Goal: Transaction & Acquisition: Purchase product/service

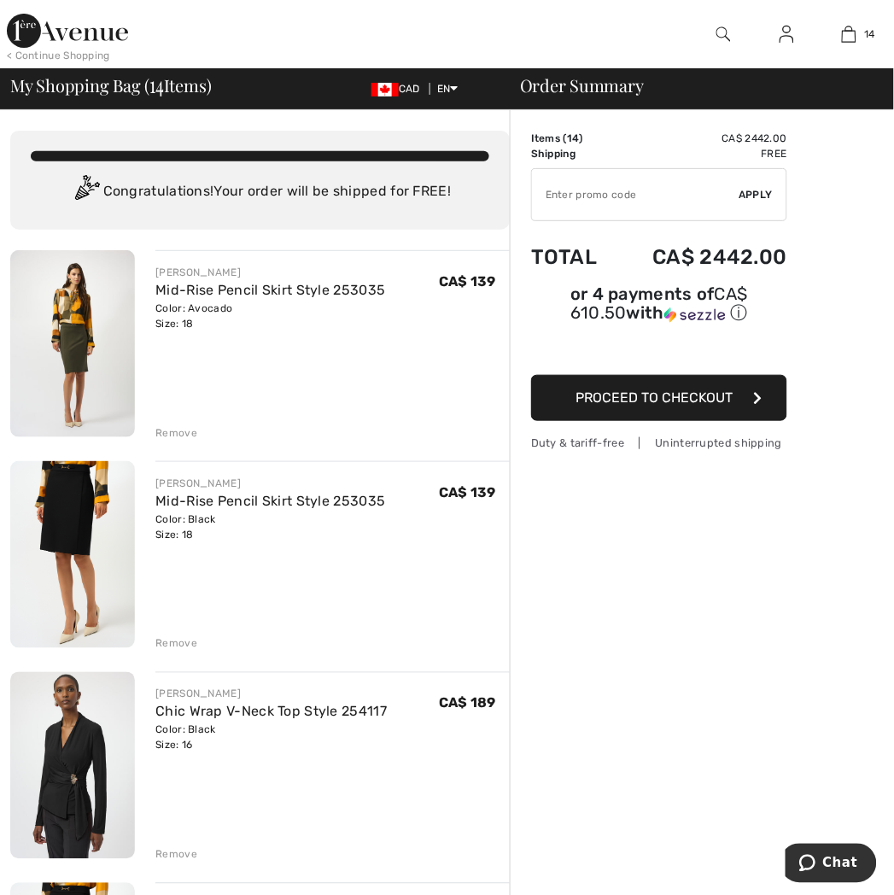
click at [183, 637] on div "Remove" at bounding box center [176, 643] width 42 height 15
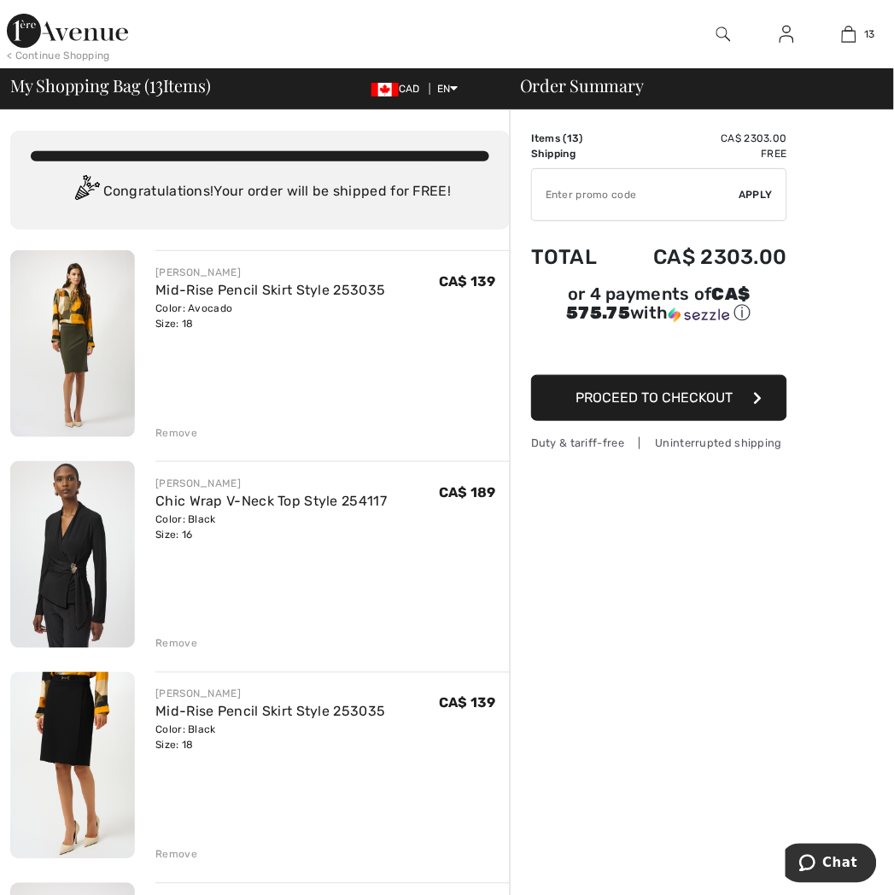
click at [66, 598] on img at bounding box center [72, 554] width 125 height 187
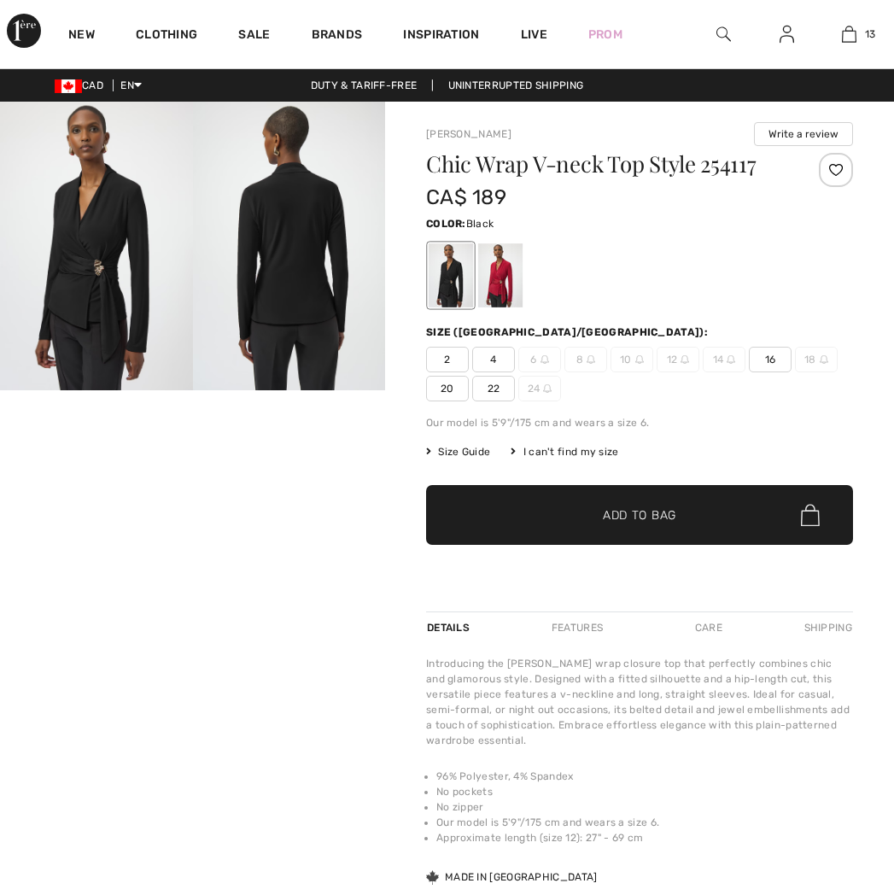
checkbox input "true"
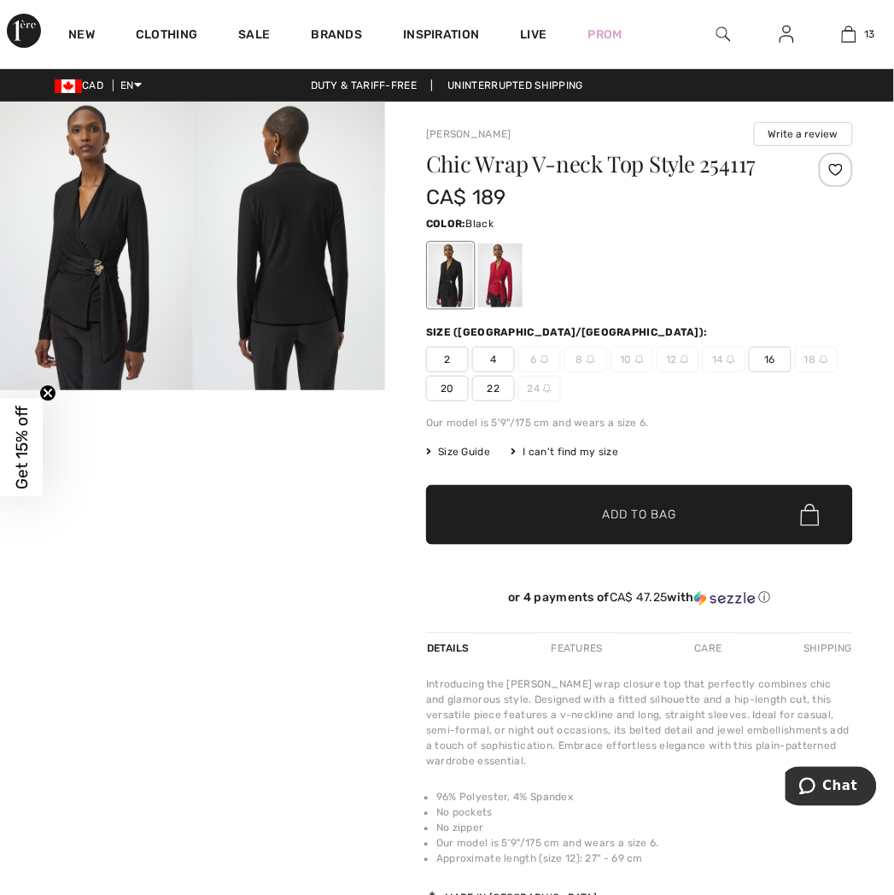
click at [5, 334] on img at bounding box center [96, 246] width 193 height 289
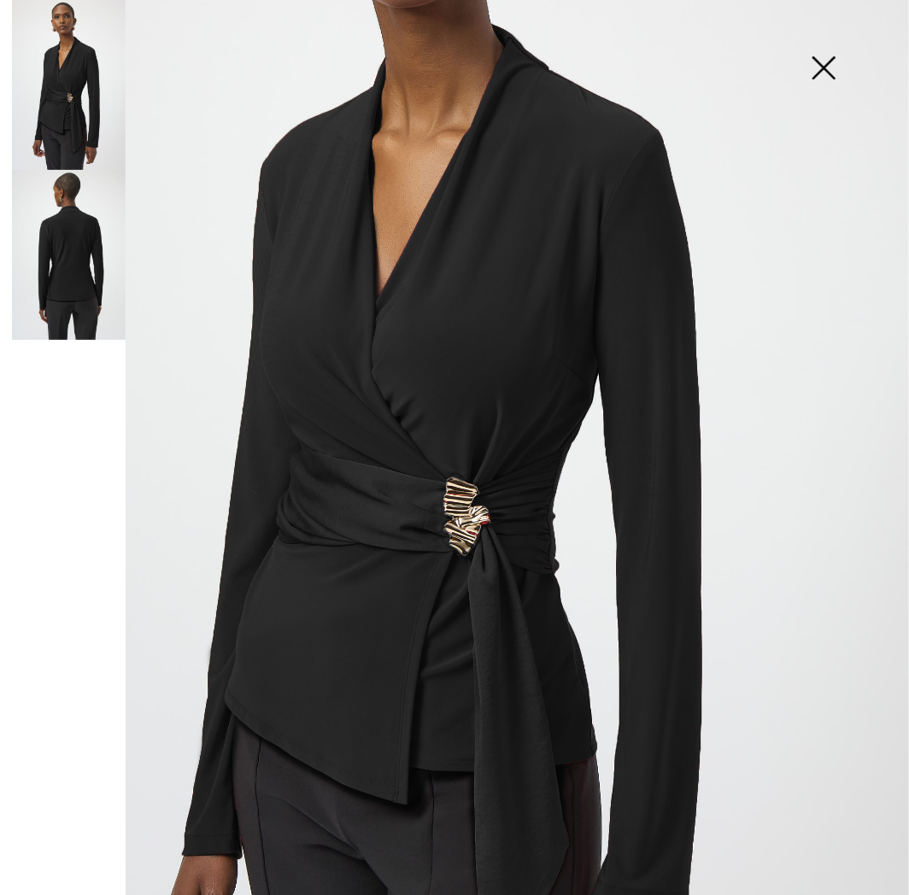
scroll to position [284, 0]
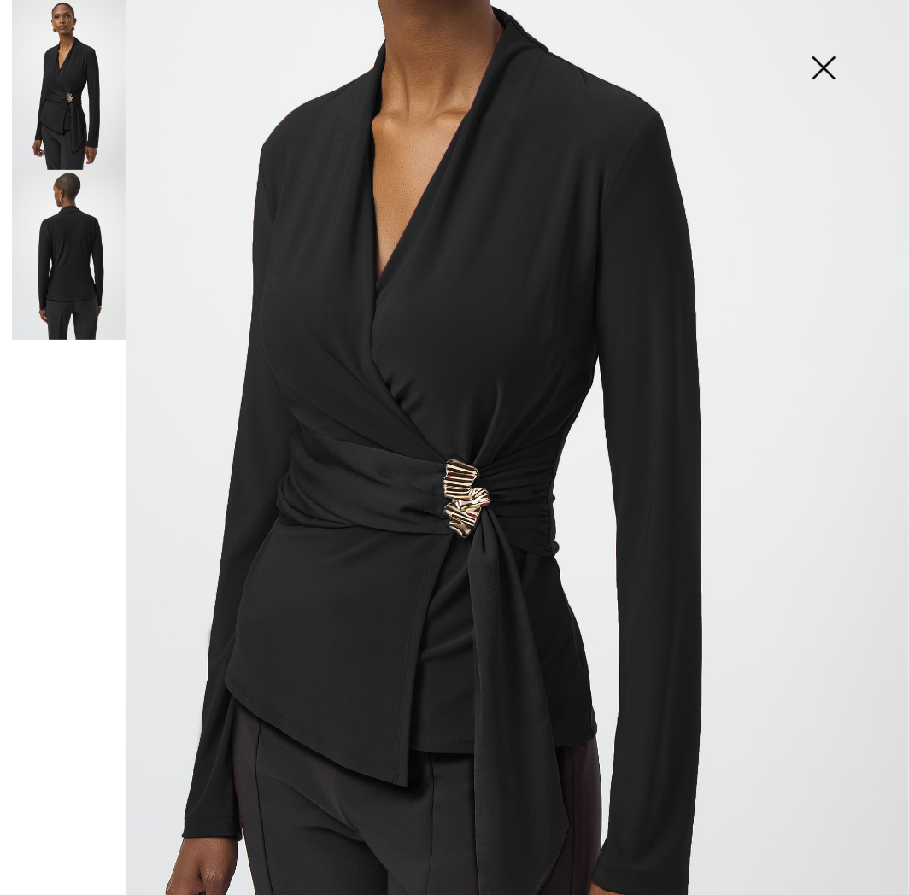
click at [61, 252] on img at bounding box center [69, 255] width 114 height 170
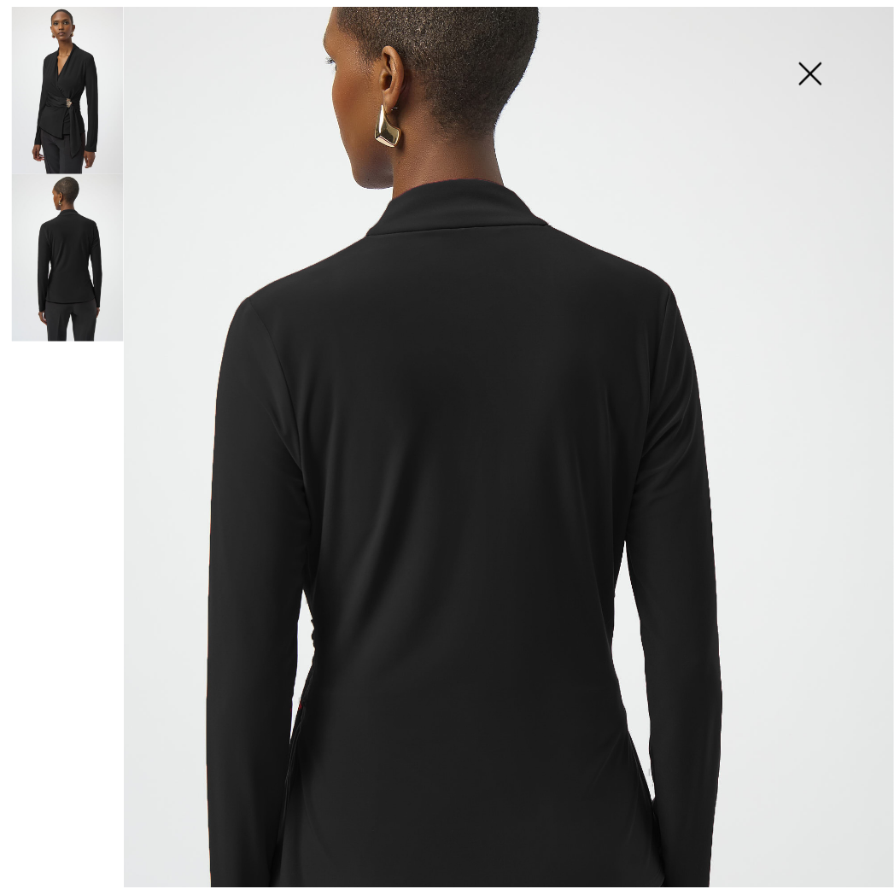
scroll to position [95, 0]
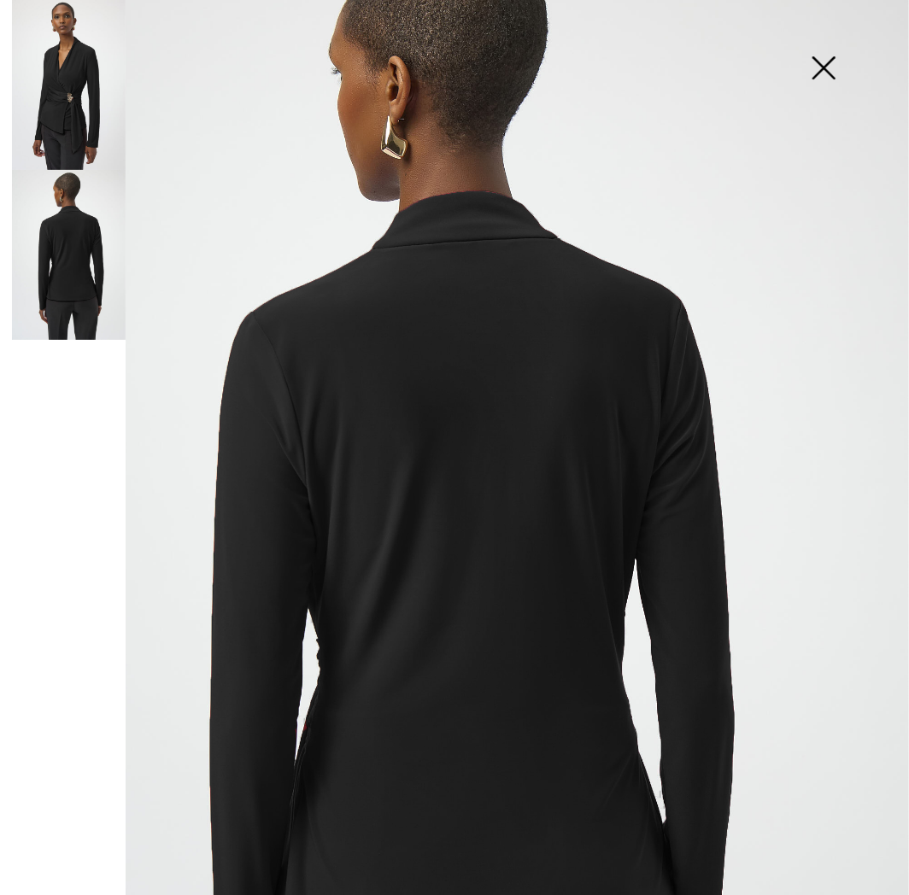
click at [62, 157] on img at bounding box center [69, 85] width 114 height 170
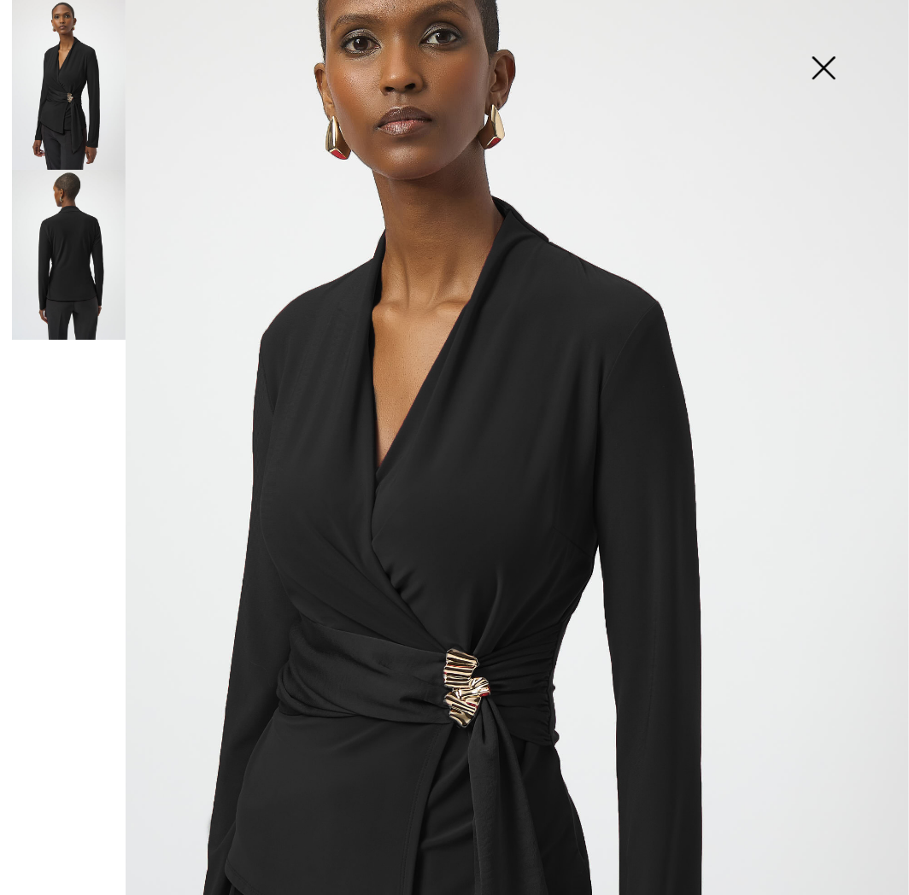
click at [801, 63] on img at bounding box center [823, 70] width 85 height 88
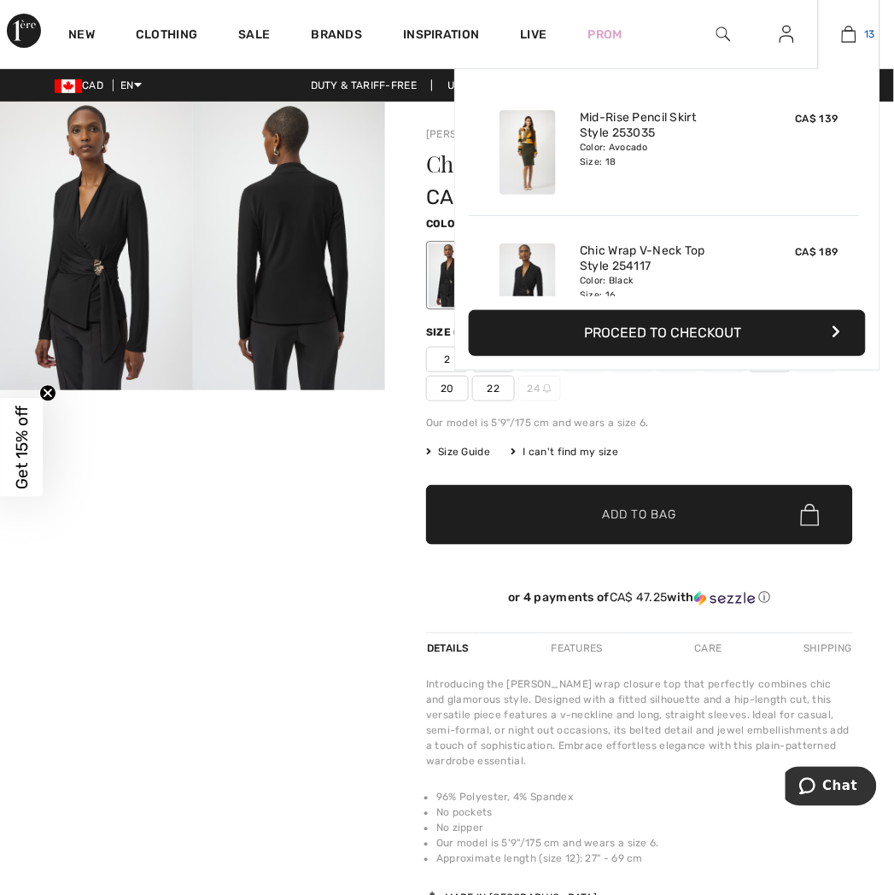
click at [847, 41] on img at bounding box center [849, 34] width 15 height 21
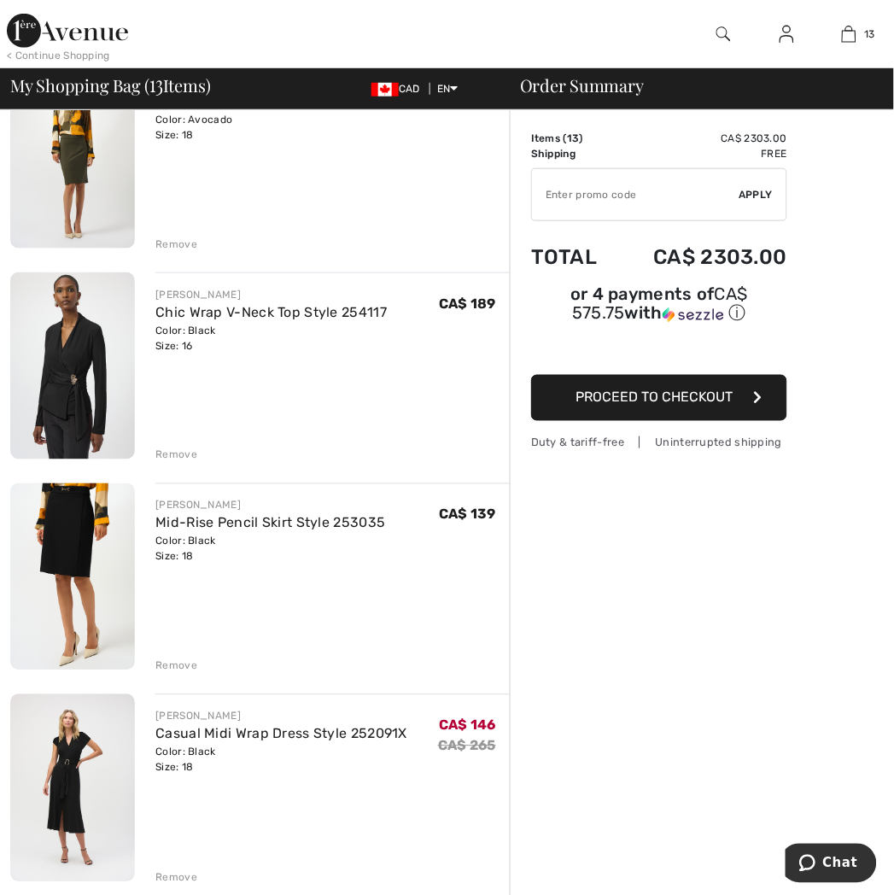
scroll to position [190, 0]
click at [178, 660] on div "Remove" at bounding box center [176, 665] width 42 height 15
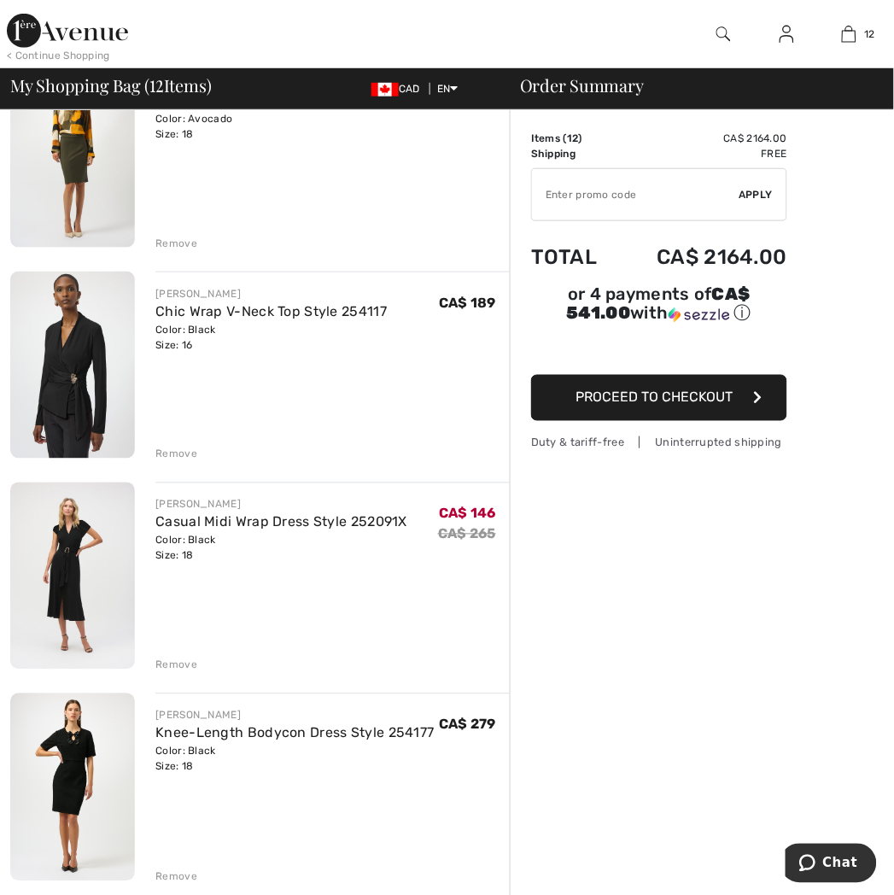
click at [50, 801] on img at bounding box center [72, 787] width 125 height 187
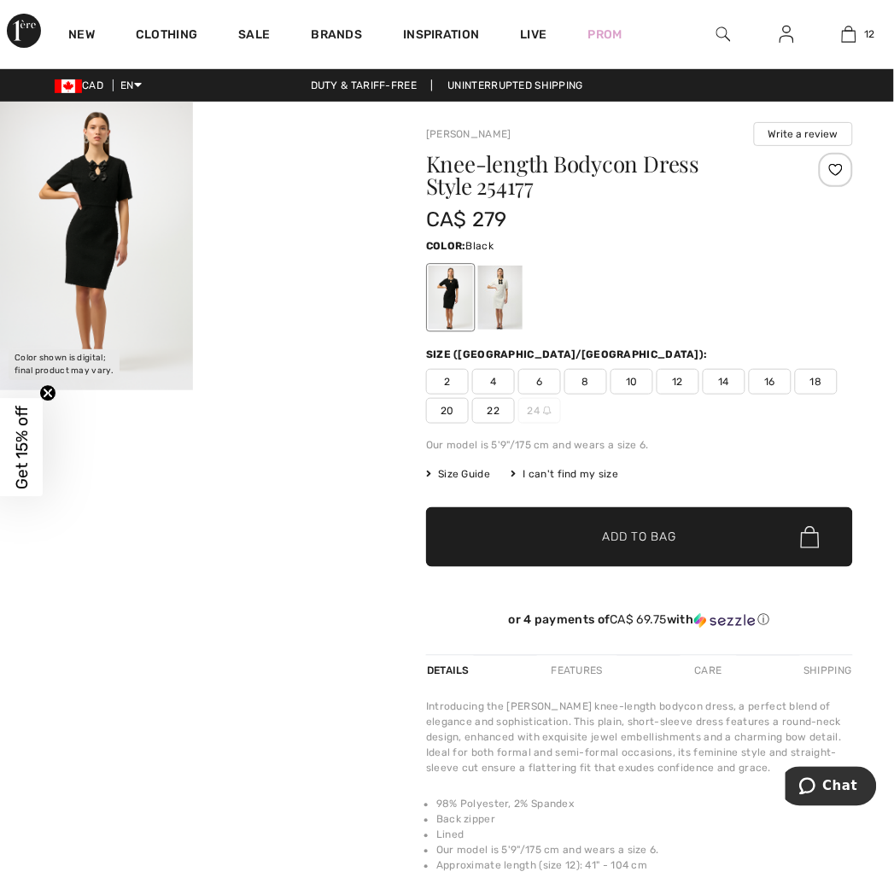
click at [132, 300] on img at bounding box center [96, 246] width 193 height 289
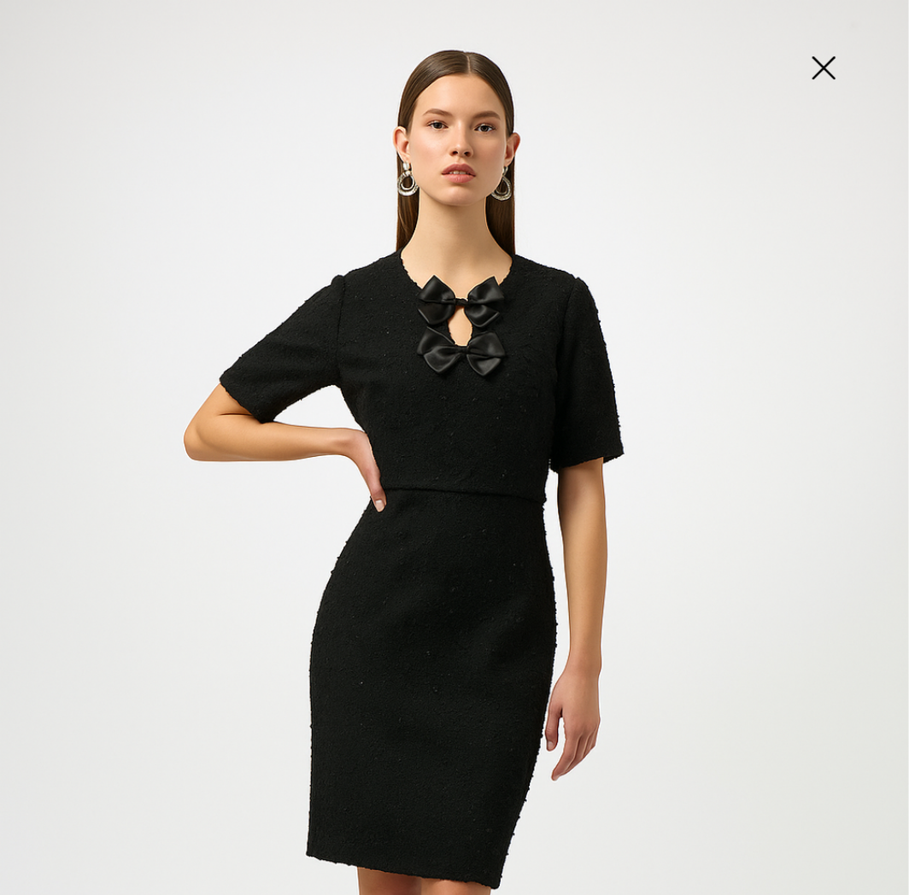
click at [634, 431] on img at bounding box center [454, 681] width 909 height 1363
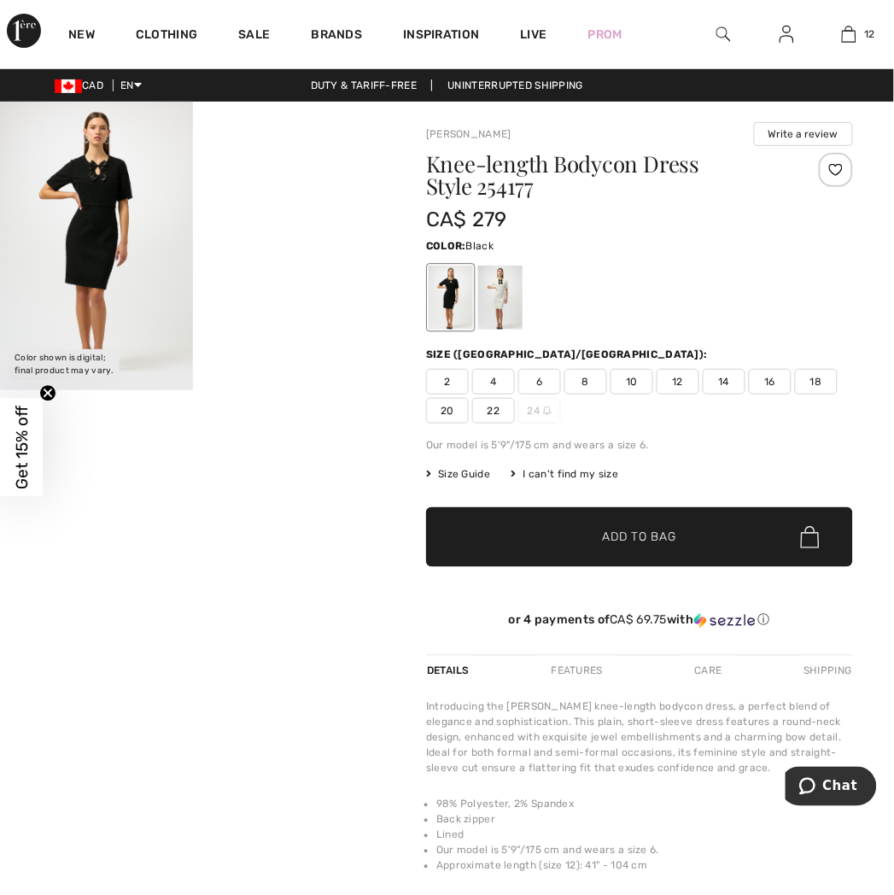
click at [314, 198] on video "Your browser does not support the video tag." at bounding box center [289, 150] width 193 height 97
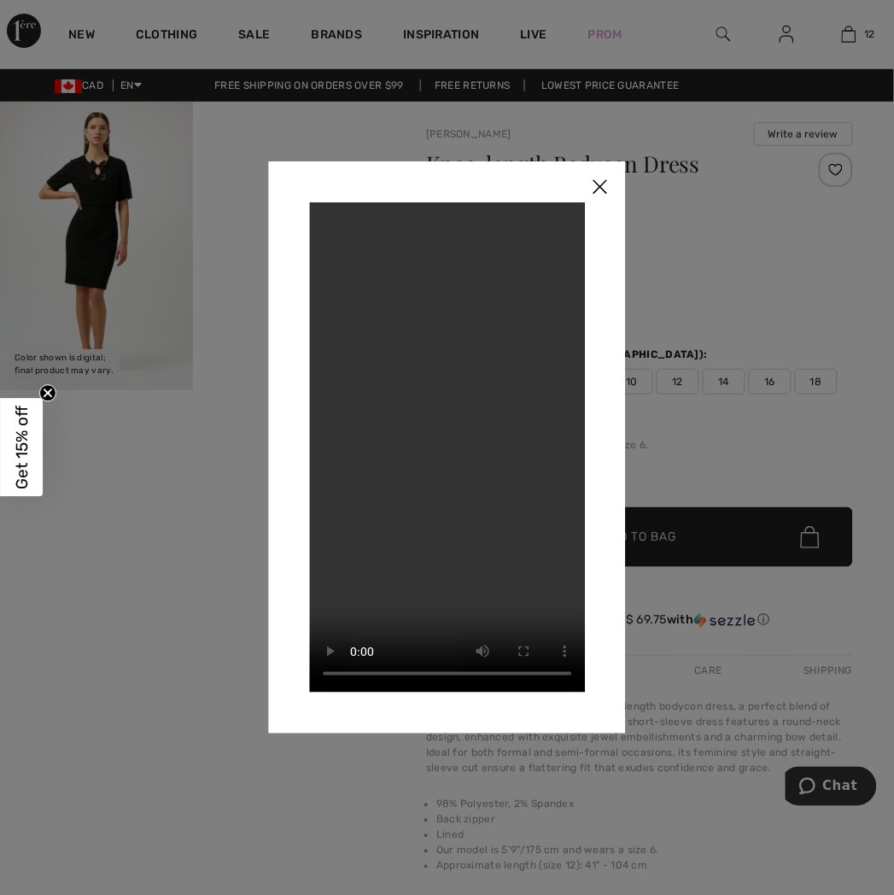
click at [604, 176] on img at bounding box center [600, 187] width 51 height 53
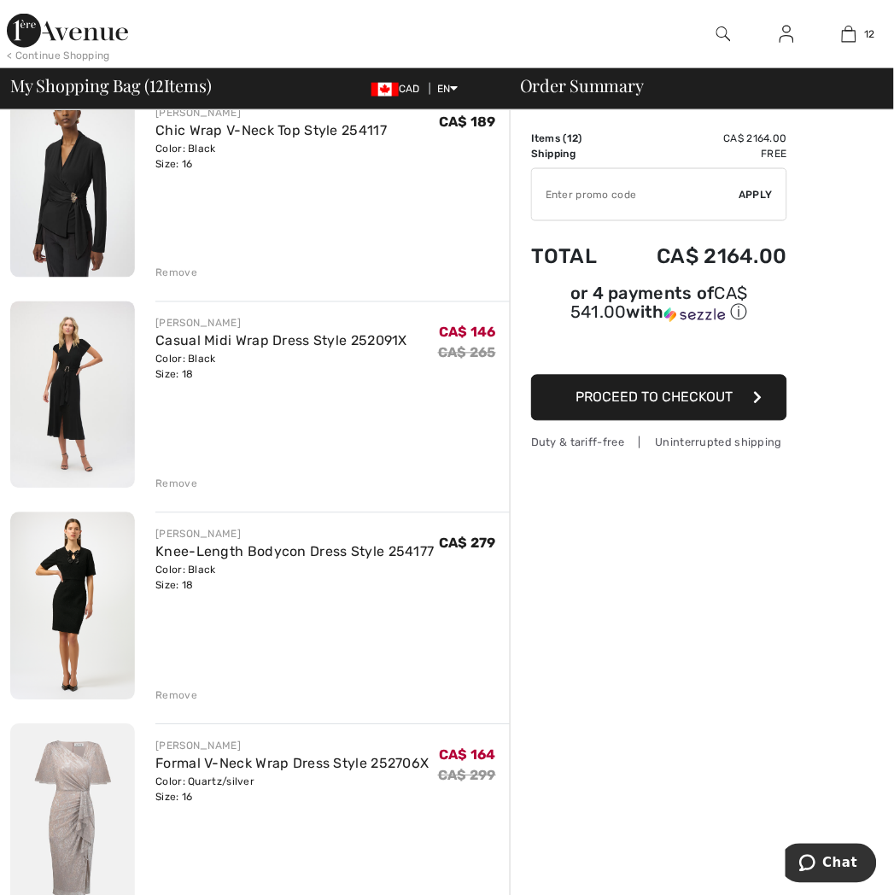
scroll to position [379, 0]
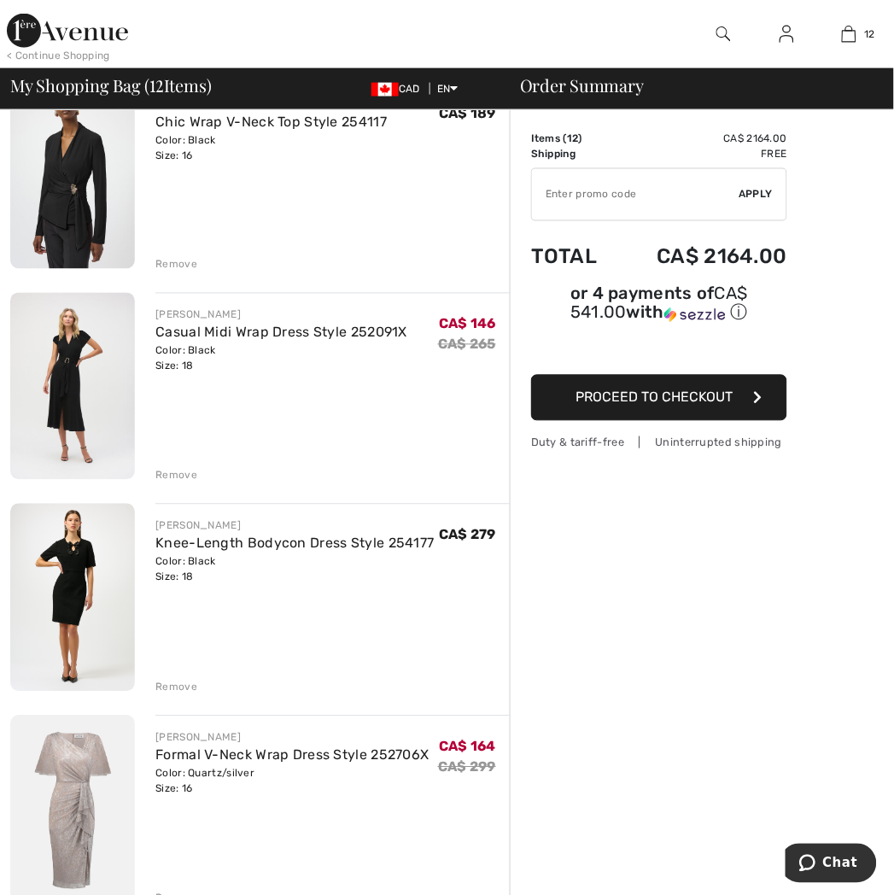
click at [178, 684] on div "Remove" at bounding box center [176, 687] width 42 height 15
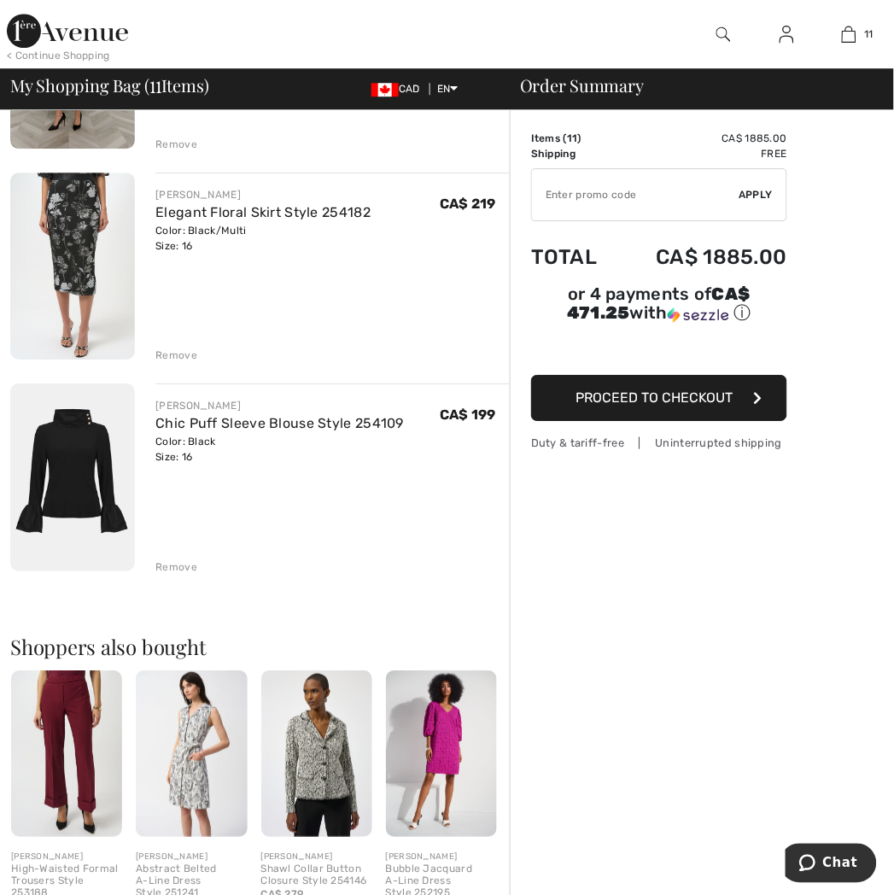
scroll to position [1993, 0]
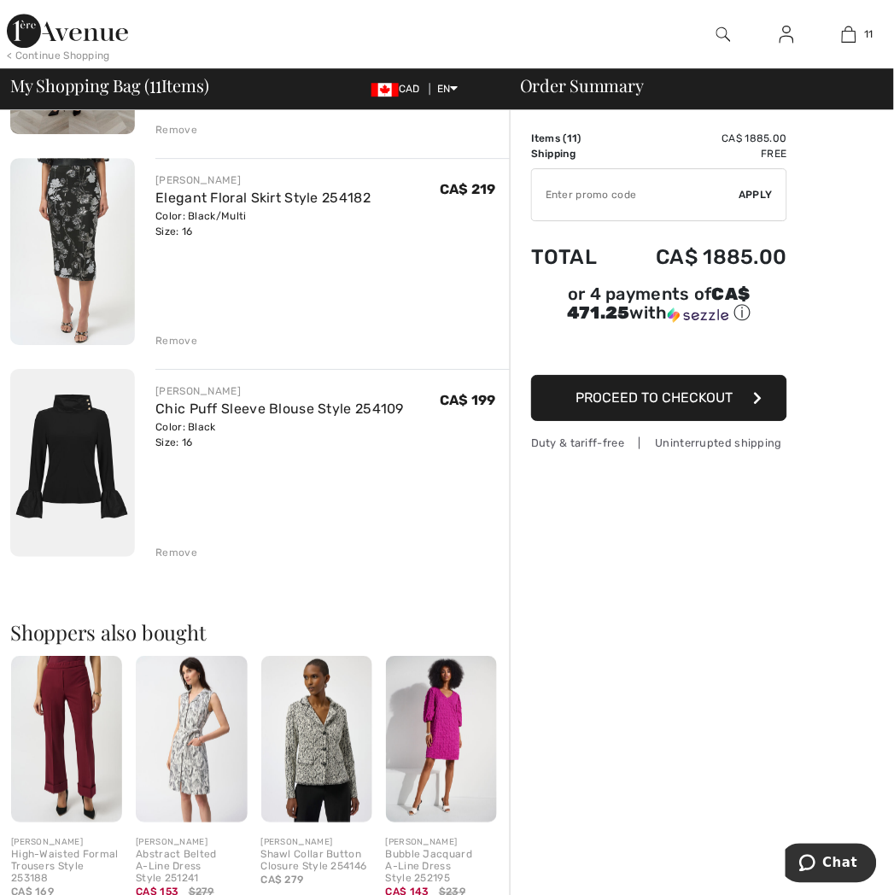
click at [38, 396] on img at bounding box center [72, 462] width 125 height 187
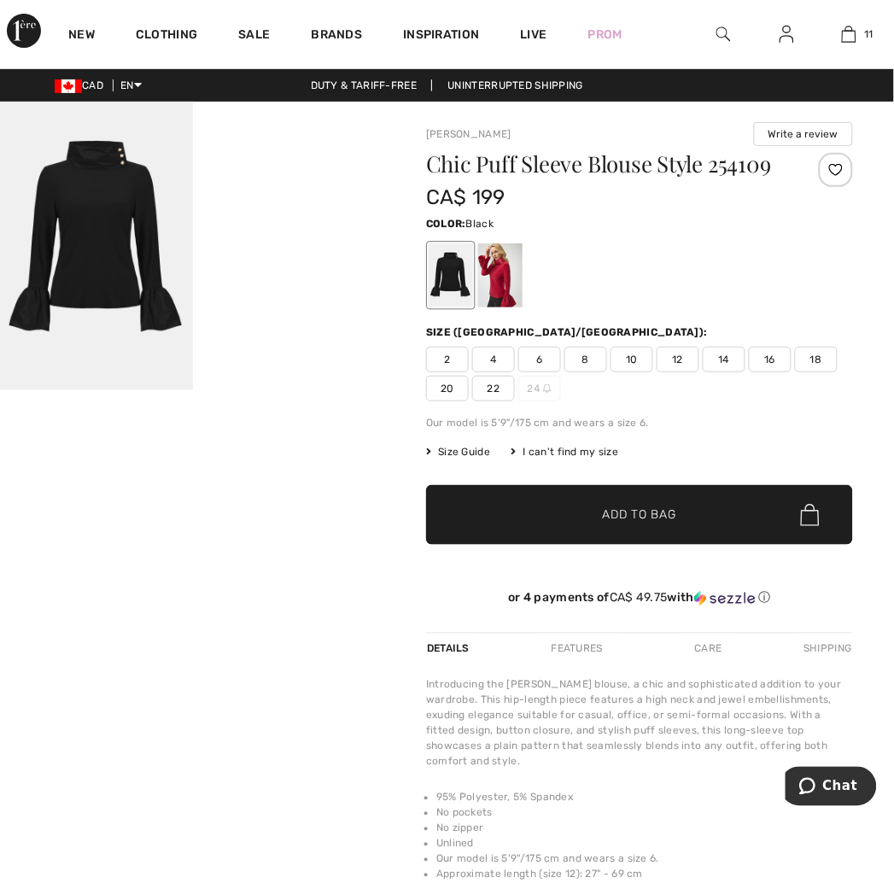
click at [140, 201] on img at bounding box center [96, 246] width 193 height 289
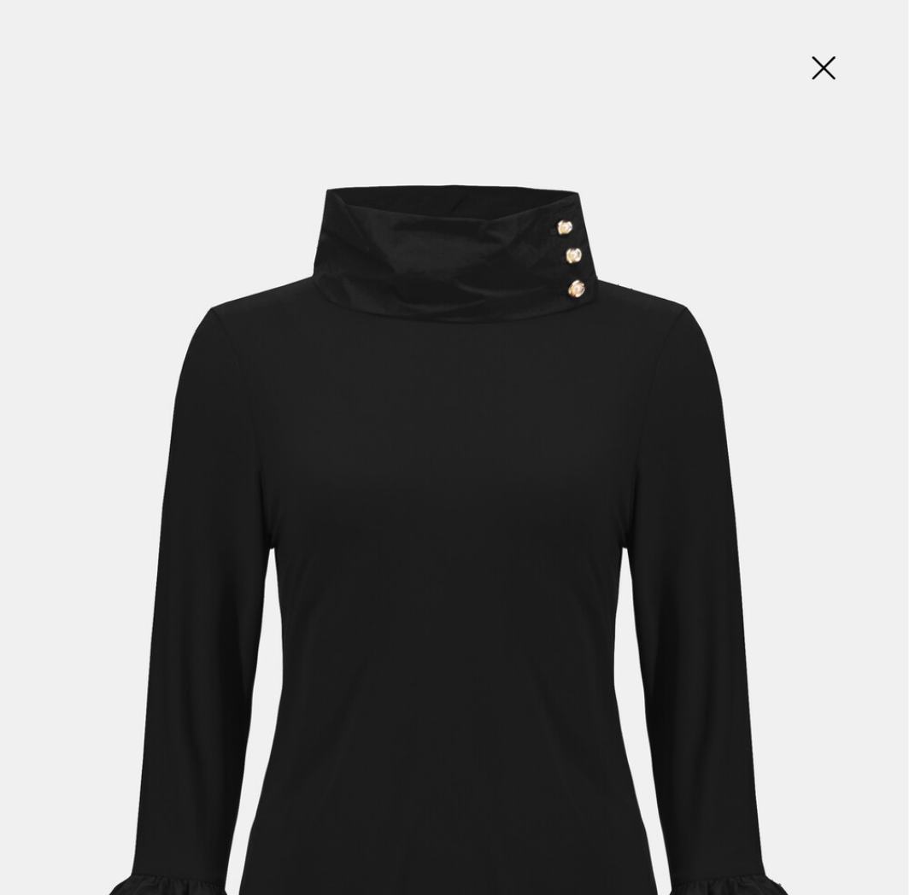
click at [567, 294] on img at bounding box center [454, 681] width 909 height 1363
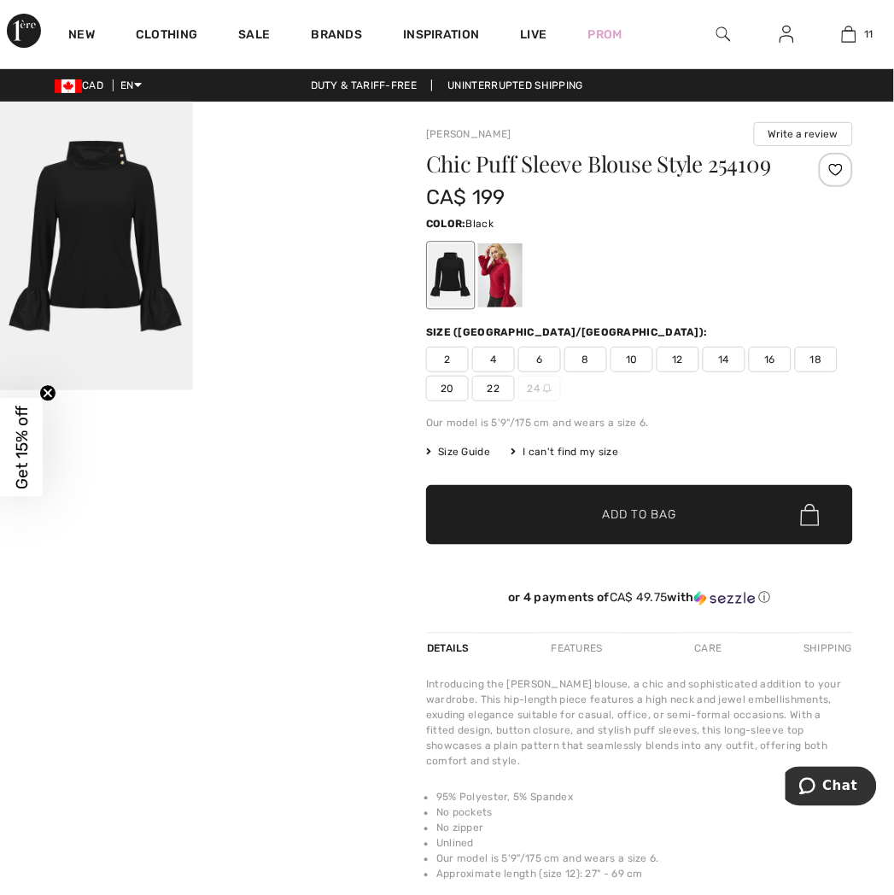
click at [158, 249] on img at bounding box center [96, 246] width 193 height 289
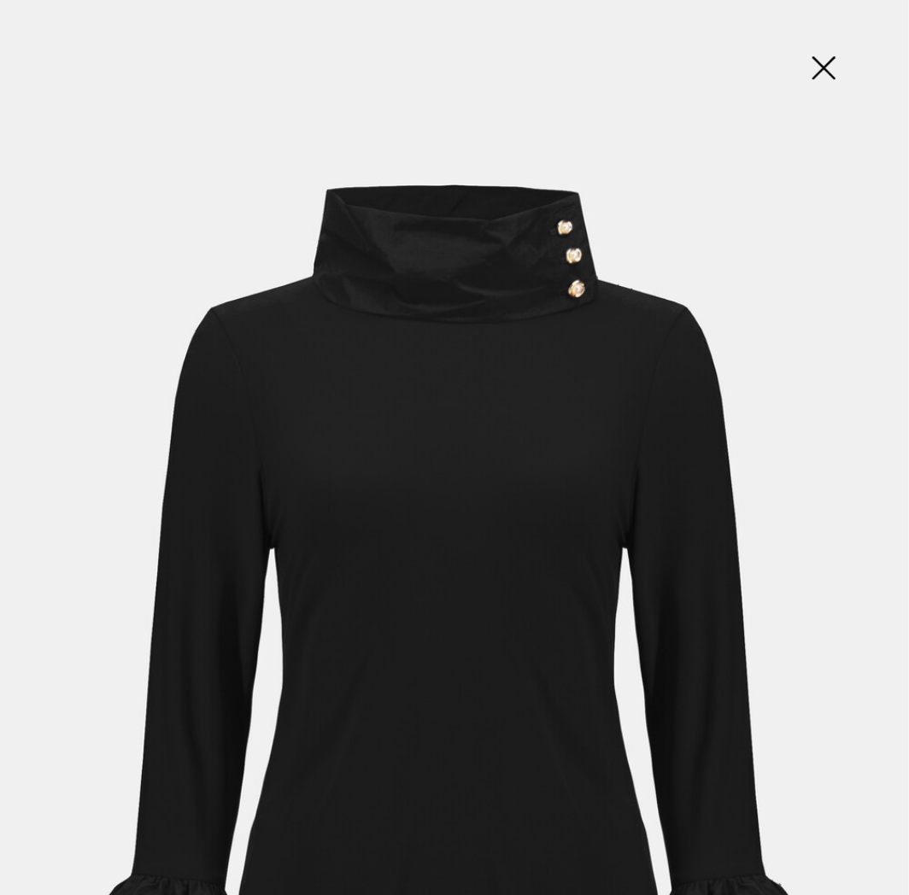
click at [815, 58] on img at bounding box center [823, 70] width 85 height 88
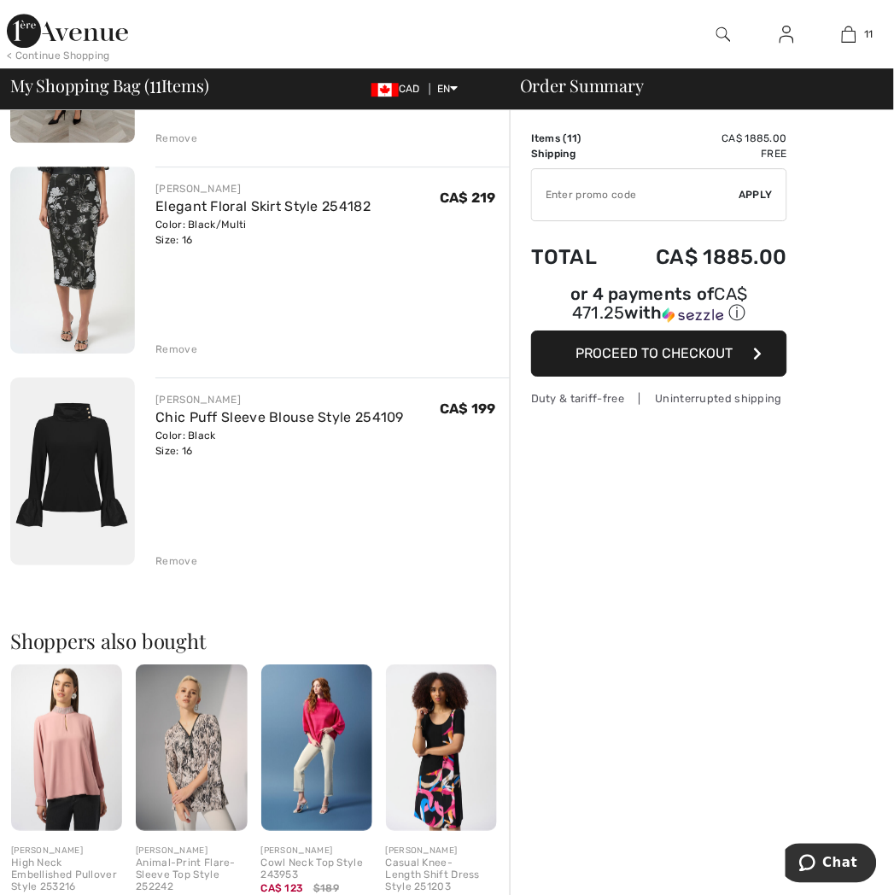
scroll to position [1993, 0]
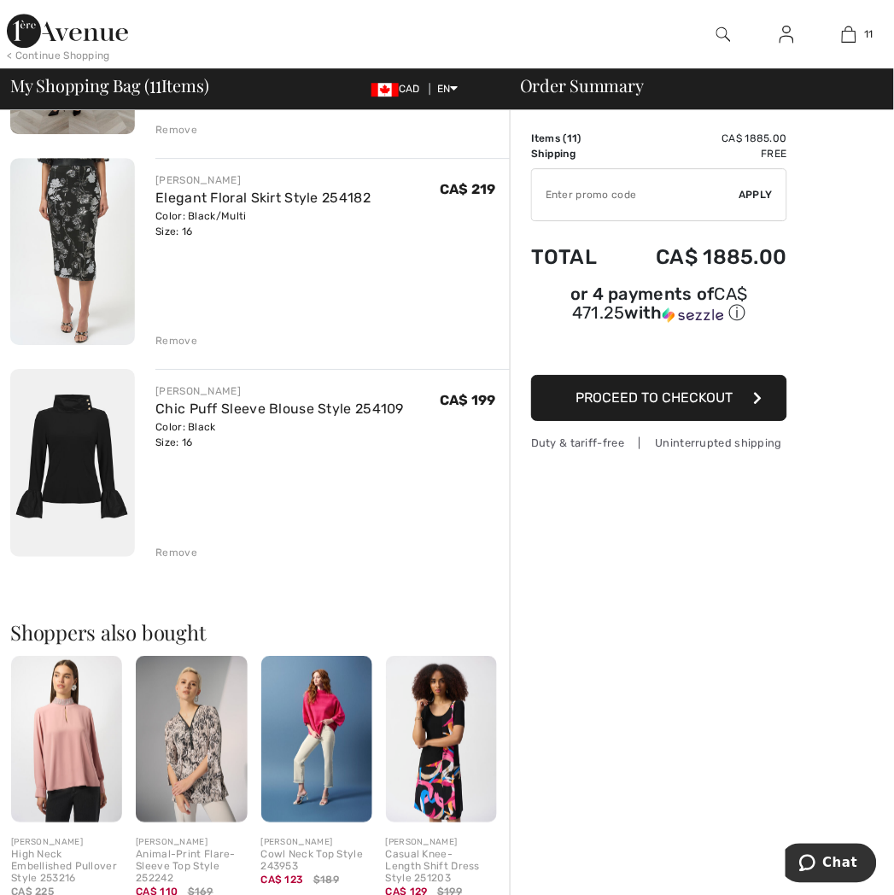
click at [443, 767] on img at bounding box center [441, 739] width 111 height 167
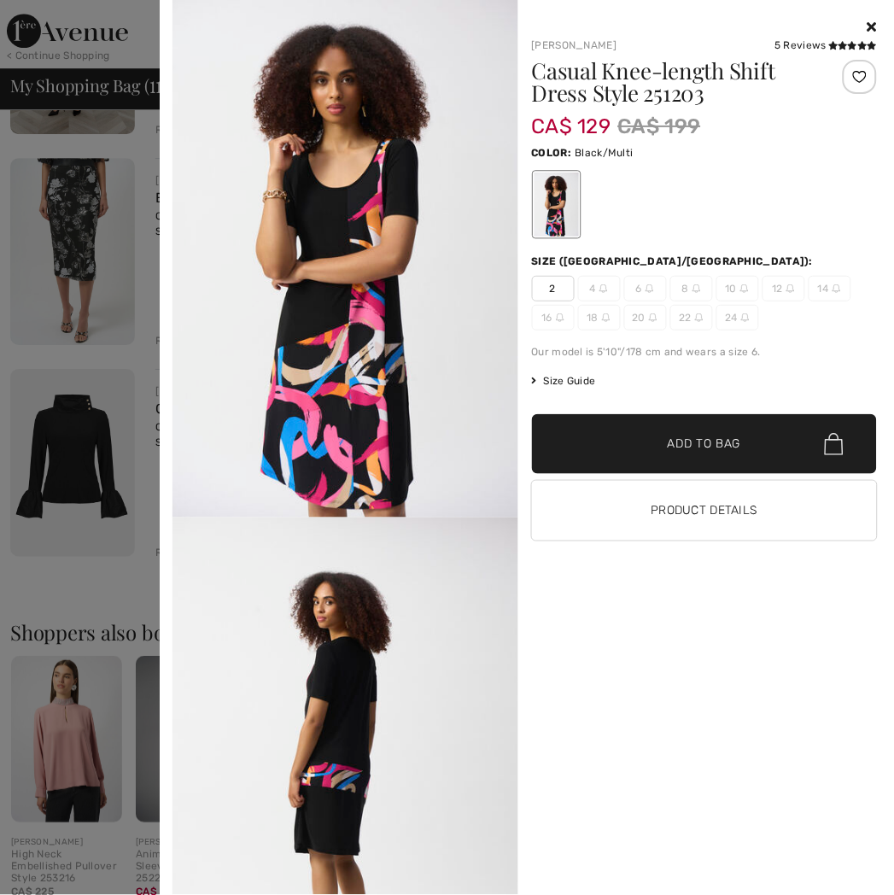
click at [873, 27] on icon at bounding box center [872, 27] width 9 height 14
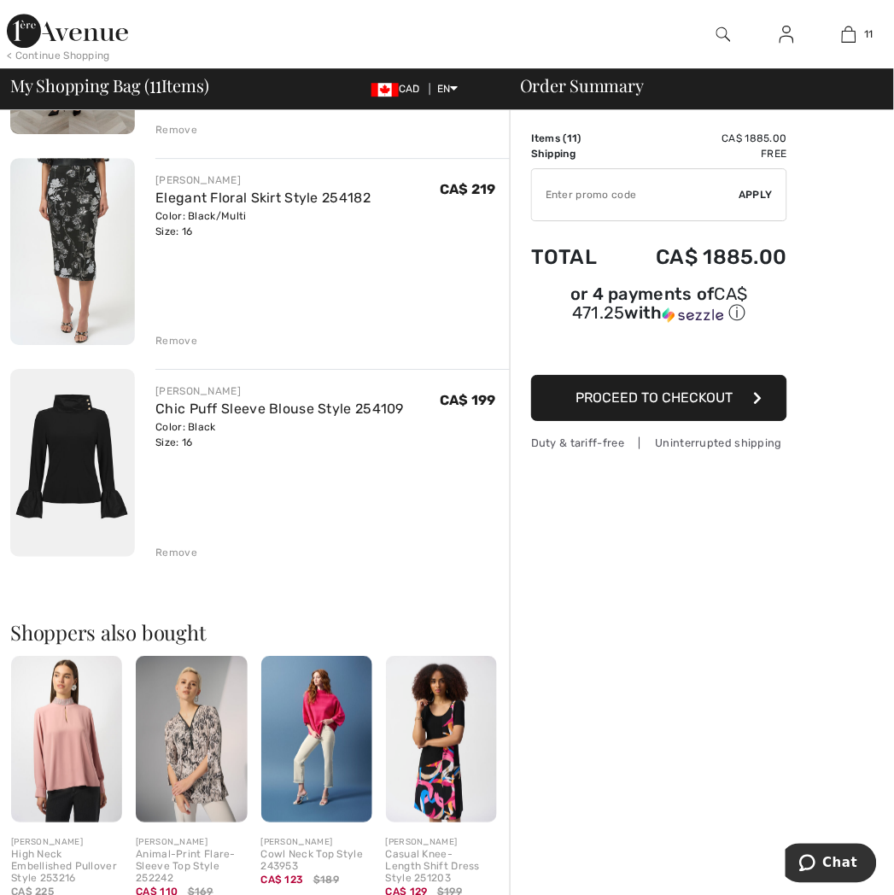
click at [50, 43] on img at bounding box center [67, 31] width 121 height 34
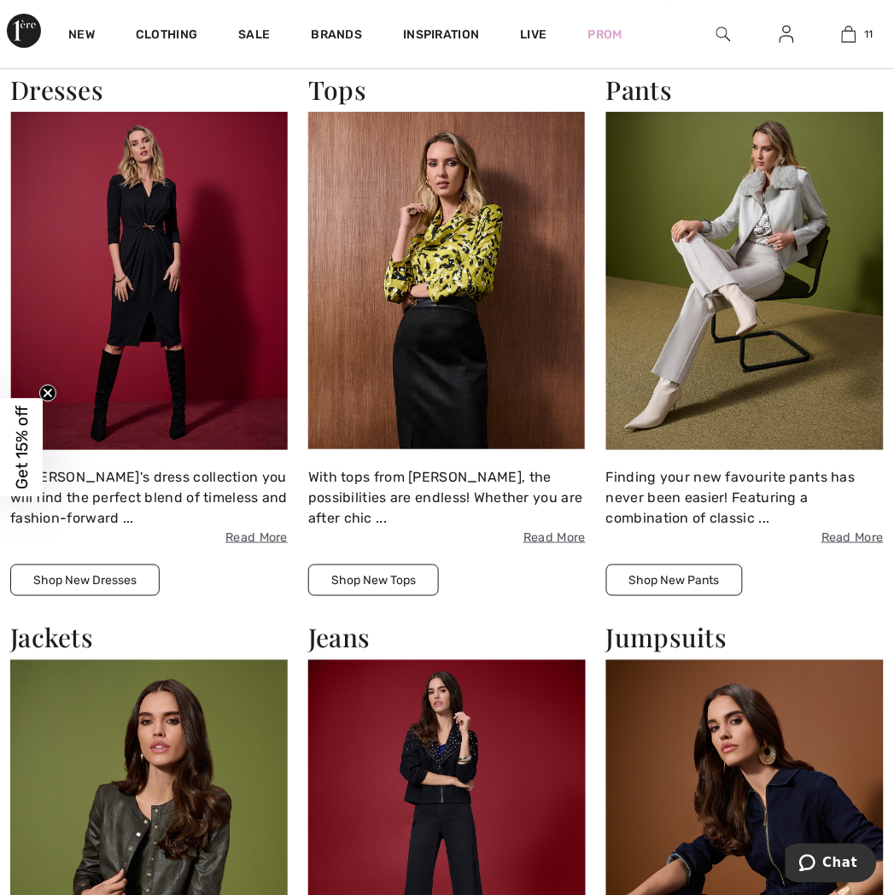
scroll to position [1613, 0]
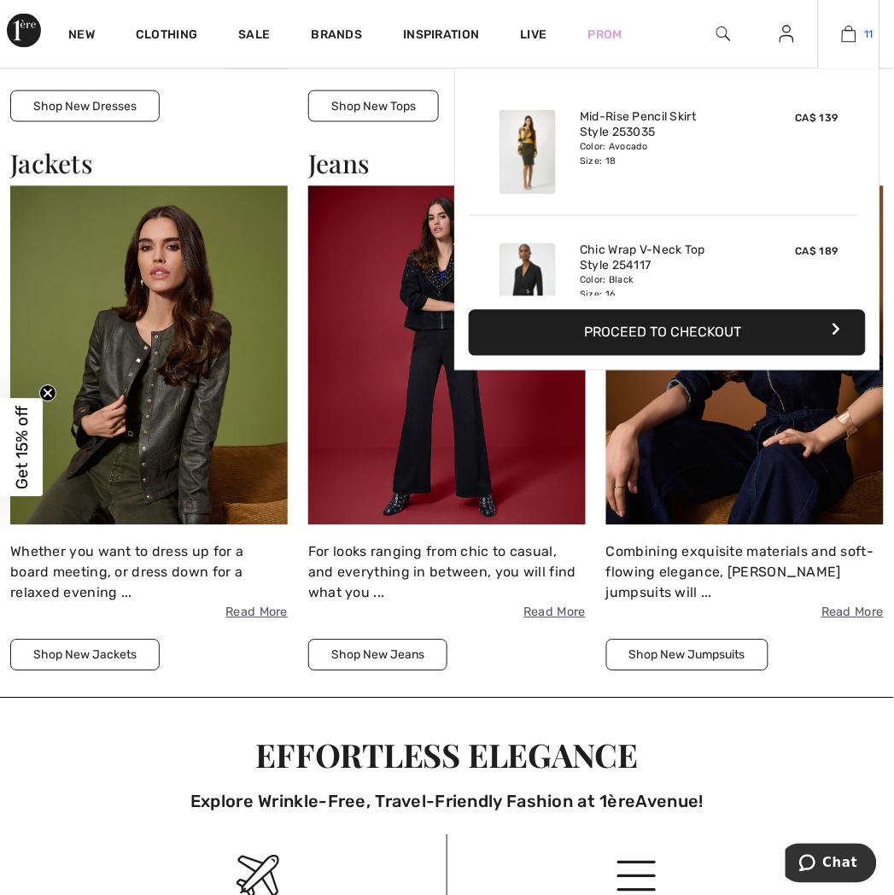
click at [857, 26] on img at bounding box center [849, 34] width 15 height 21
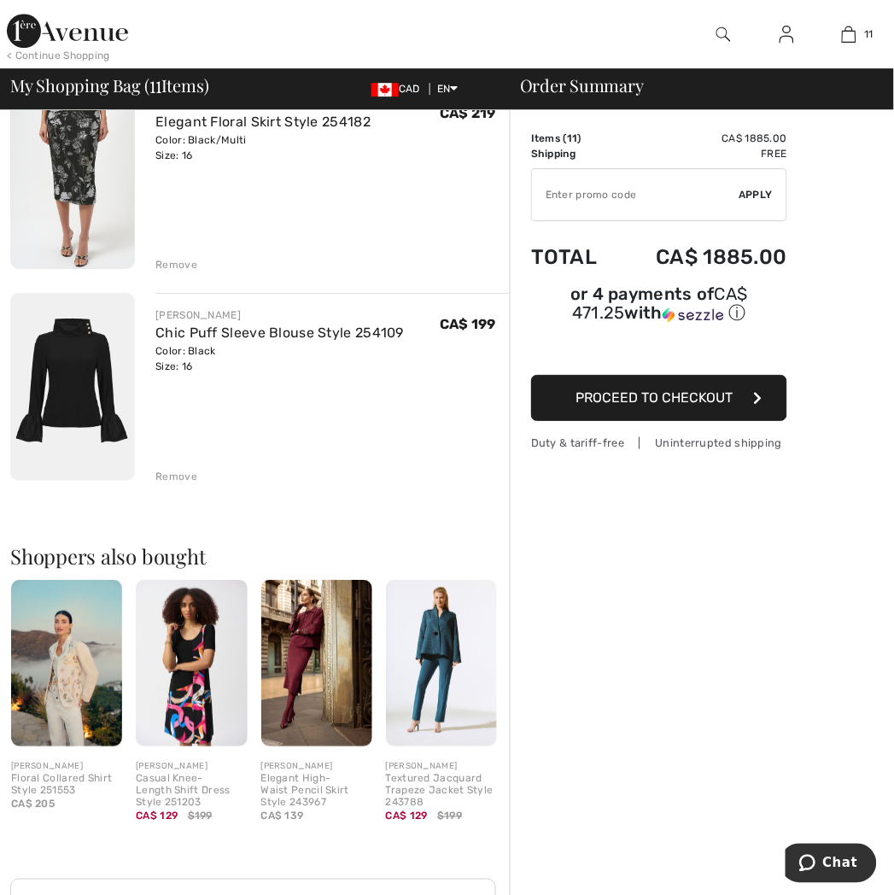
scroll to position [2088, 0]
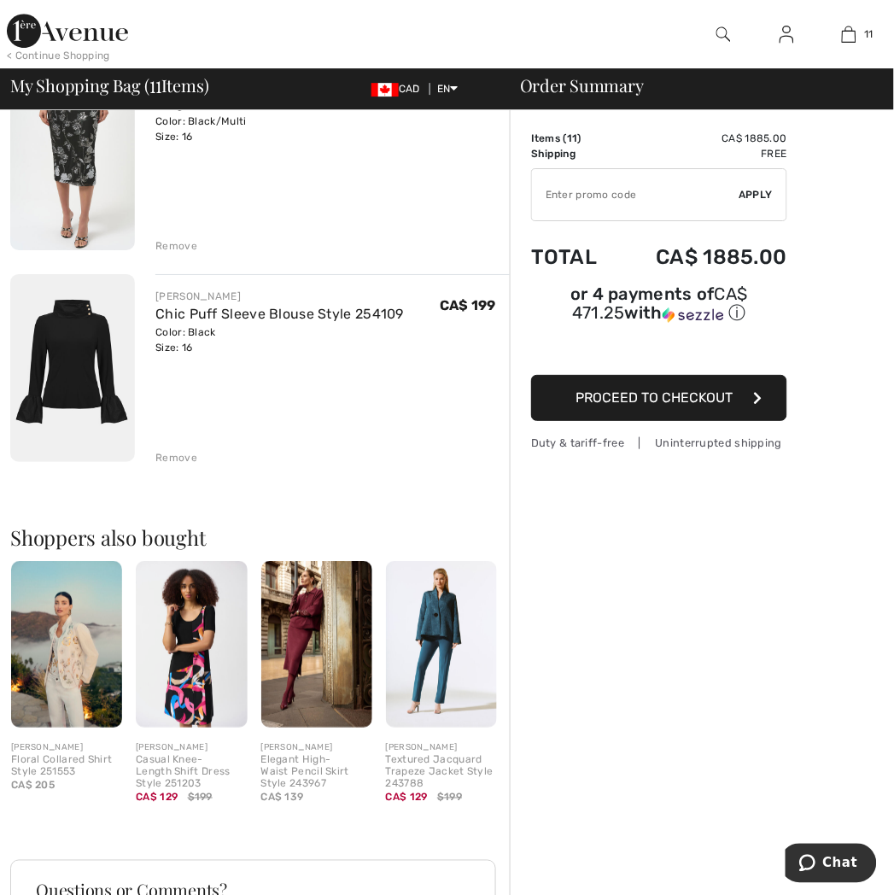
click at [188, 465] on div "Remove" at bounding box center [176, 457] width 42 height 15
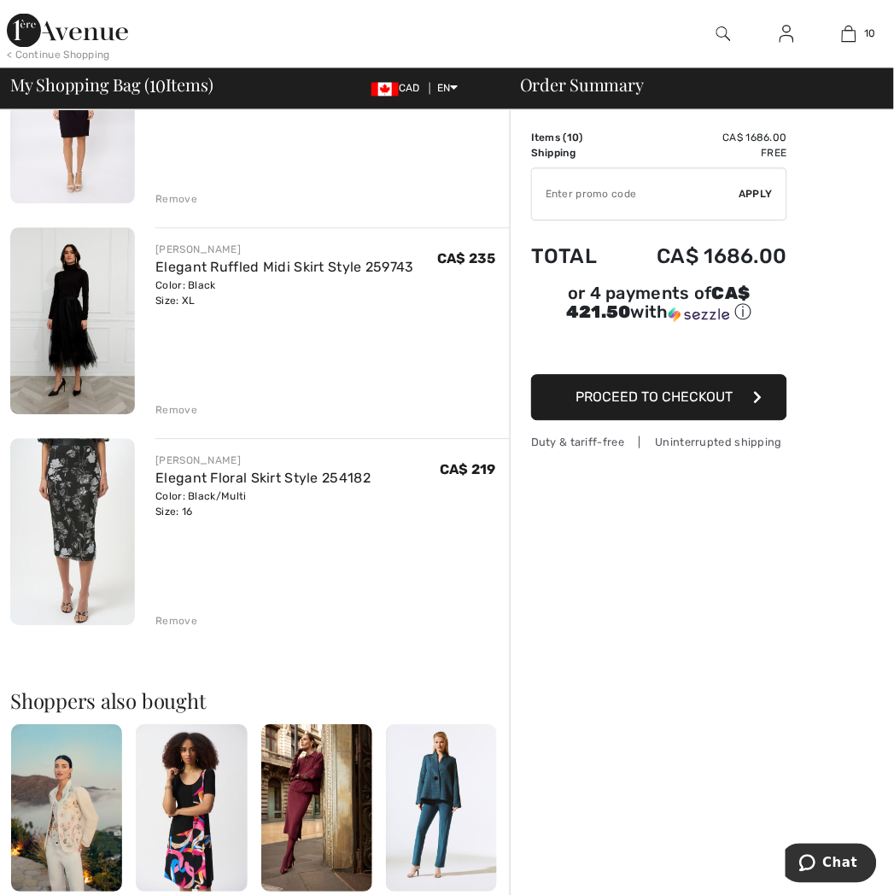
scroll to position [1709, 0]
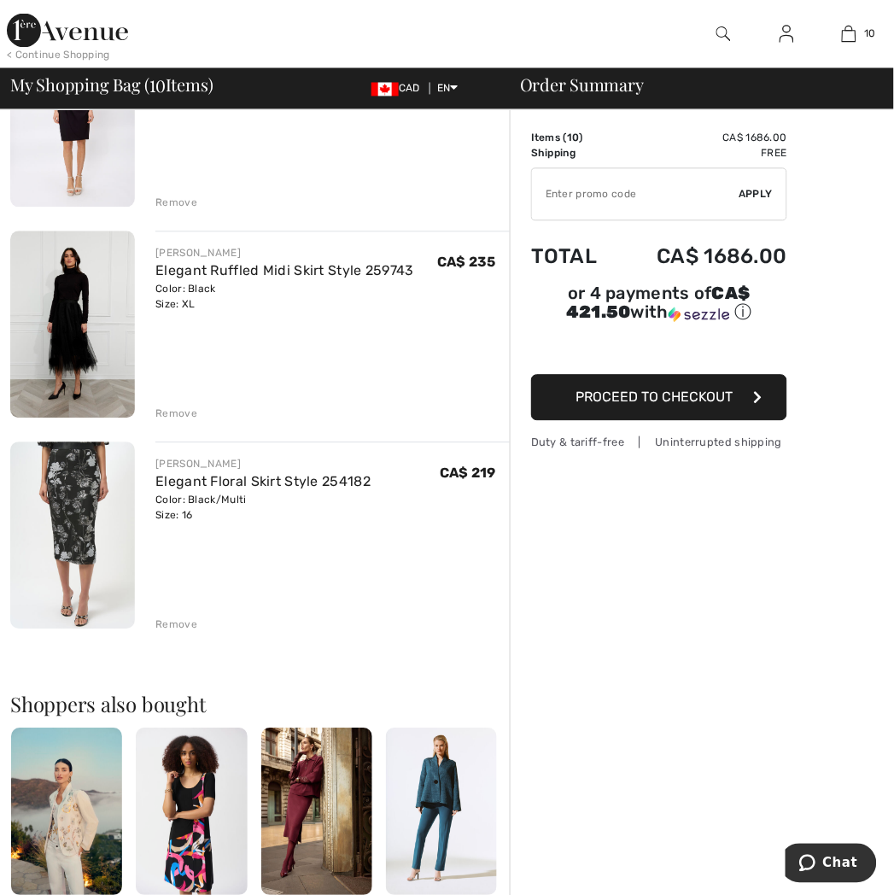
click at [172, 630] on div "Remove" at bounding box center [176, 625] width 42 height 15
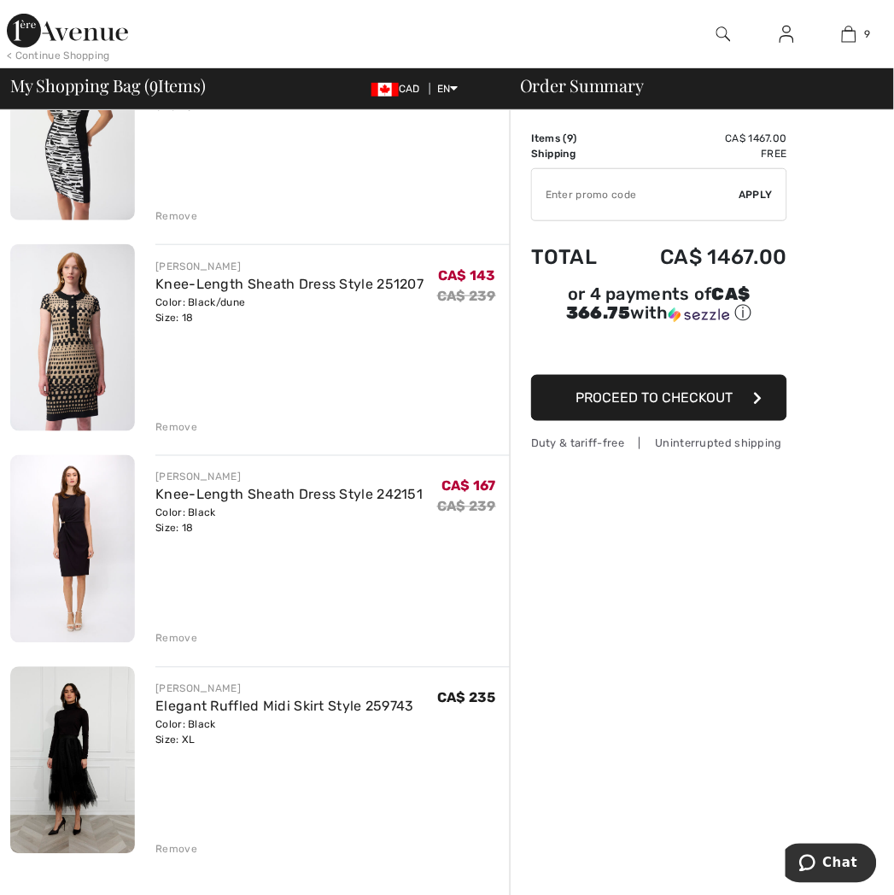
scroll to position [1234, 0]
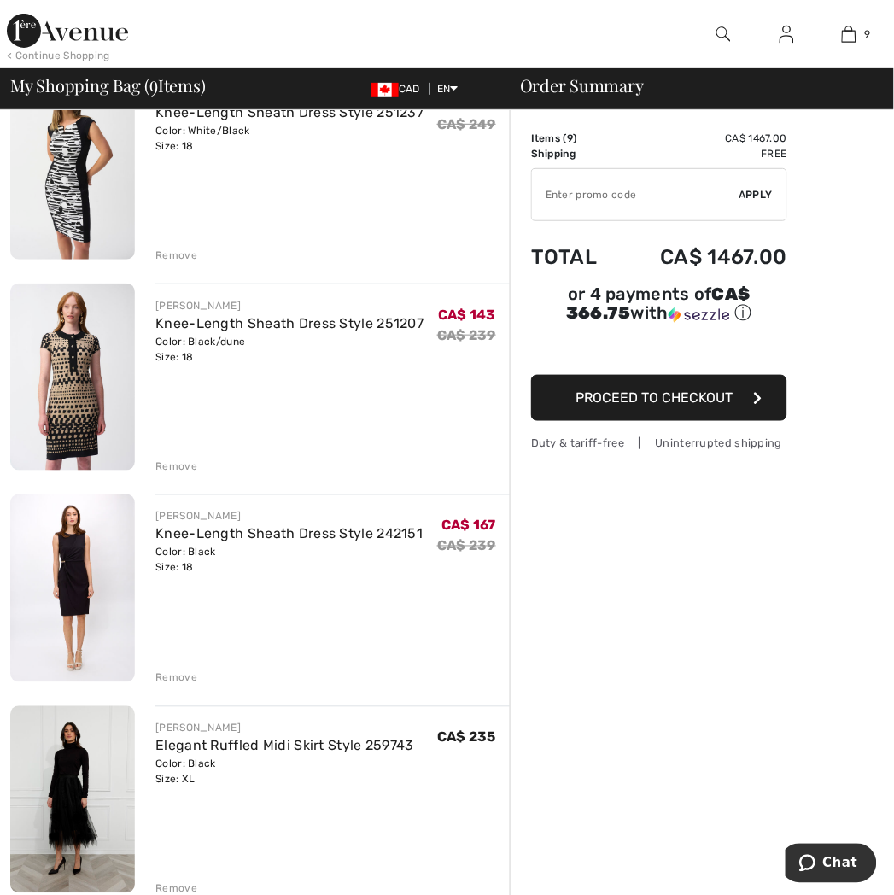
click at [83, 385] on img at bounding box center [72, 377] width 125 height 187
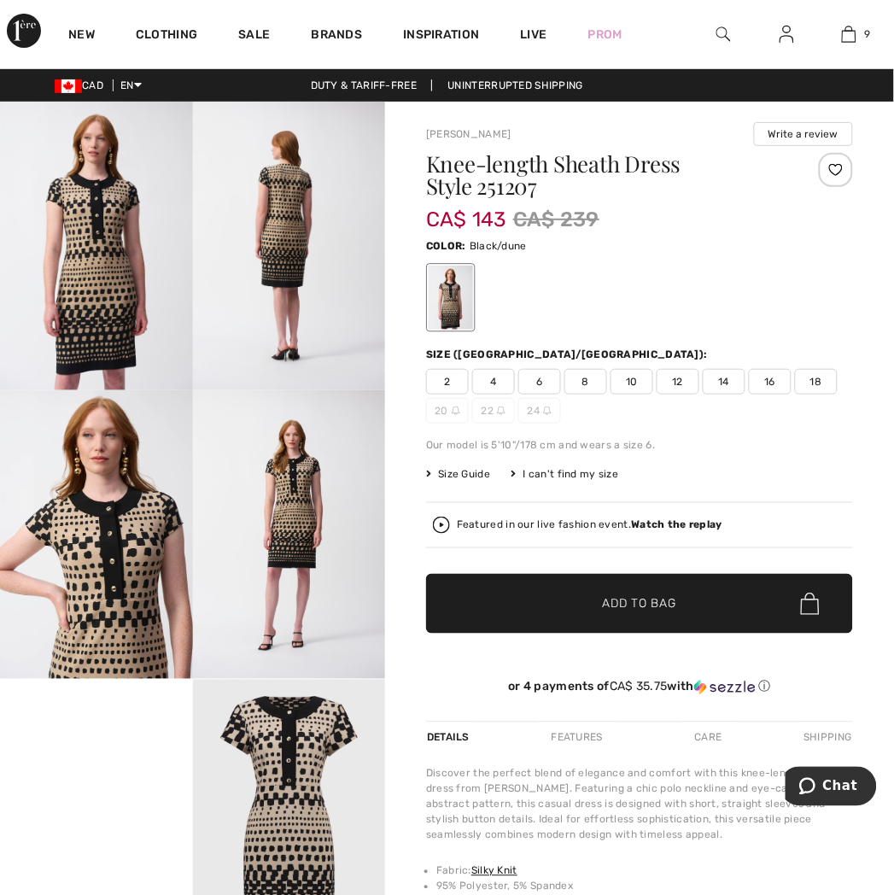
click at [71, 302] on img at bounding box center [96, 246] width 193 height 289
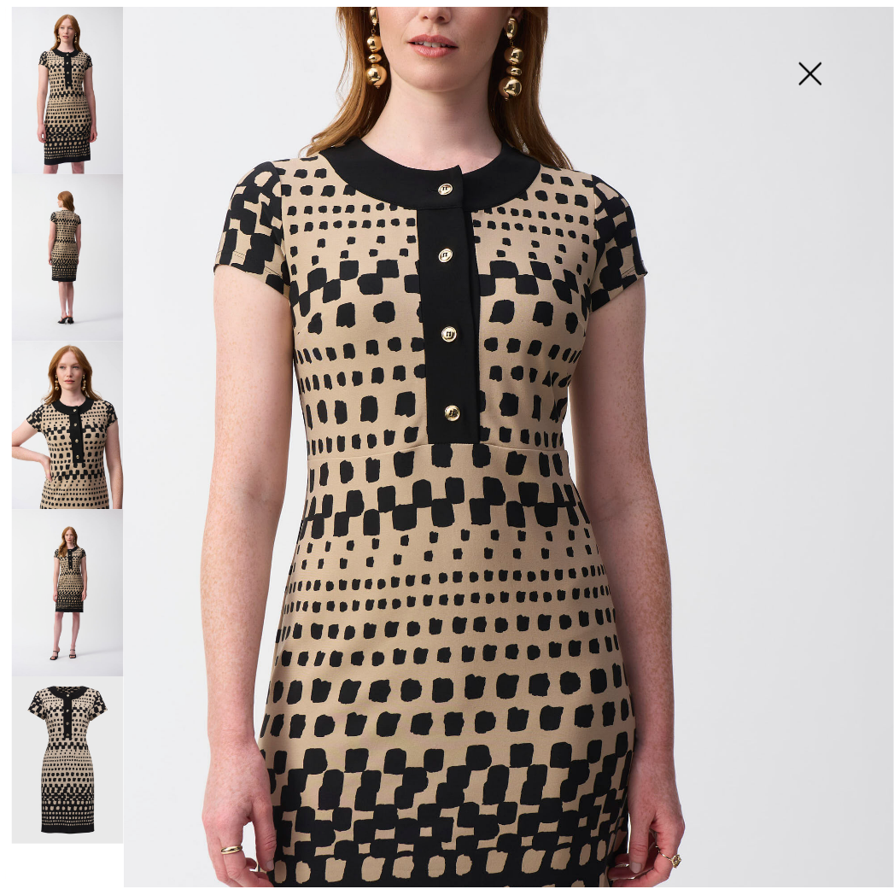
scroll to position [284, 0]
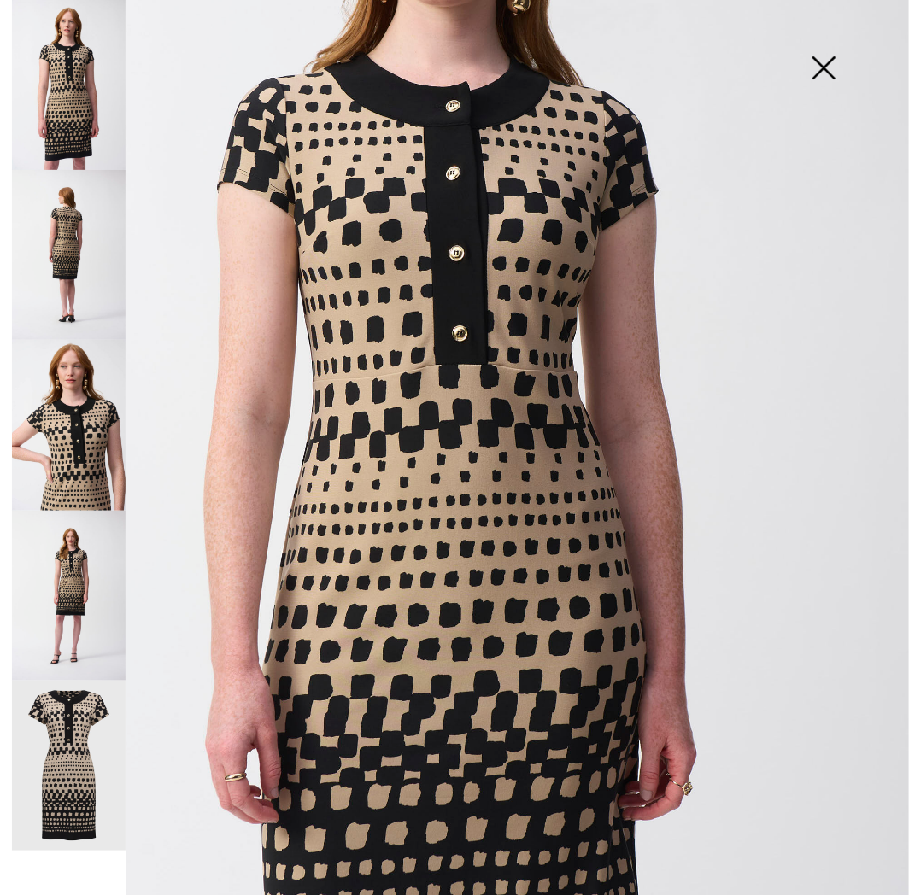
click at [123, 463] on img at bounding box center [69, 425] width 114 height 170
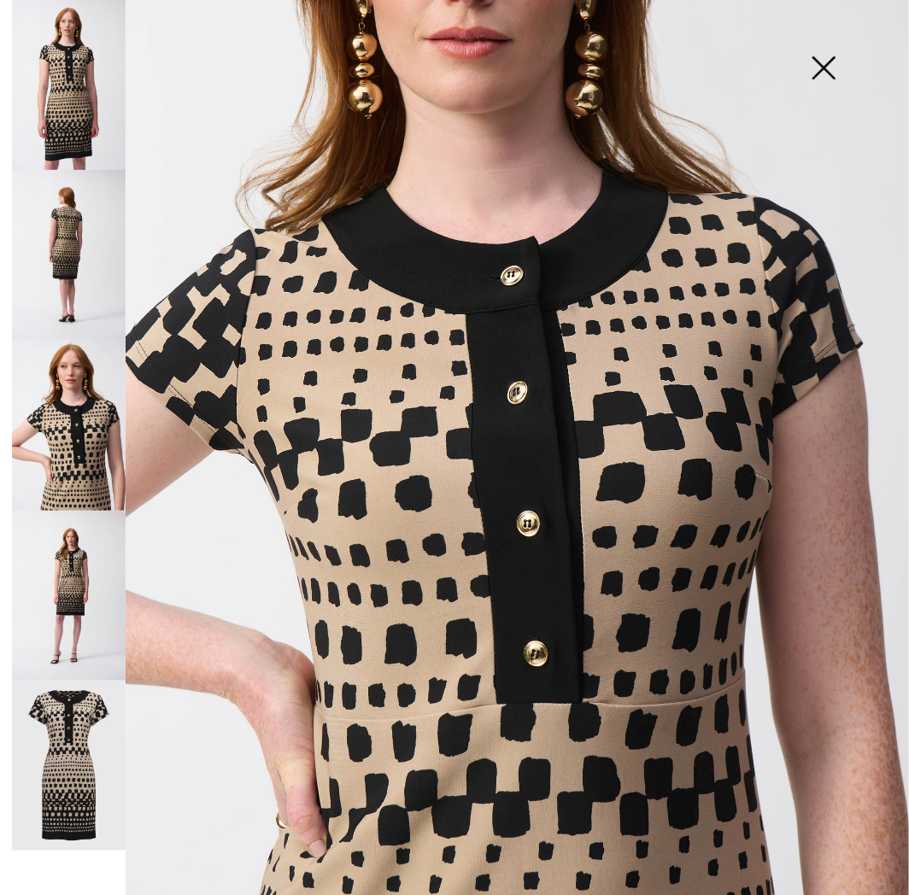
click at [53, 618] on img at bounding box center [69, 596] width 114 height 170
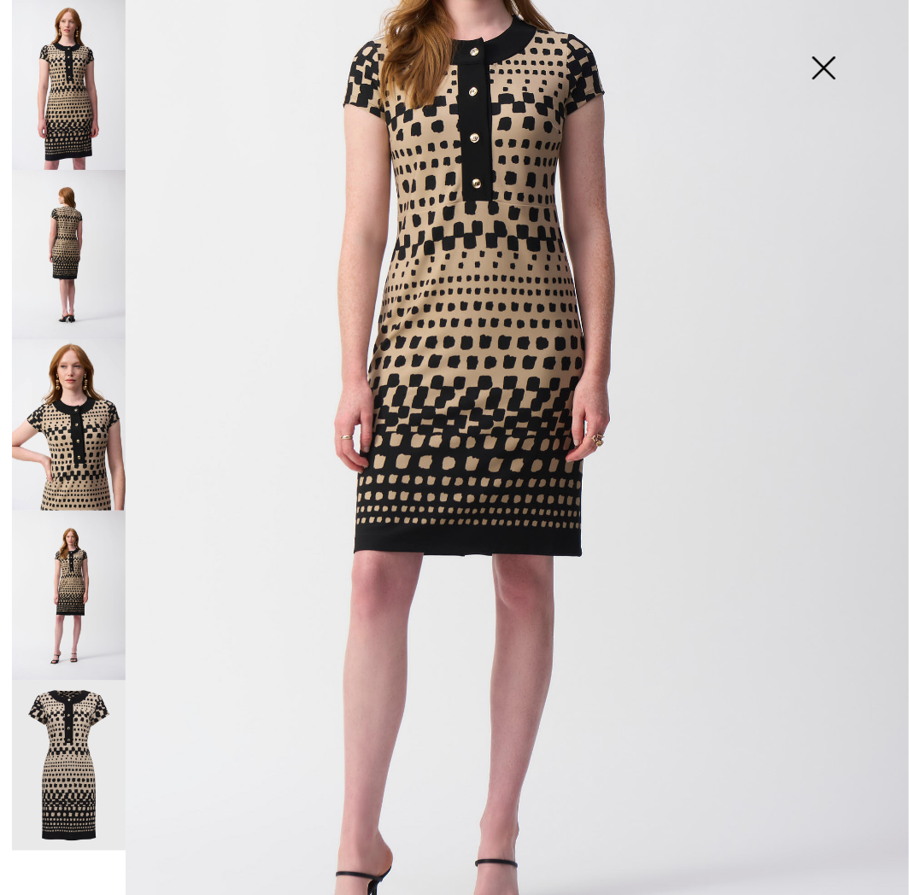
click at [38, 227] on img at bounding box center [69, 255] width 114 height 170
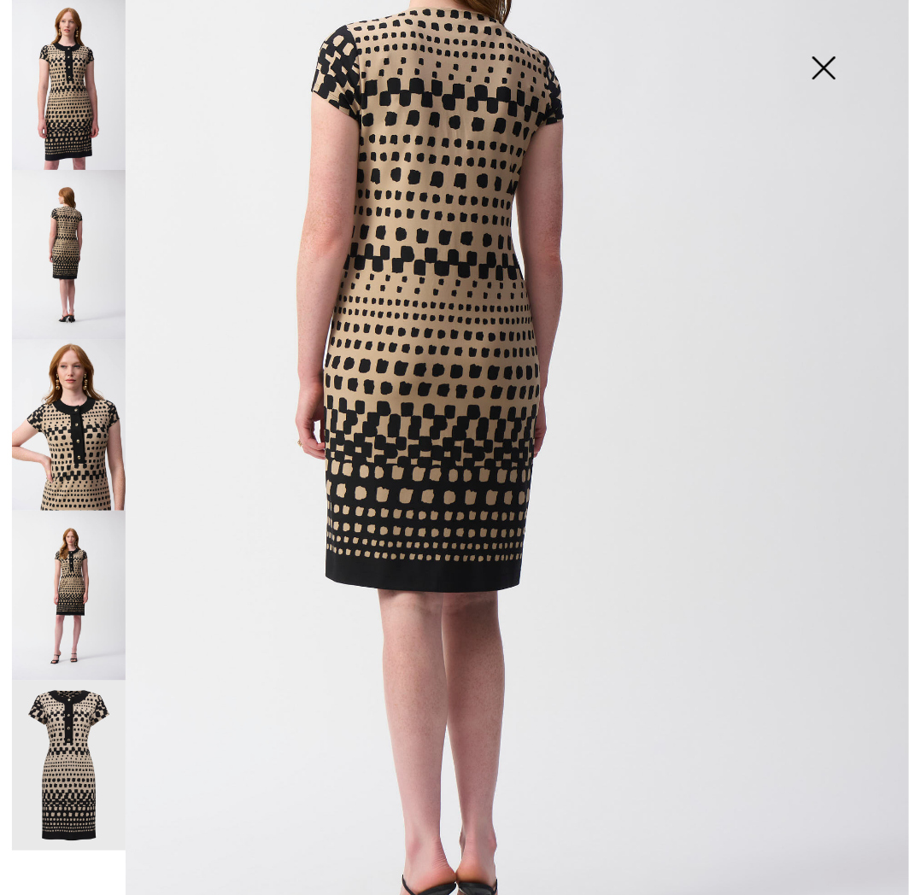
click at [812, 57] on img at bounding box center [823, 70] width 85 height 88
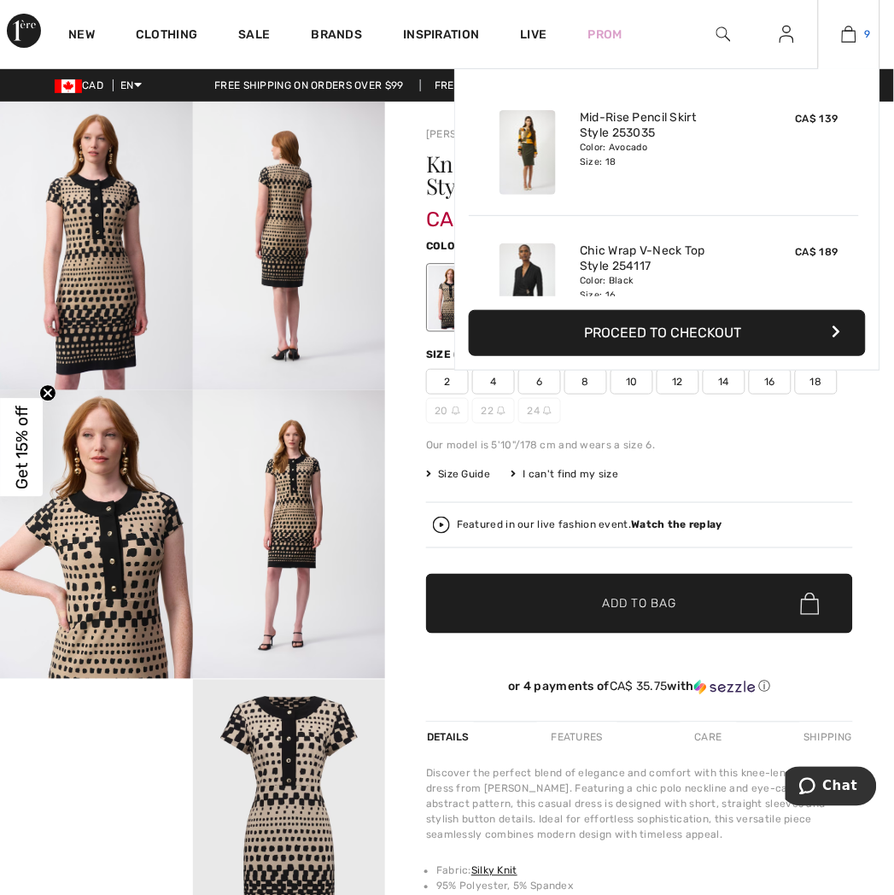
click at [855, 32] on img at bounding box center [849, 34] width 15 height 21
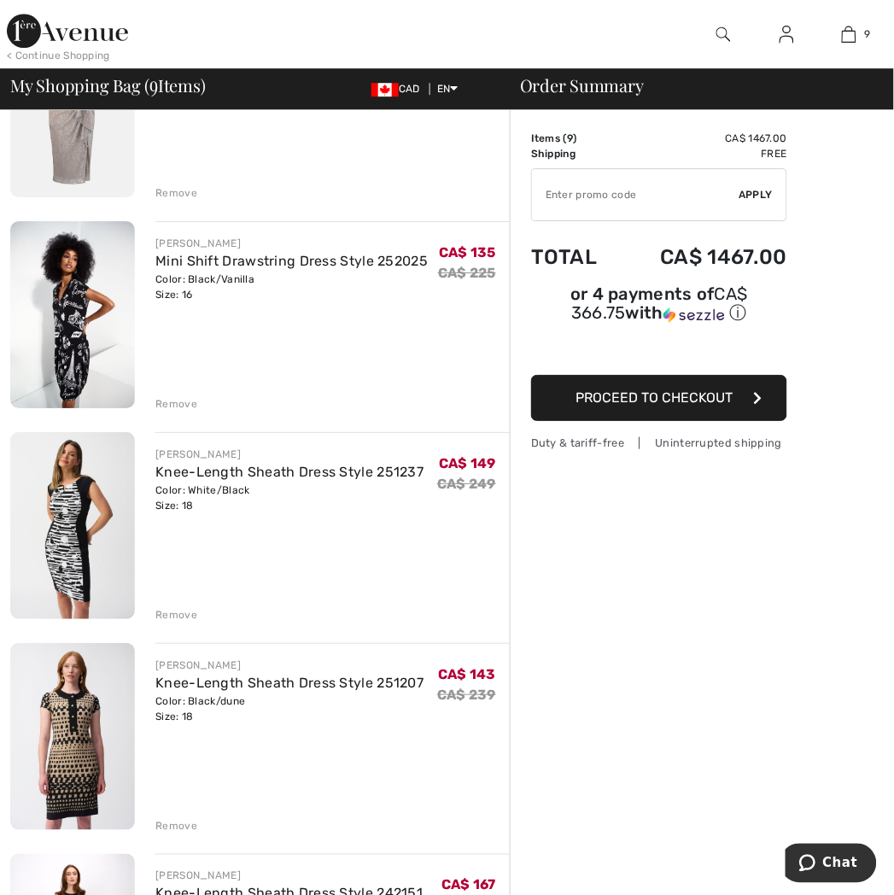
scroll to position [1139, 0]
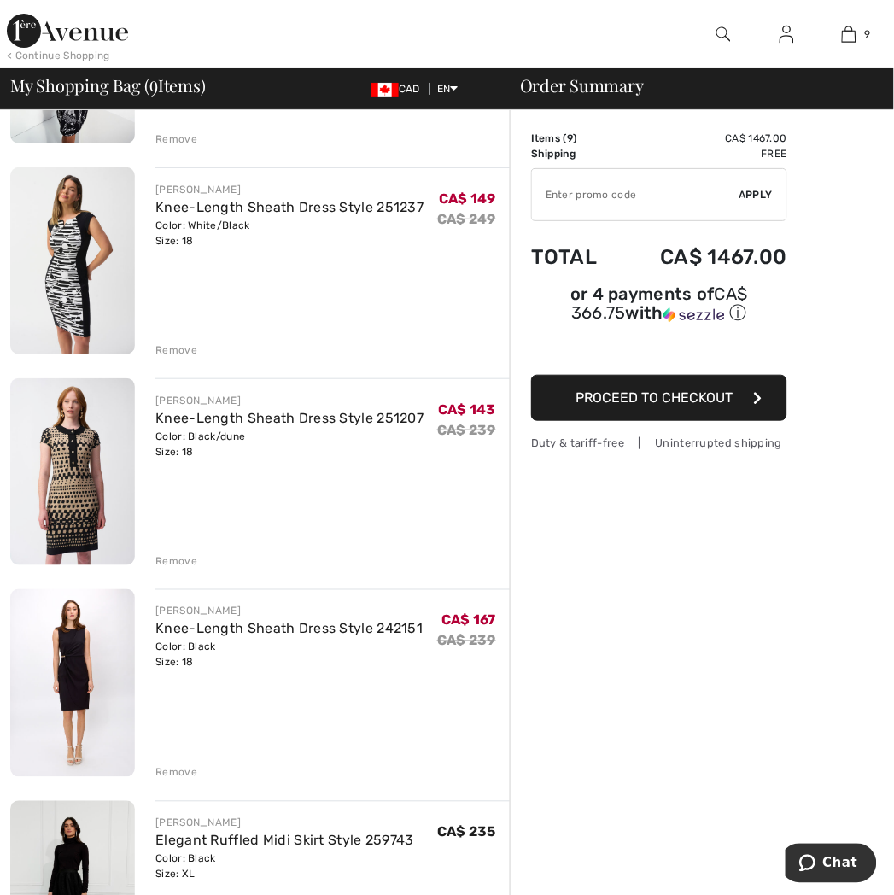
click at [182, 556] on div "Remove" at bounding box center [176, 561] width 42 height 15
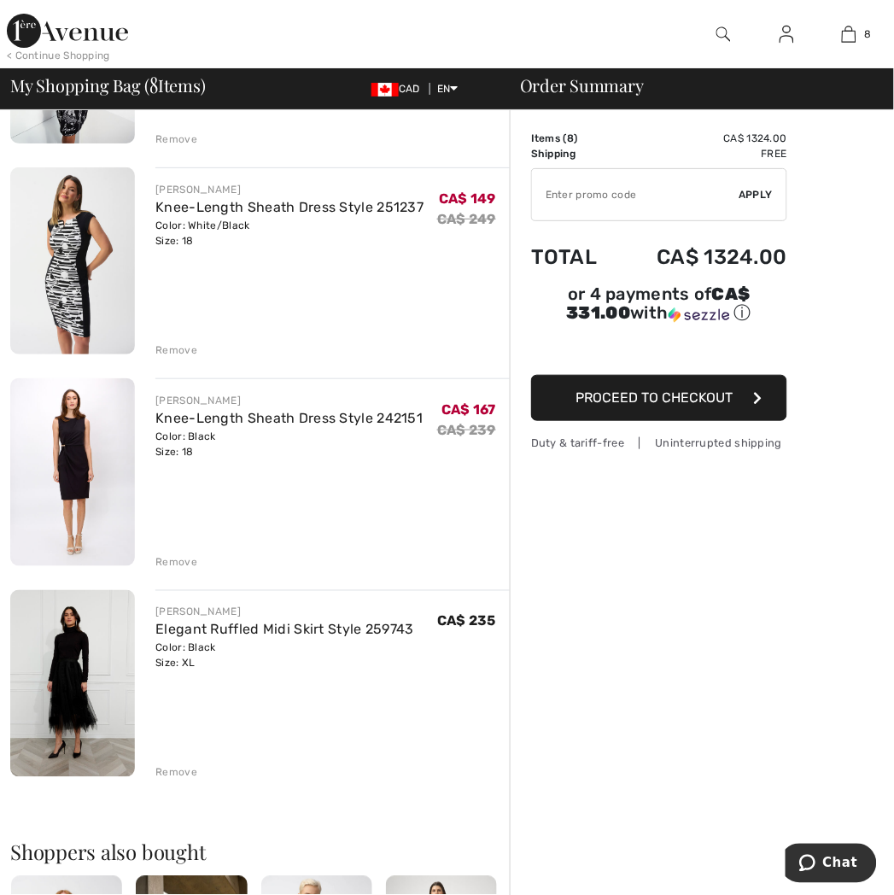
click at [41, 482] on img at bounding box center [72, 472] width 125 height 188
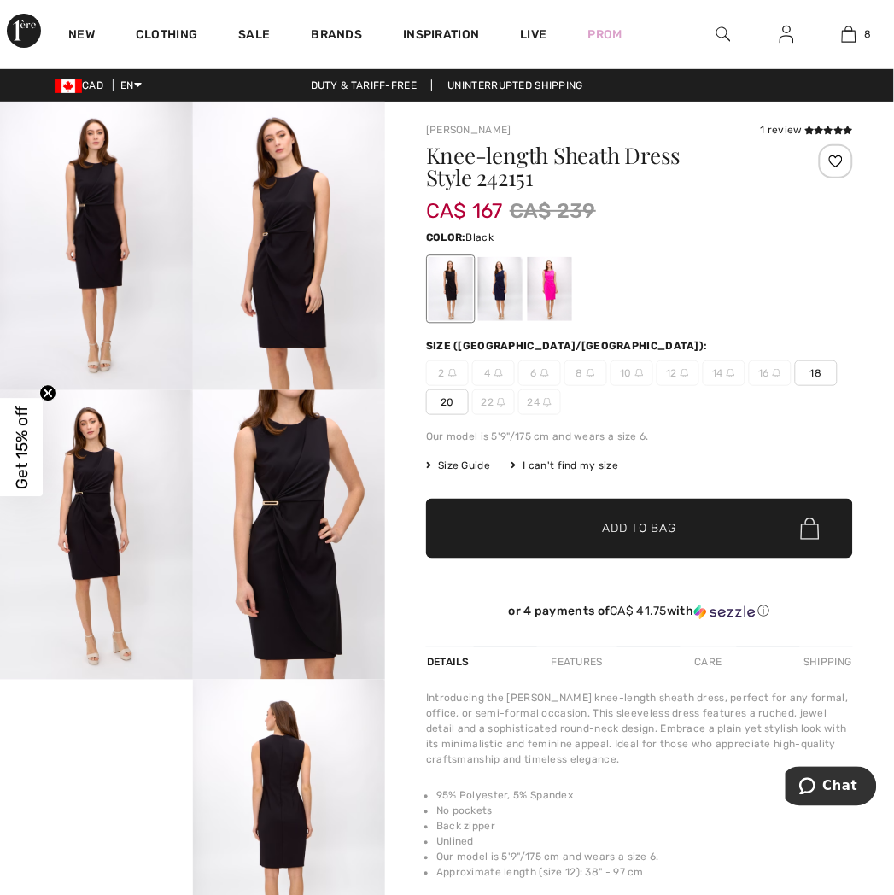
click at [79, 323] on img at bounding box center [96, 246] width 193 height 289
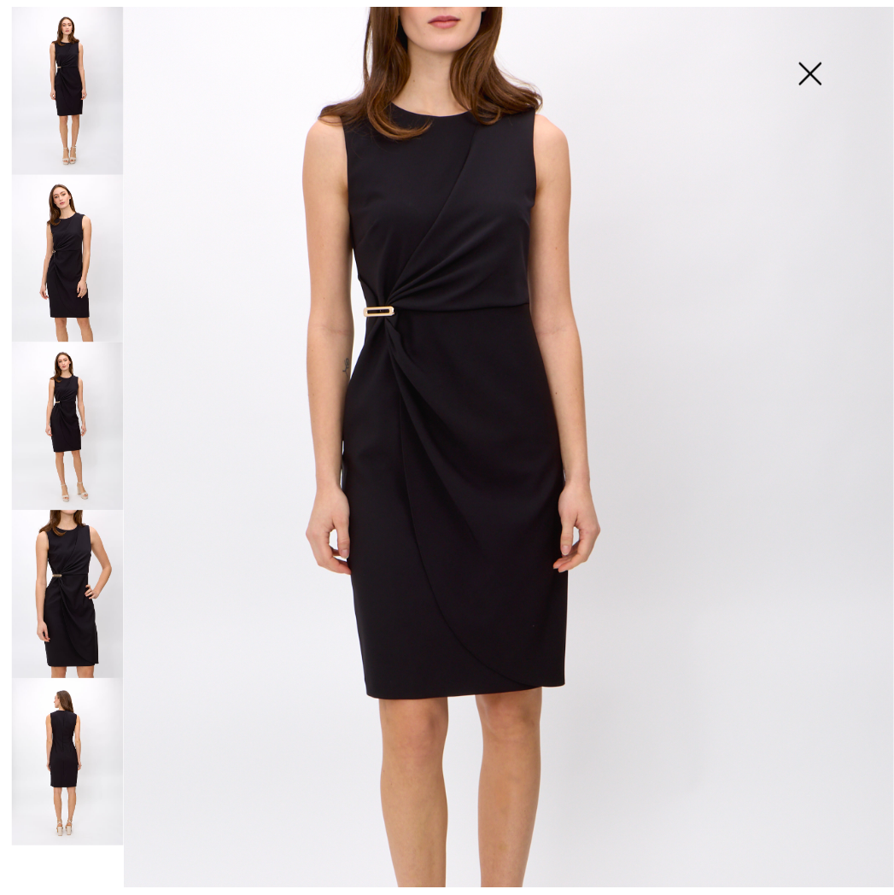
scroll to position [162, 0]
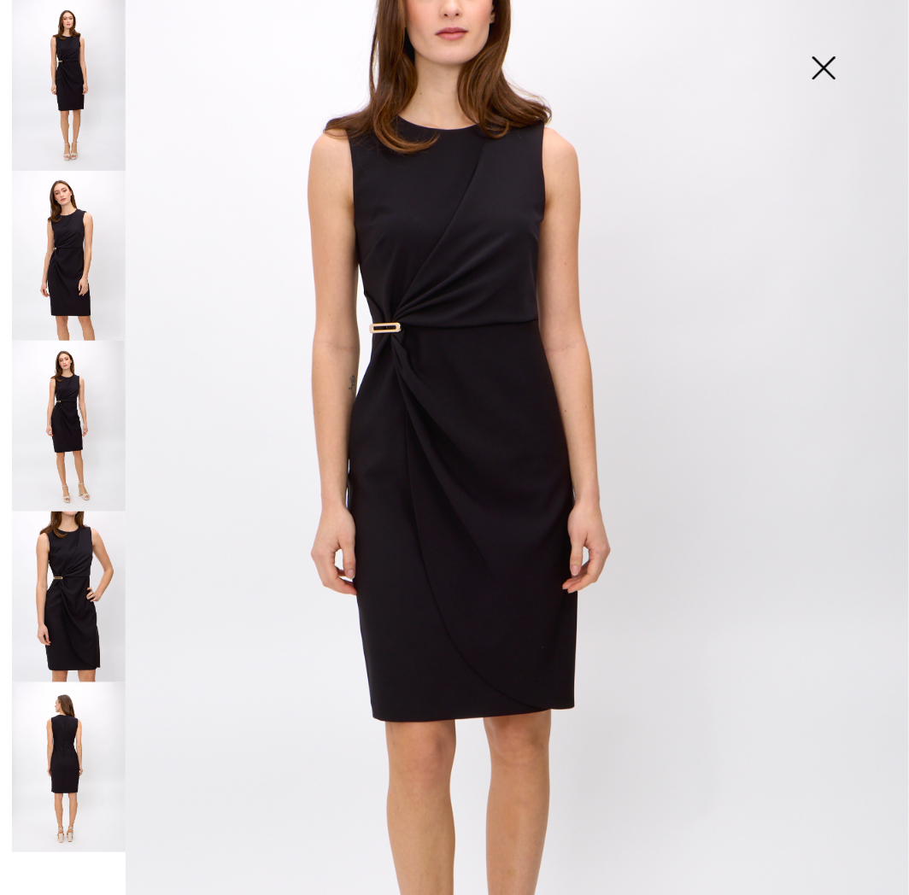
click at [65, 405] on img at bounding box center [69, 426] width 114 height 171
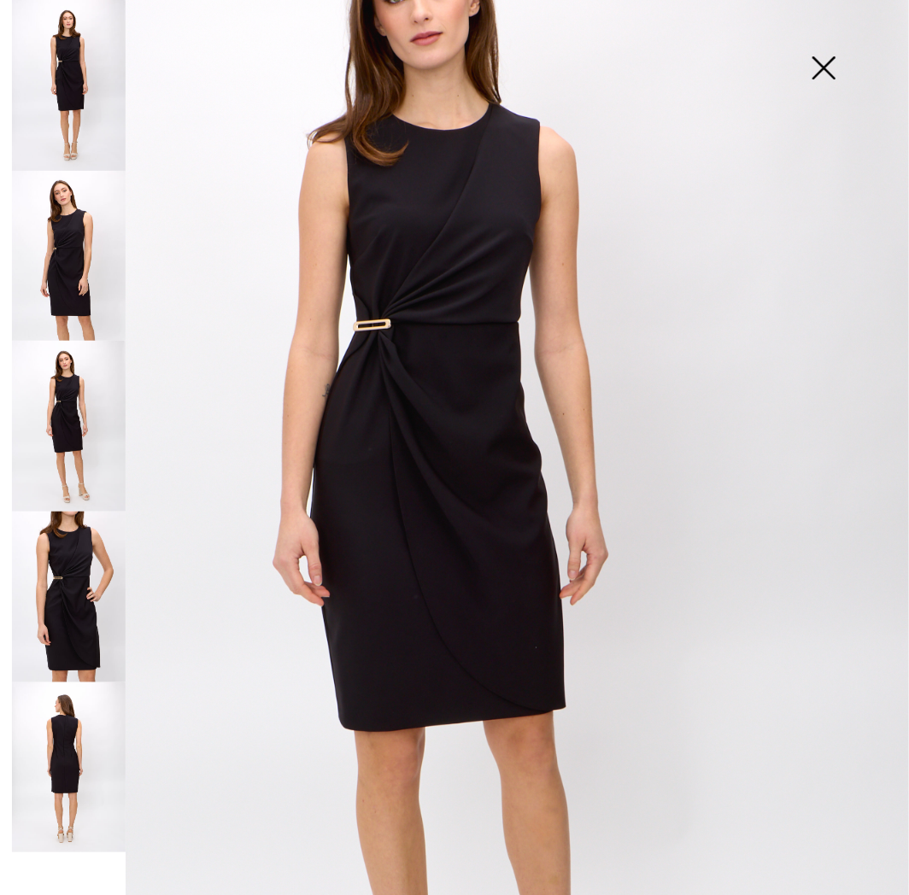
click at [62, 591] on img at bounding box center [69, 597] width 114 height 171
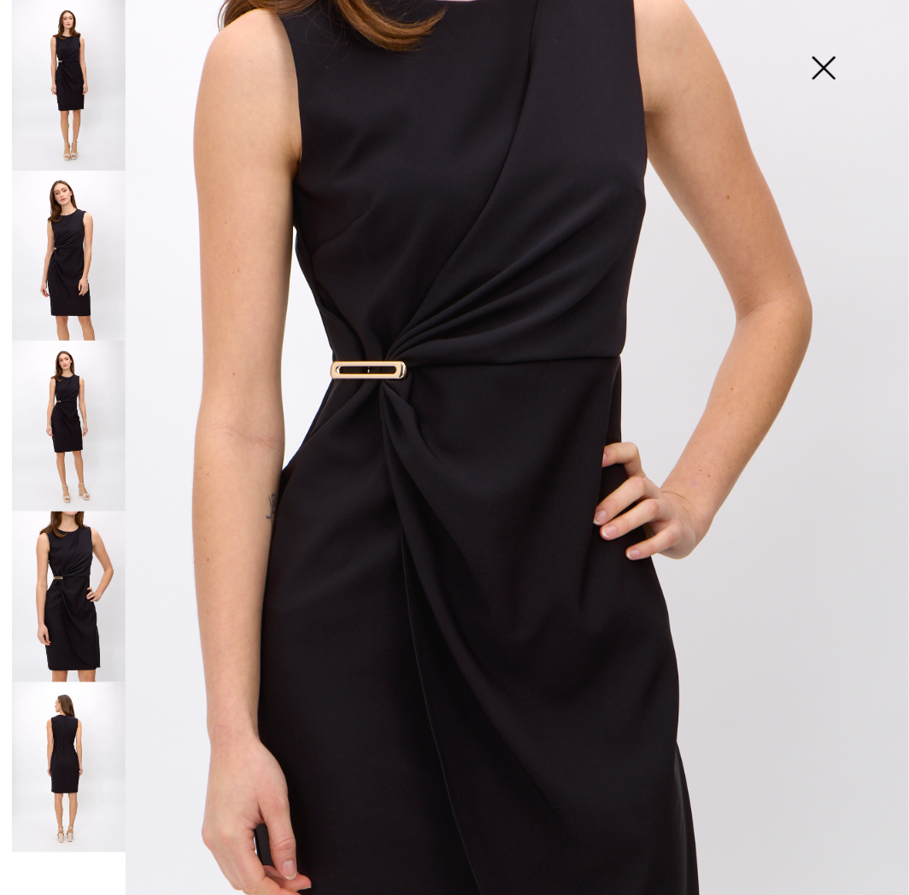
click at [834, 90] on img at bounding box center [823, 70] width 85 height 88
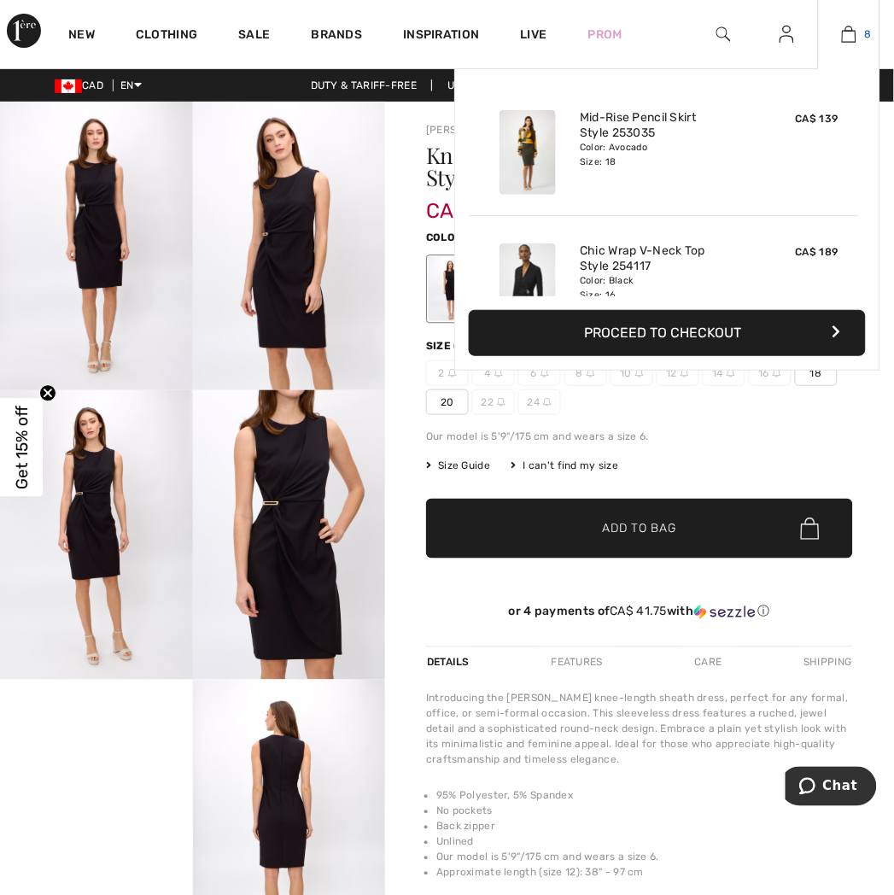
click at [865, 24] on link "8" at bounding box center [849, 34] width 61 height 21
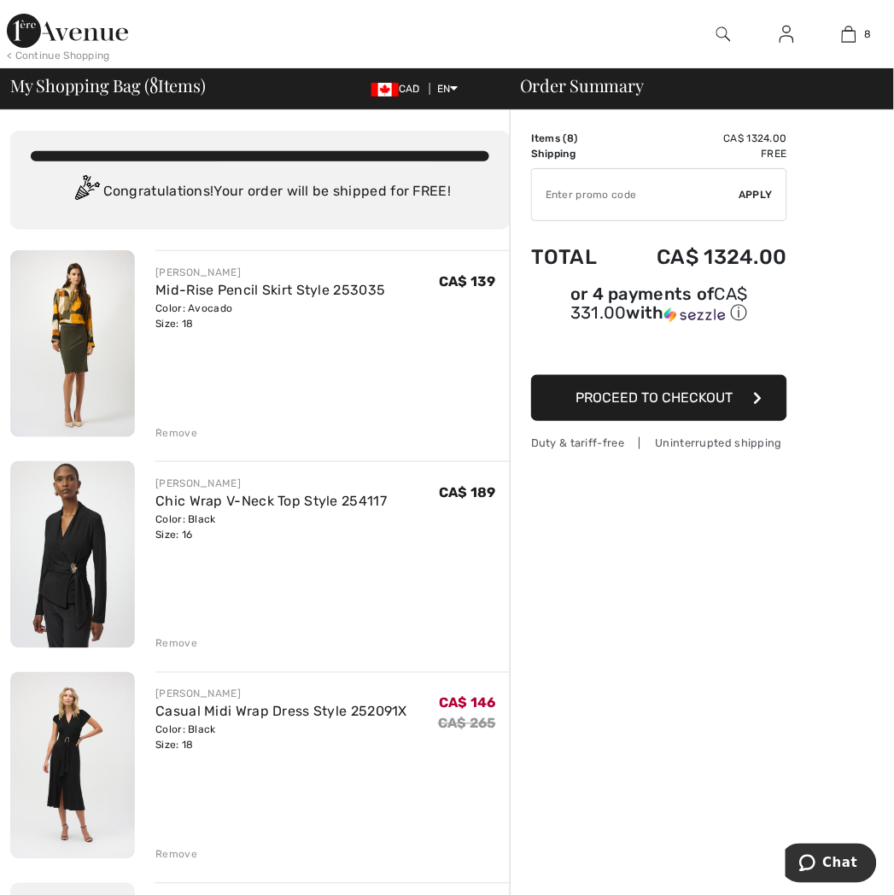
click at [177, 433] on div "Remove" at bounding box center [176, 432] width 42 height 15
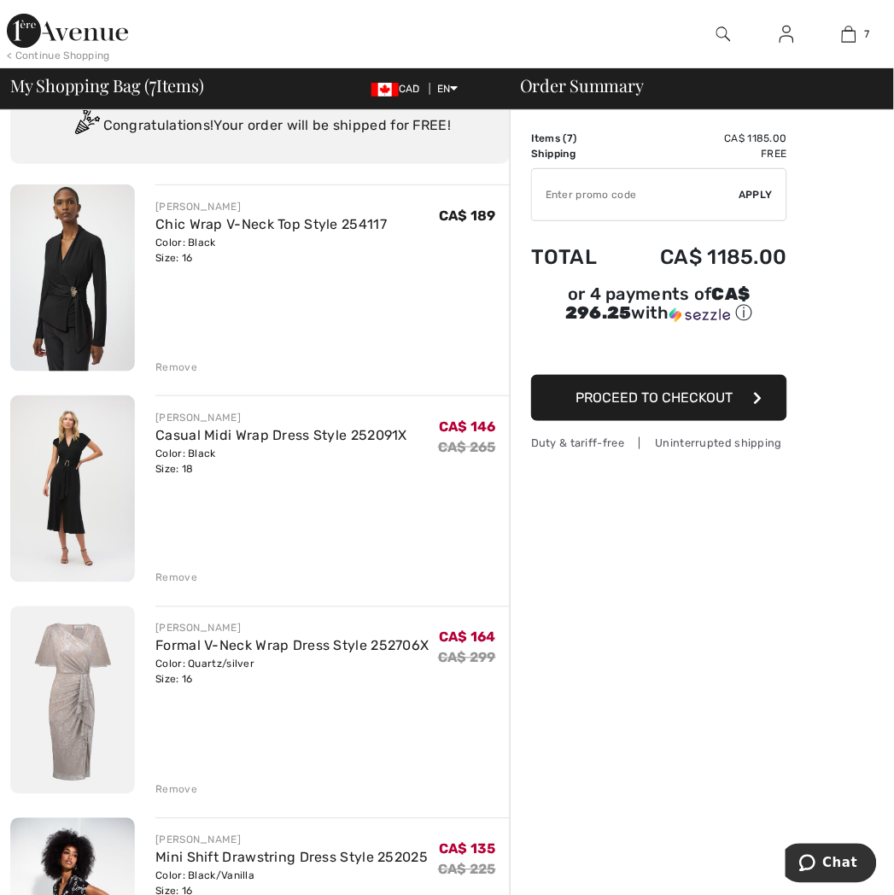
scroll to position [95, 0]
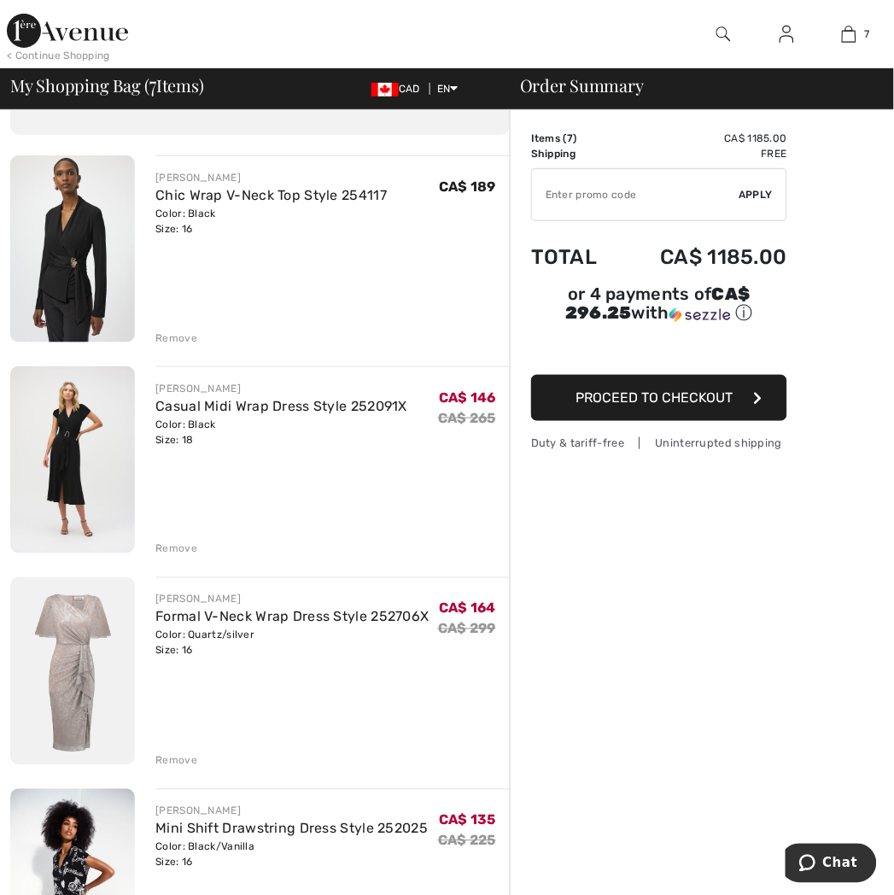
click at [63, 511] on img at bounding box center [72, 459] width 125 height 187
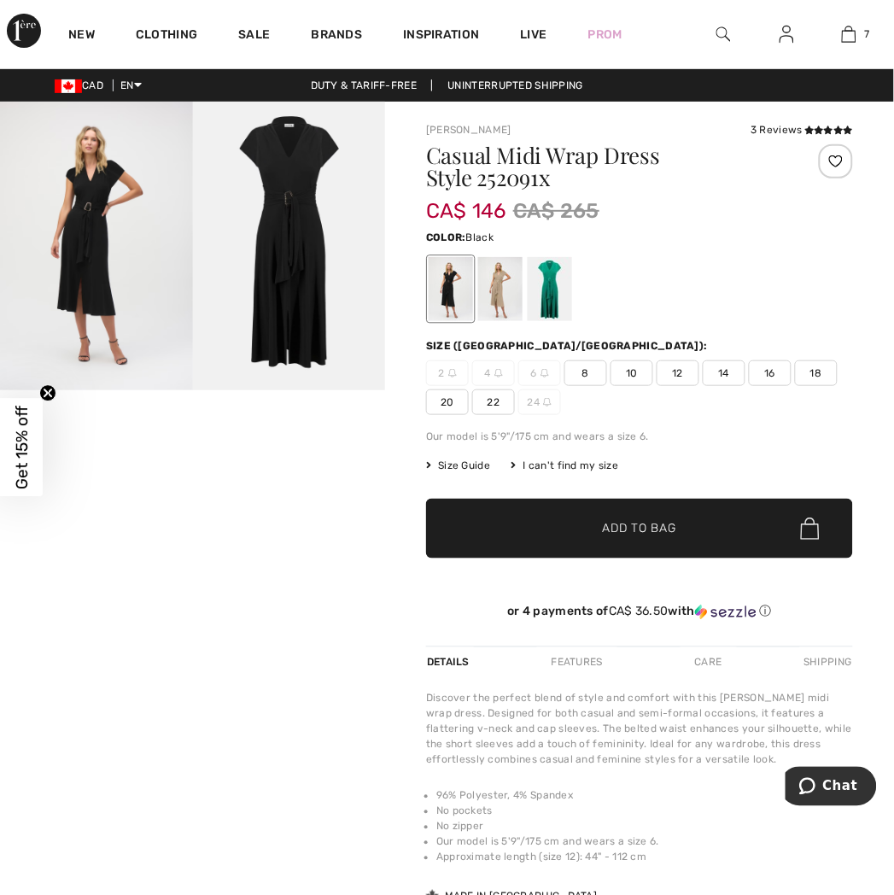
click at [130, 322] on img at bounding box center [96, 246] width 193 height 289
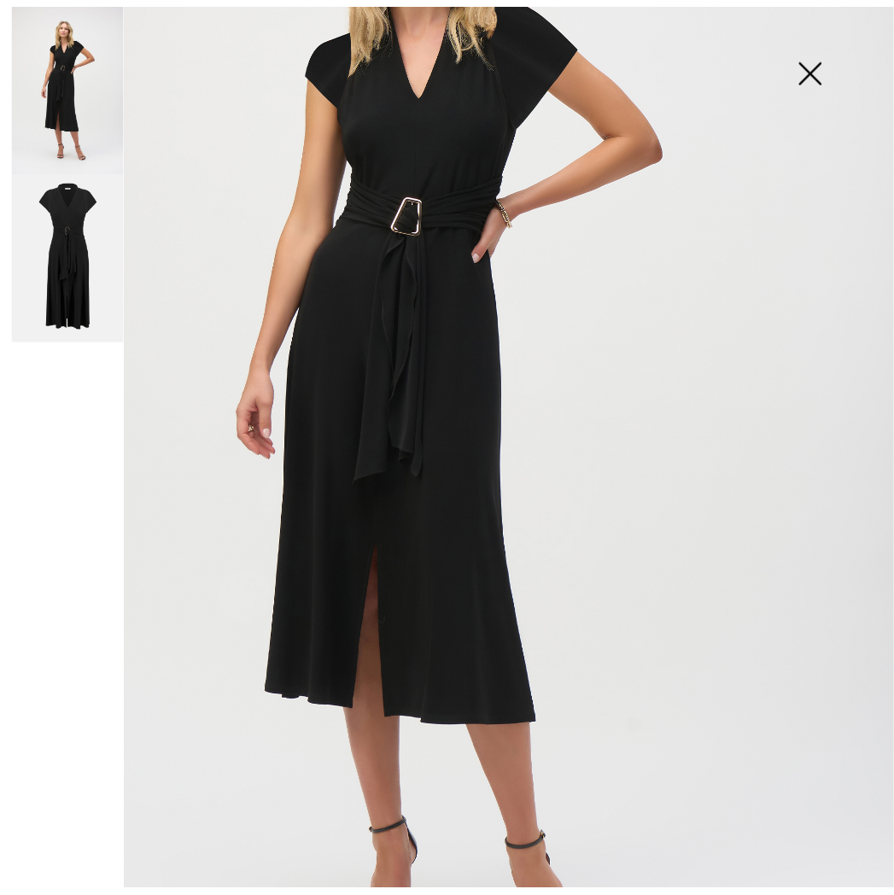
scroll to position [284, 0]
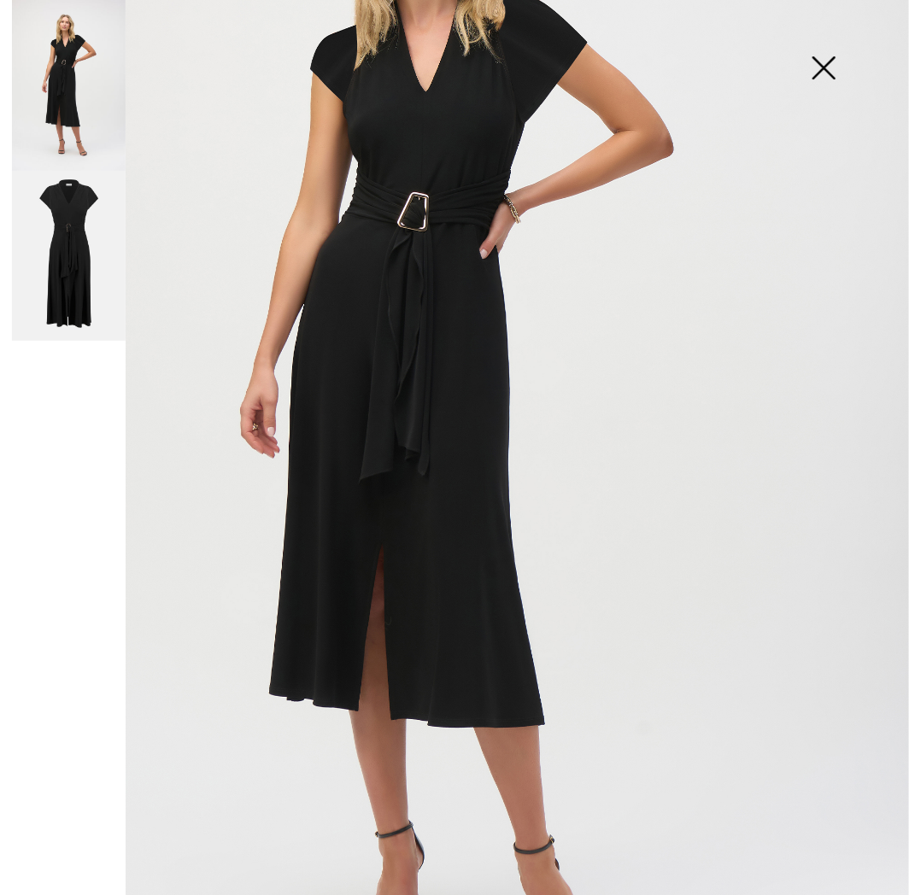
click at [348, 526] on img at bounding box center [454, 397] width 909 height 1363
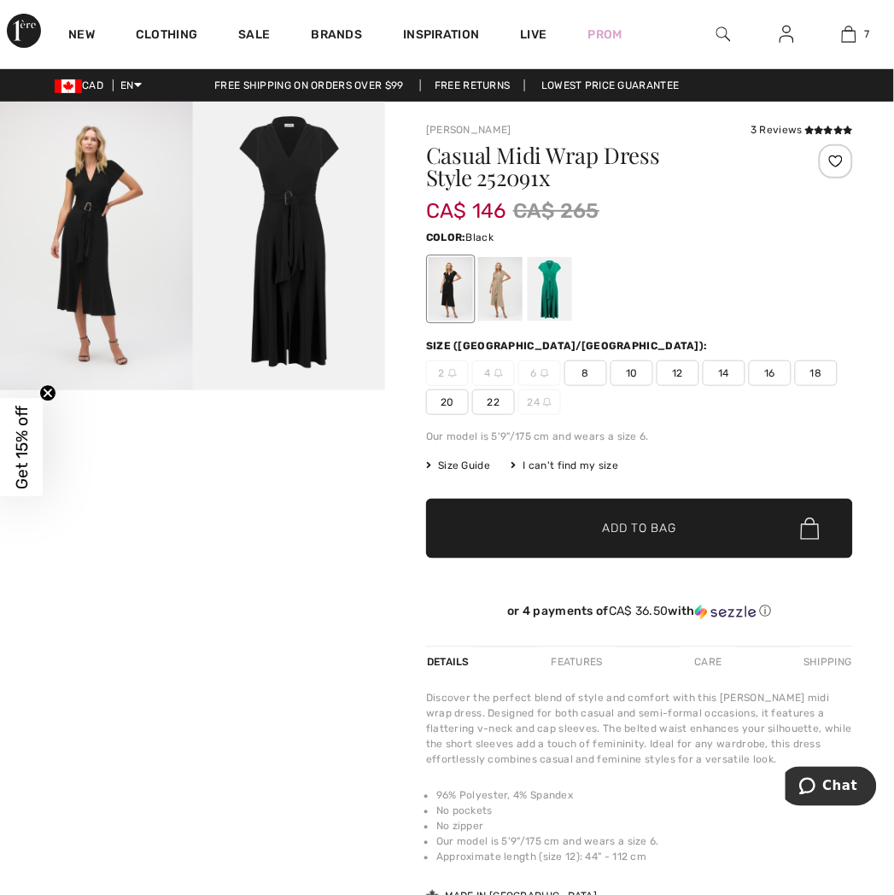
click at [266, 366] on img at bounding box center [289, 246] width 193 height 289
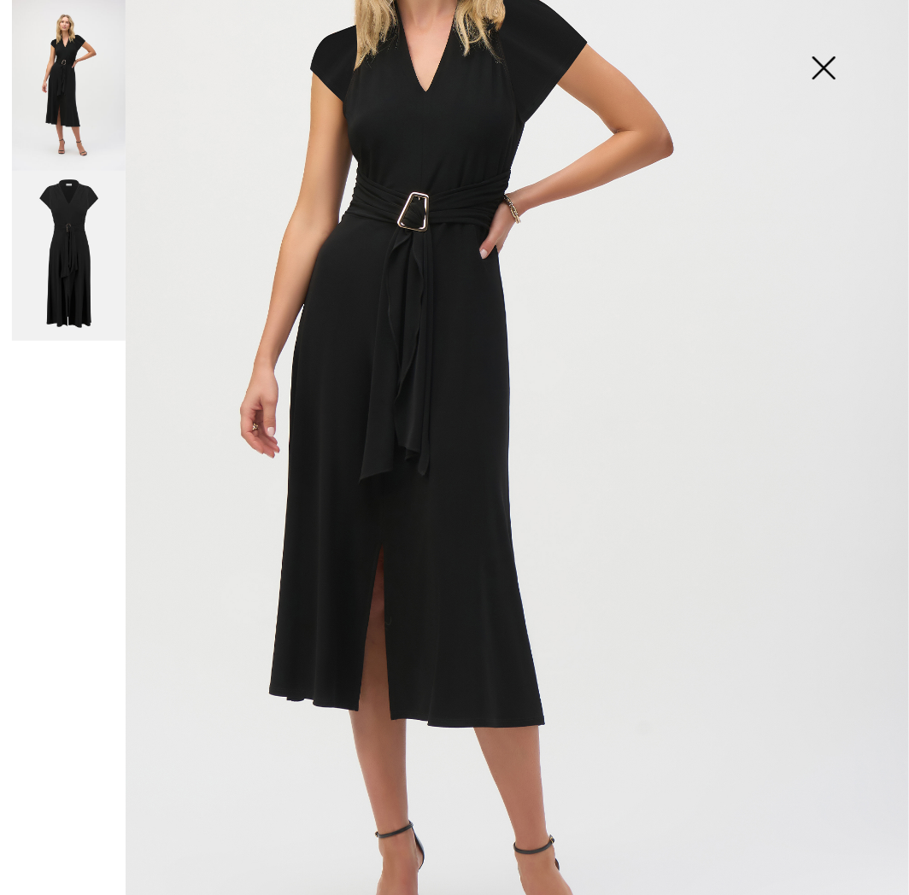
click at [57, 103] on img at bounding box center [69, 85] width 114 height 171
click at [836, 81] on img at bounding box center [823, 70] width 85 height 88
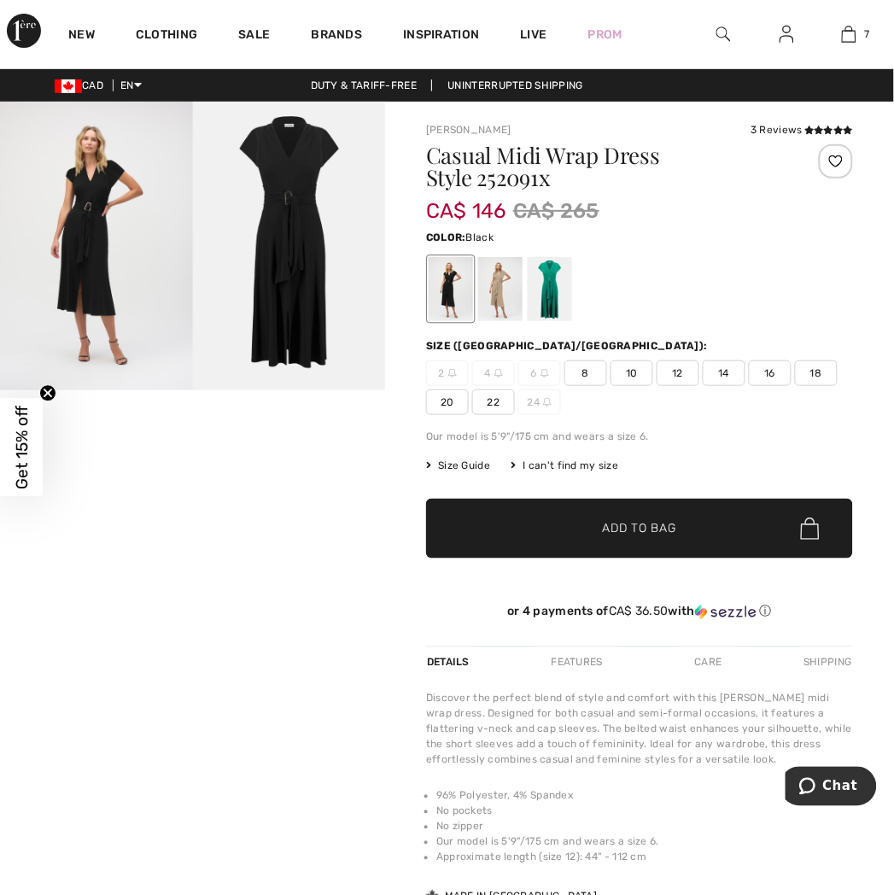
click at [836, 81] on div "Duty & tariff-free | Uninterrupted shipping" at bounding box center [447, 85] width 894 height 15
click at [468, 302] on div at bounding box center [451, 289] width 44 height 64
click at [484, 291] on div at bounding box center [500, 289] width 44 height 64
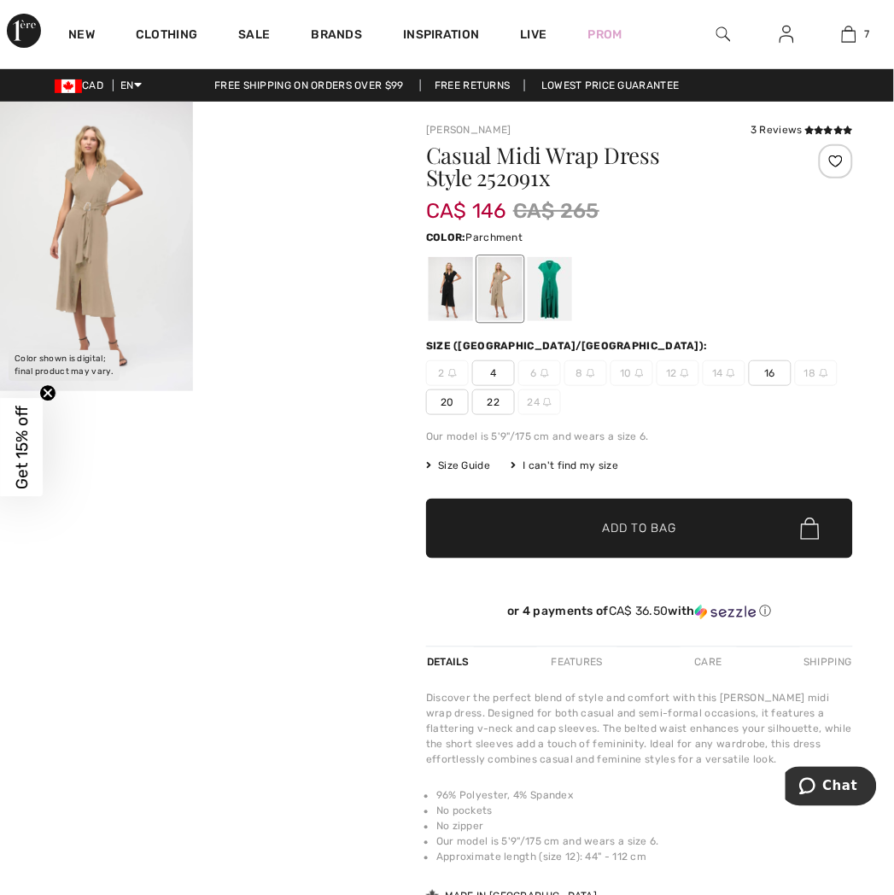
click at [64, 243] on img at bounding box center [96, 247] width 193 height 290
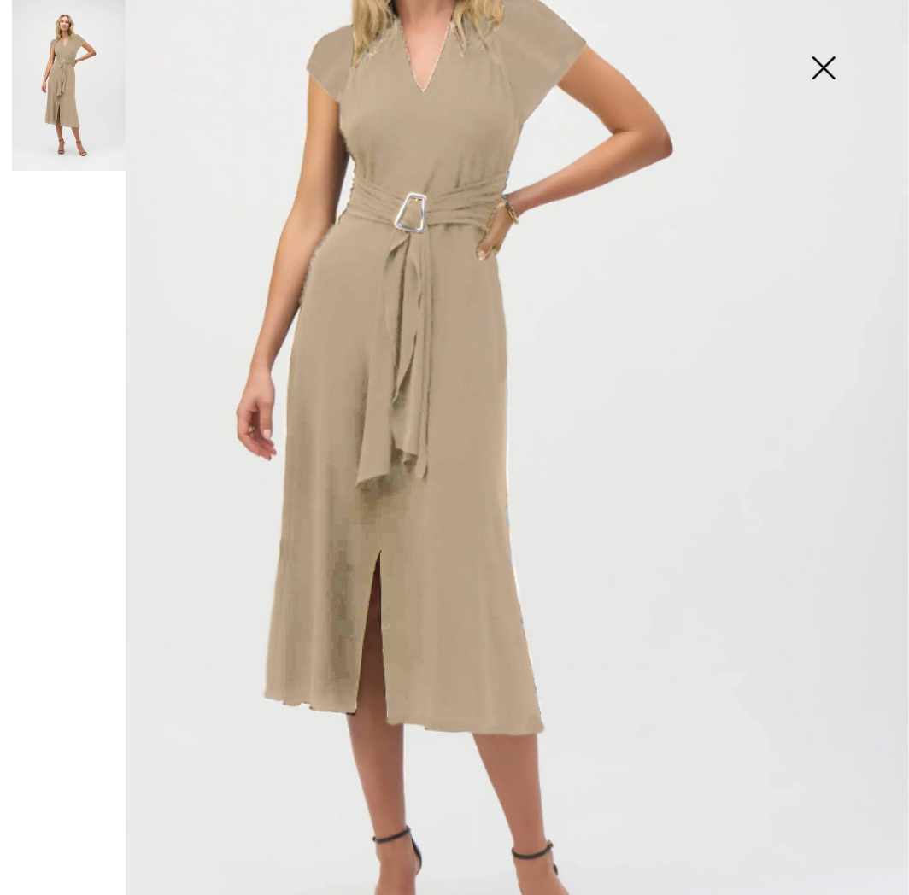
click at [813, 71] on img at bounding box center [823, 70] width 85 height 88
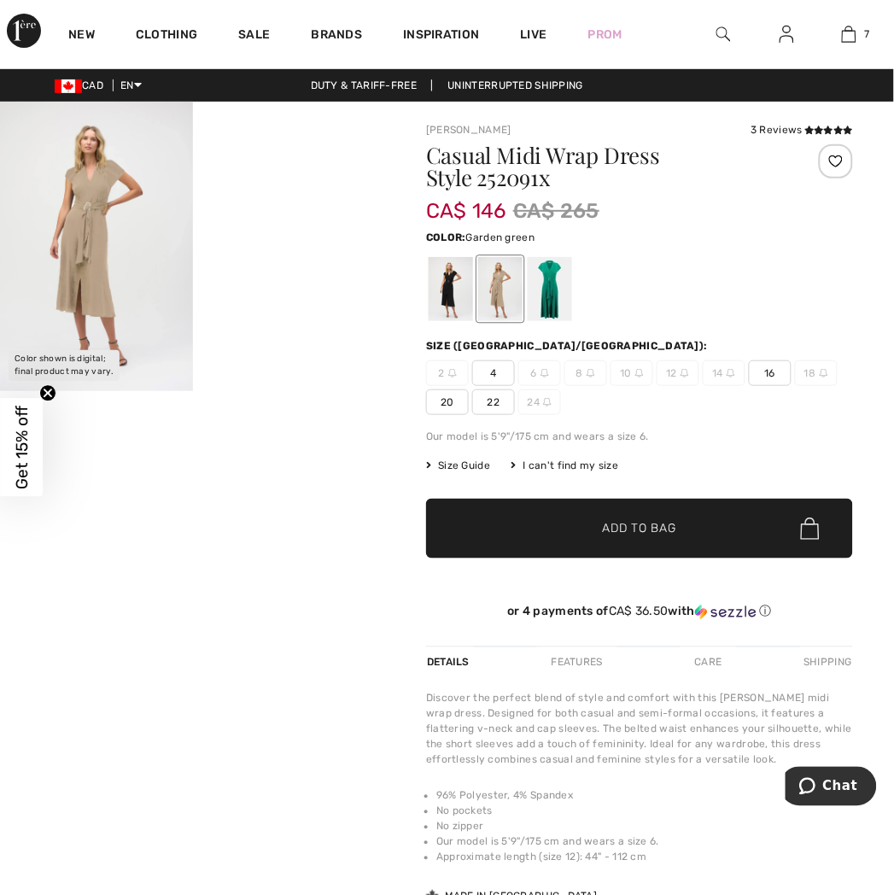
click at [561, 290] on div at bounding box center [550, 289] width 44 height 64
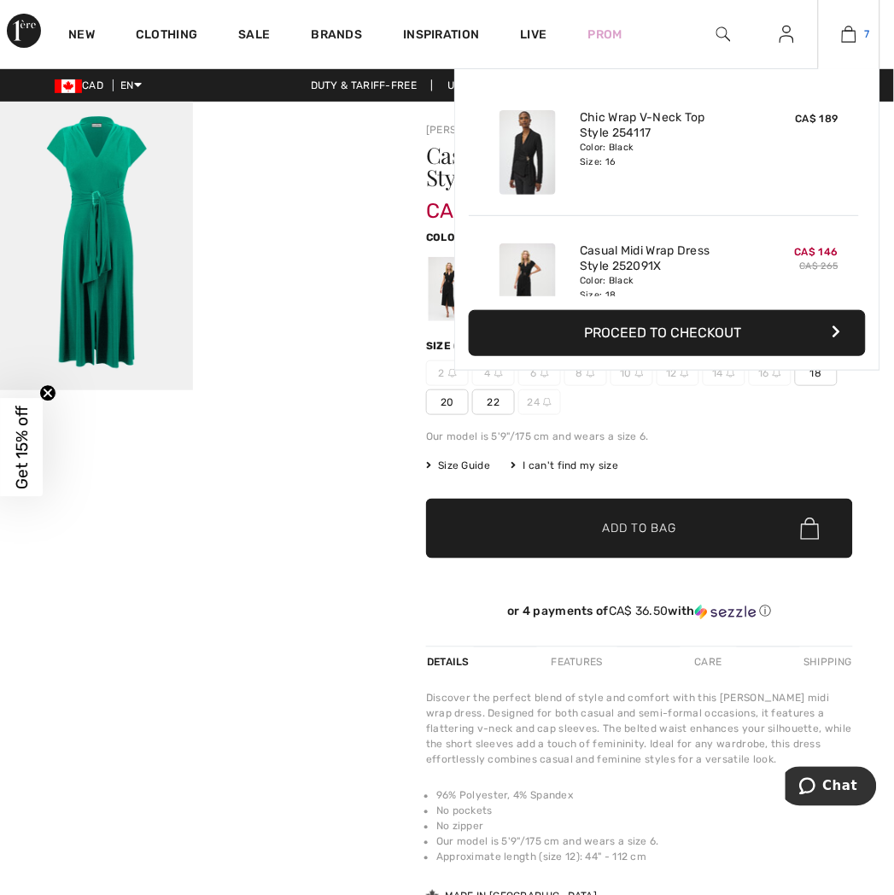
click at [880, 27] on link "7" at bounding box center [849, 34] width 61 height 21
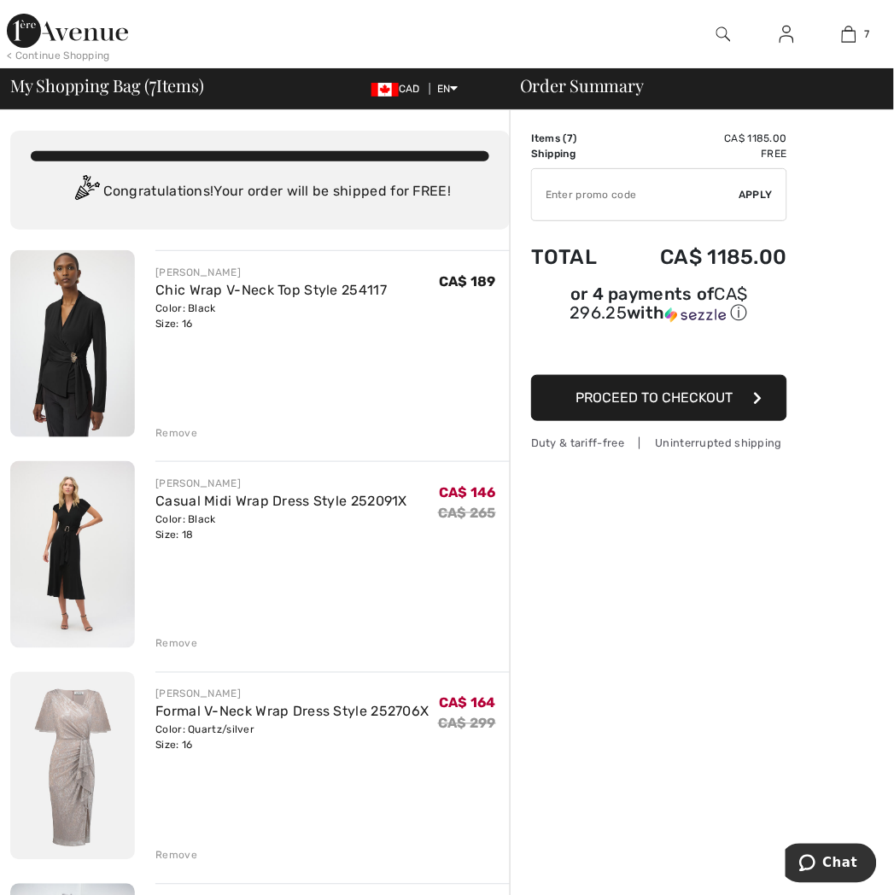
click at [56, 757] on img at bounding box center [72, 766] width 125 height 188
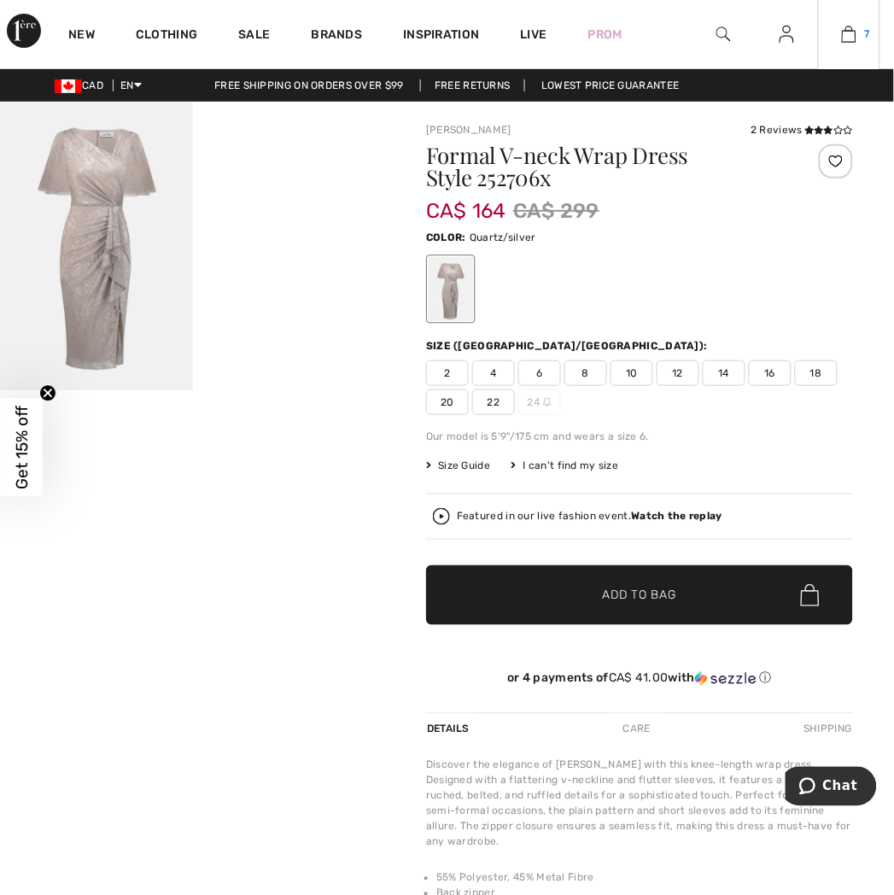
click at [851, 34] on img at bounding box center [849, 34] width 15 height 21
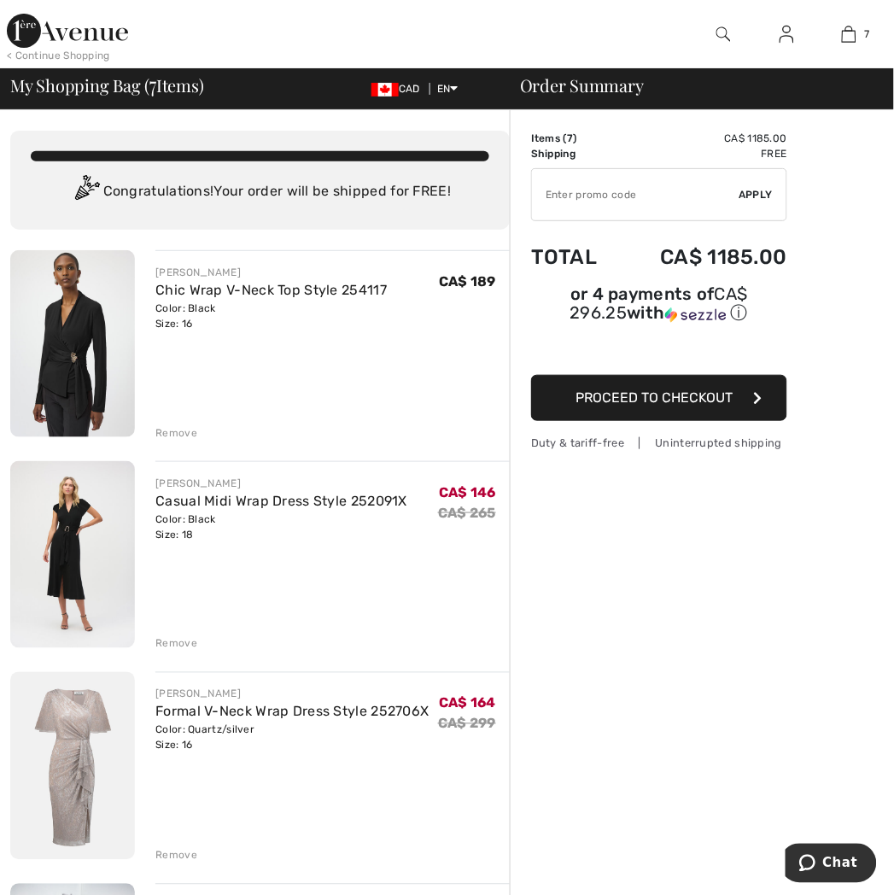
click at [97, 766] on img at bounding box center [72, 766] width 125 height 188
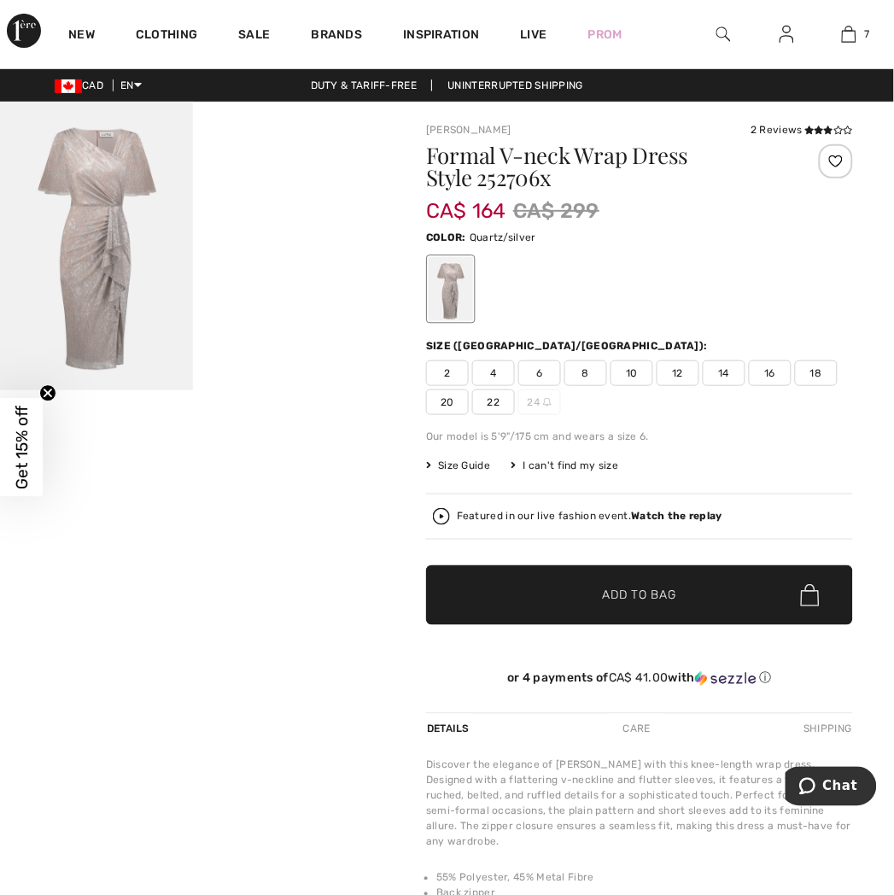
click at [53, 249] on img at bounding box center [96, 246] width 193 height 289
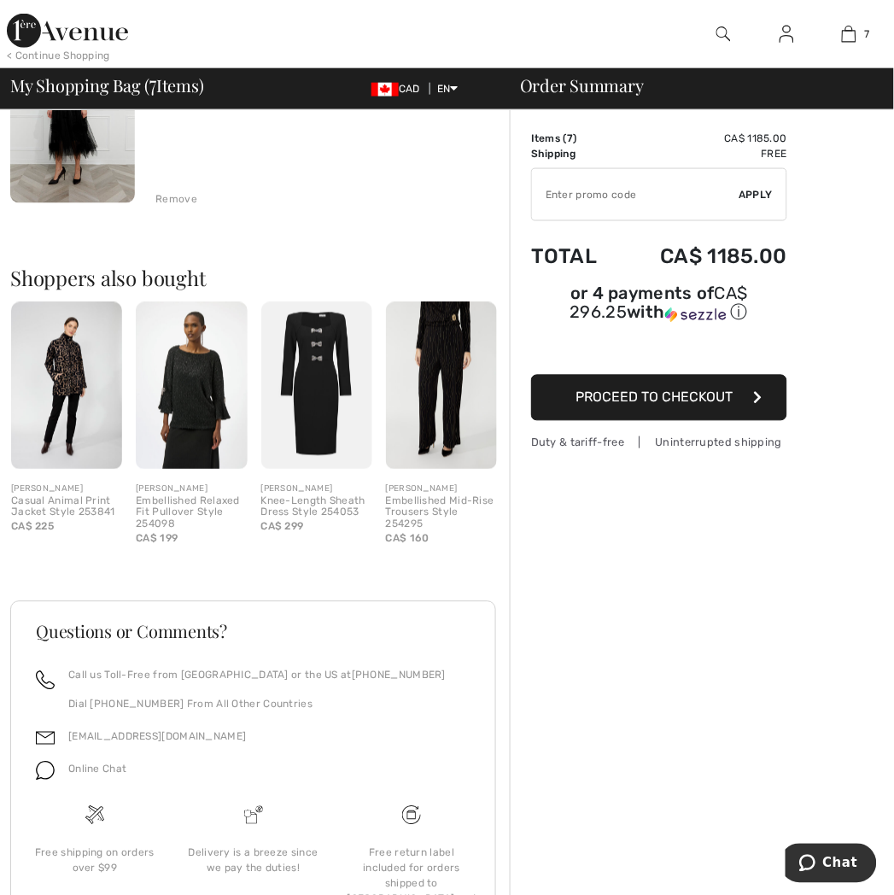
scroll to position [1585, 0]
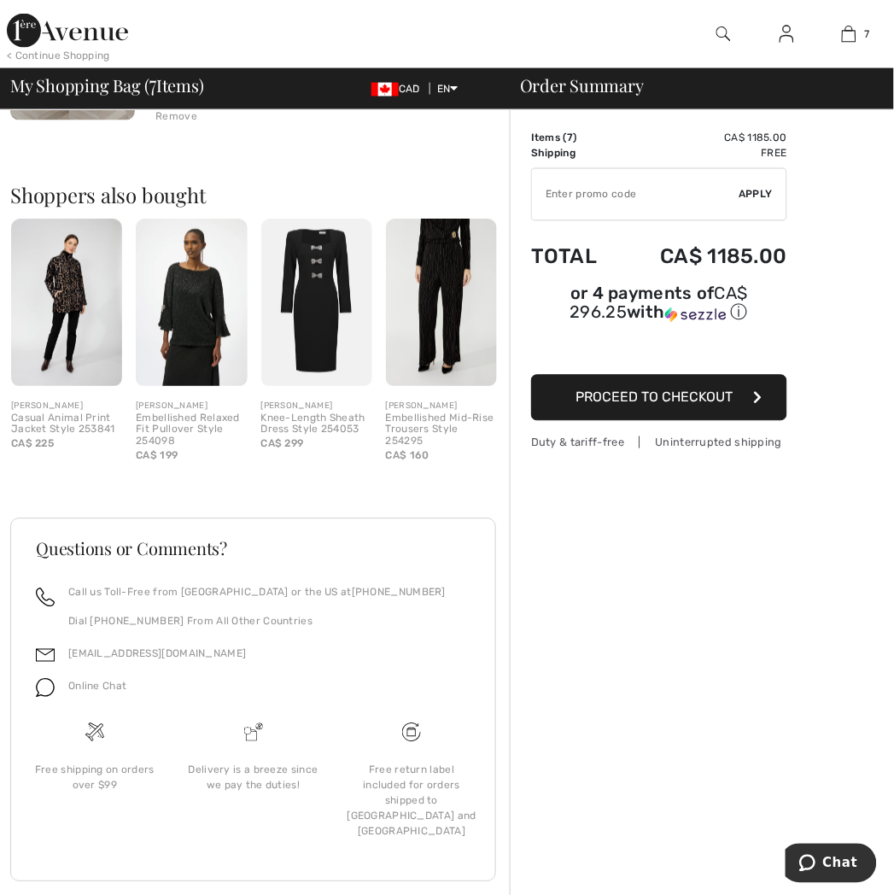
click at [312, 275] on img at bounding box center [316, 303] width 111 height 167
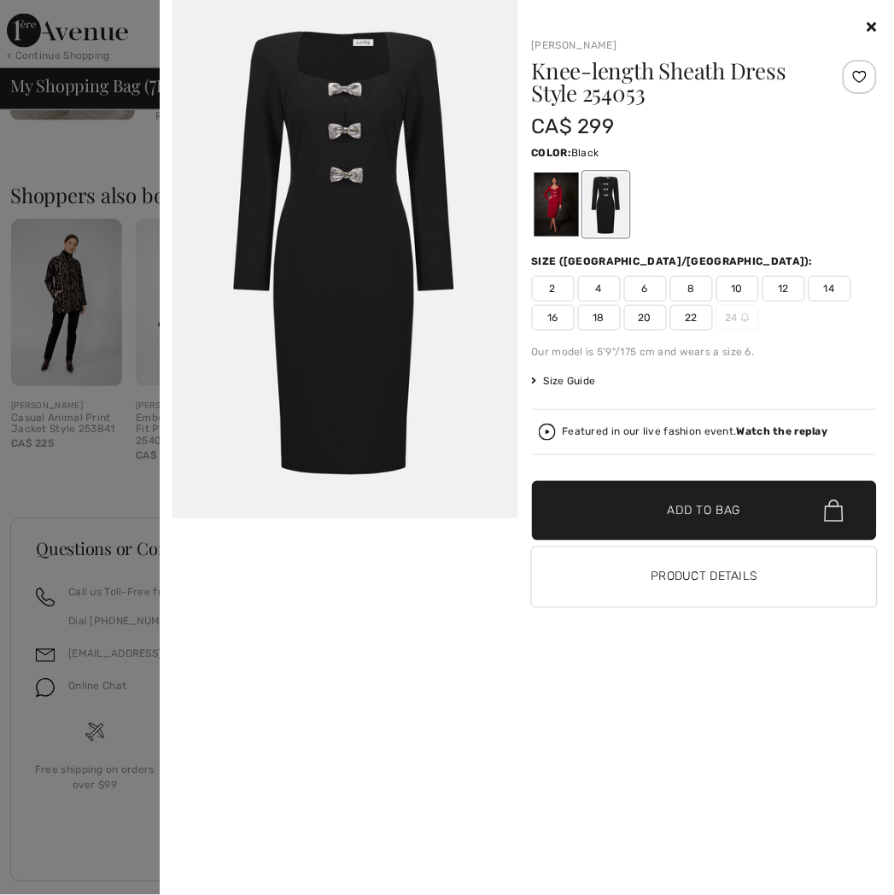
click at [557, 194] on div at bounding box center [556, 205] width 44 height 64
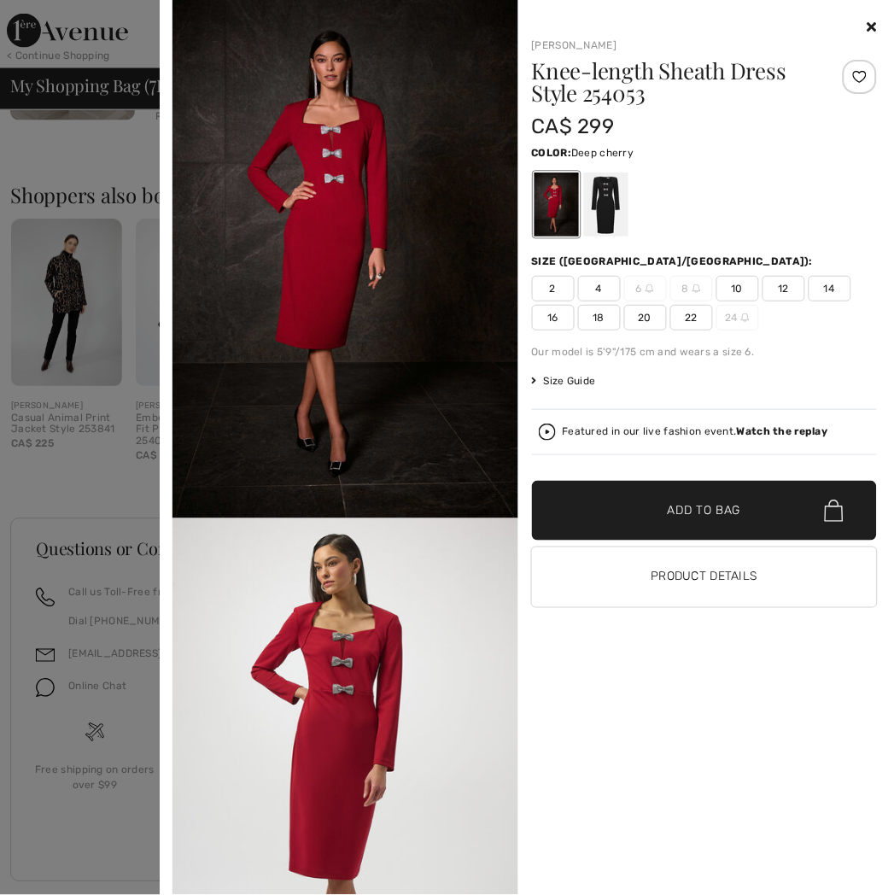
click at [251, 695] on img at bounding box center [346, 778] width 346 height 518
click at [442, 222] on img at bounding box center [346, 259] width 346 height 519
click at [874, 28] on icon at bounding box center [872, 27] width 9 height 14
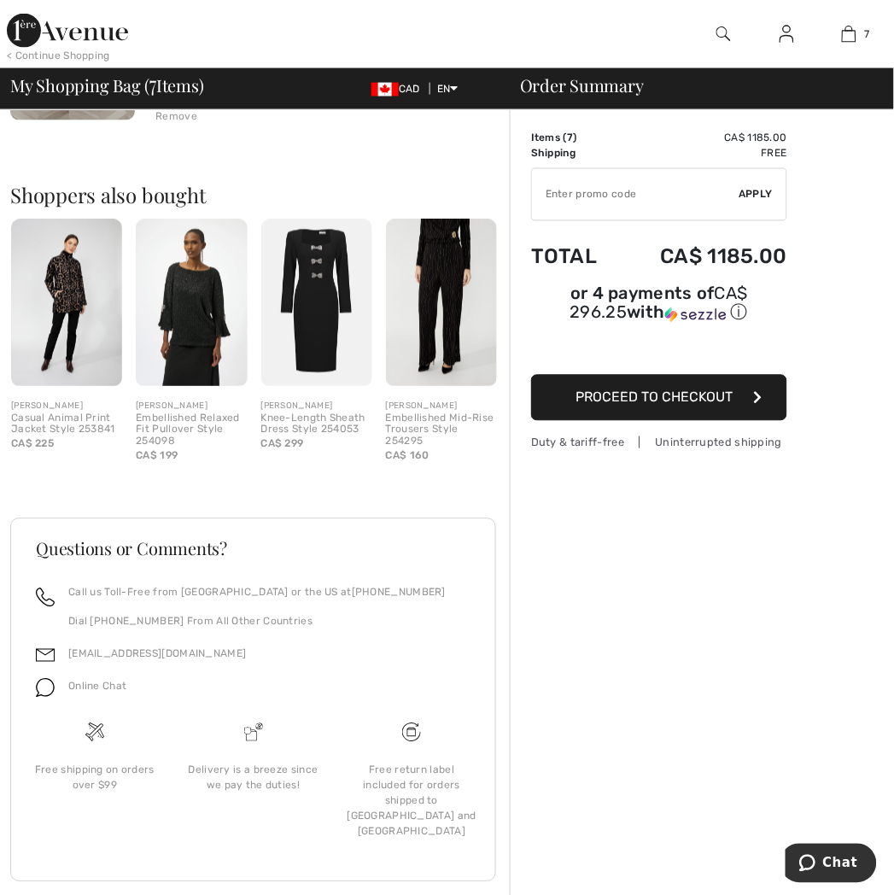
click at [421, 352] on img at bounding box center [441, 303] width 111 height 167
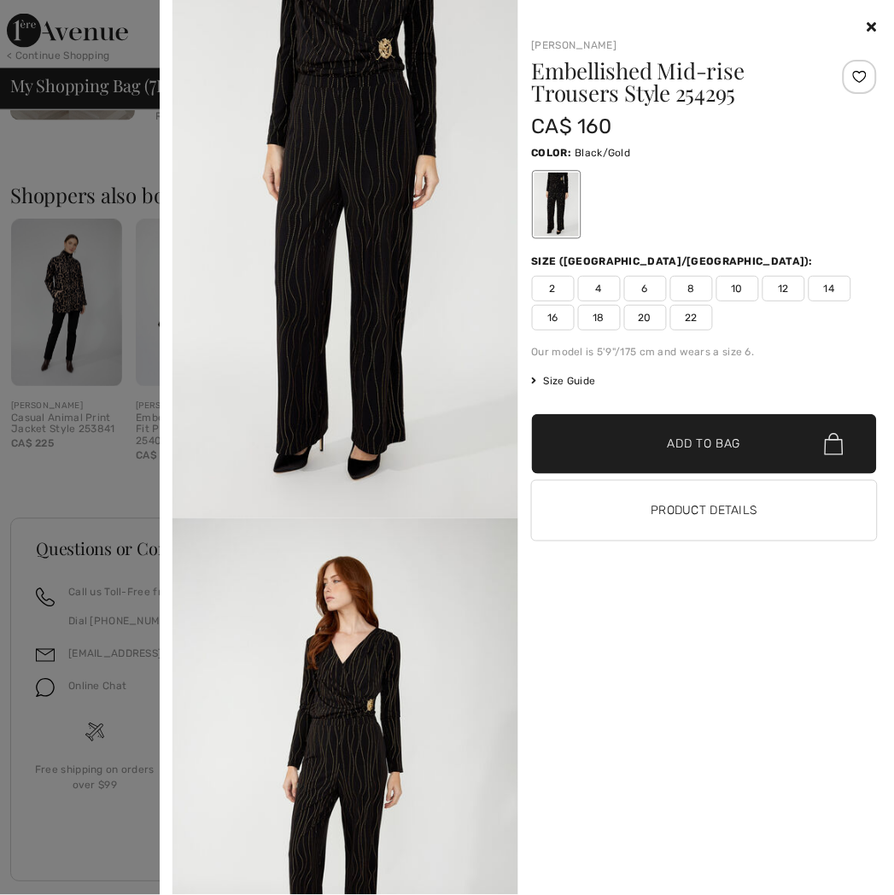
click at [877, 29] on icon at bounding box center [872, 27] width 9 height 14
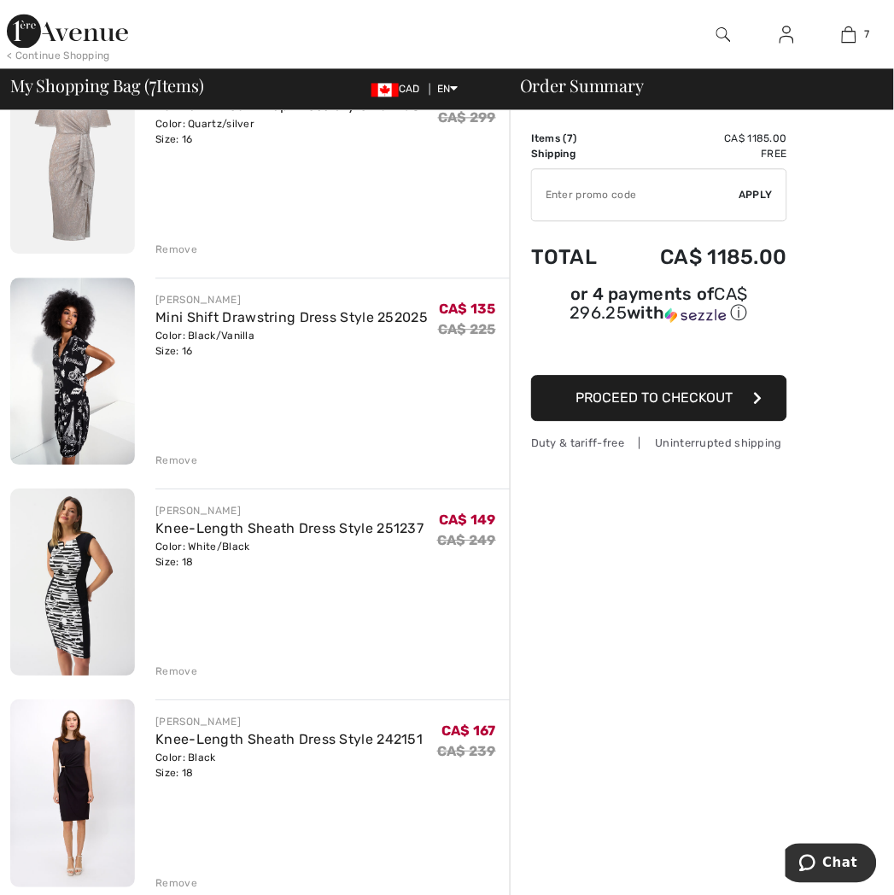
scroll to position [599, 0]
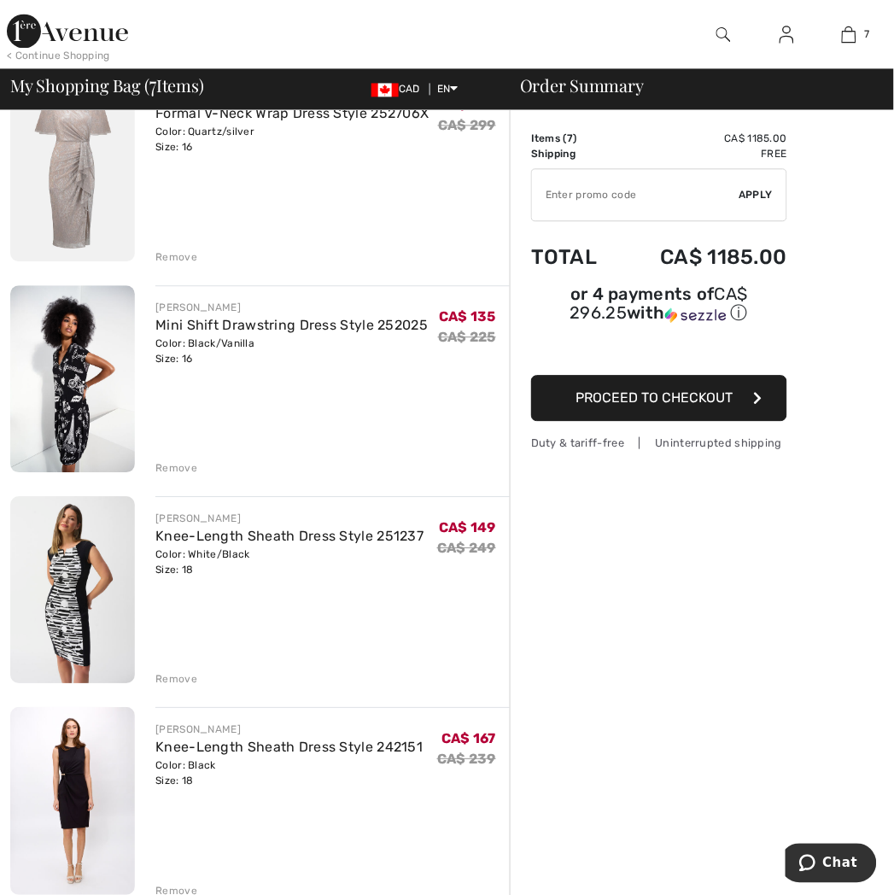
drag, startPoint x: 360, startPoint y: 619, endPoint x: 798, endPoint y: 709, distance: 447.5
click at [798, 709] on div "Order Summary Details Items ( 7 ) CA$ 1185.00 Promo code CA$ 0.00 Shipping Free…" at bounding box center [702, 711] width 384 height 2400
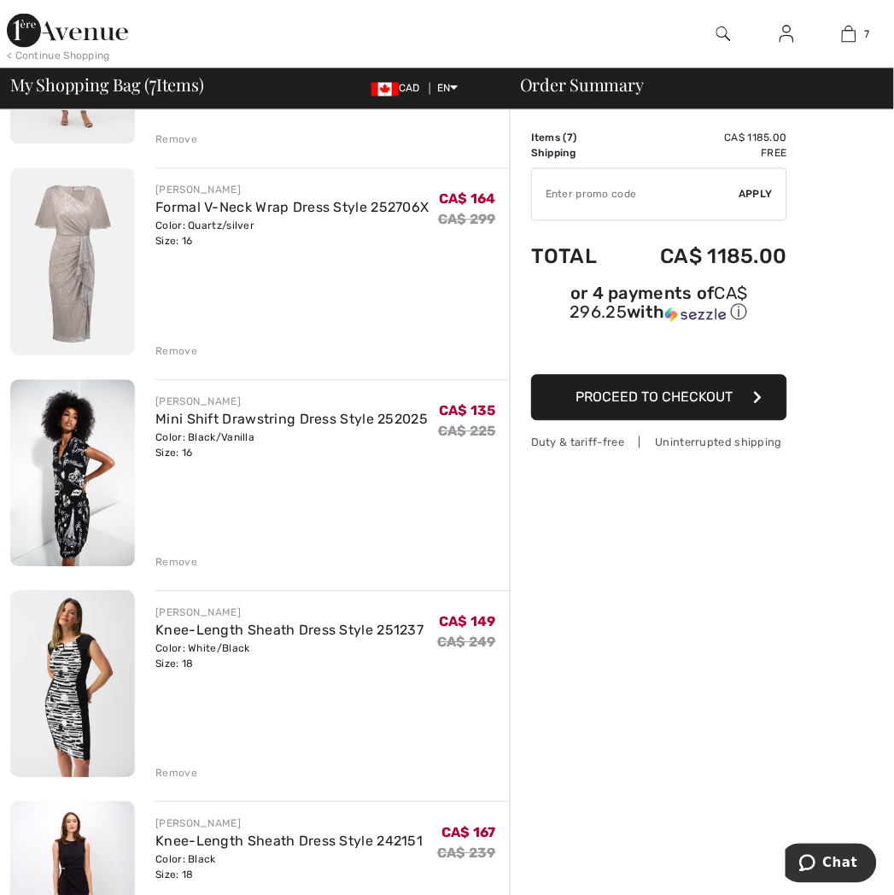
click at [87, 683] on img at bounding box center [72, 684] width 125 height 187
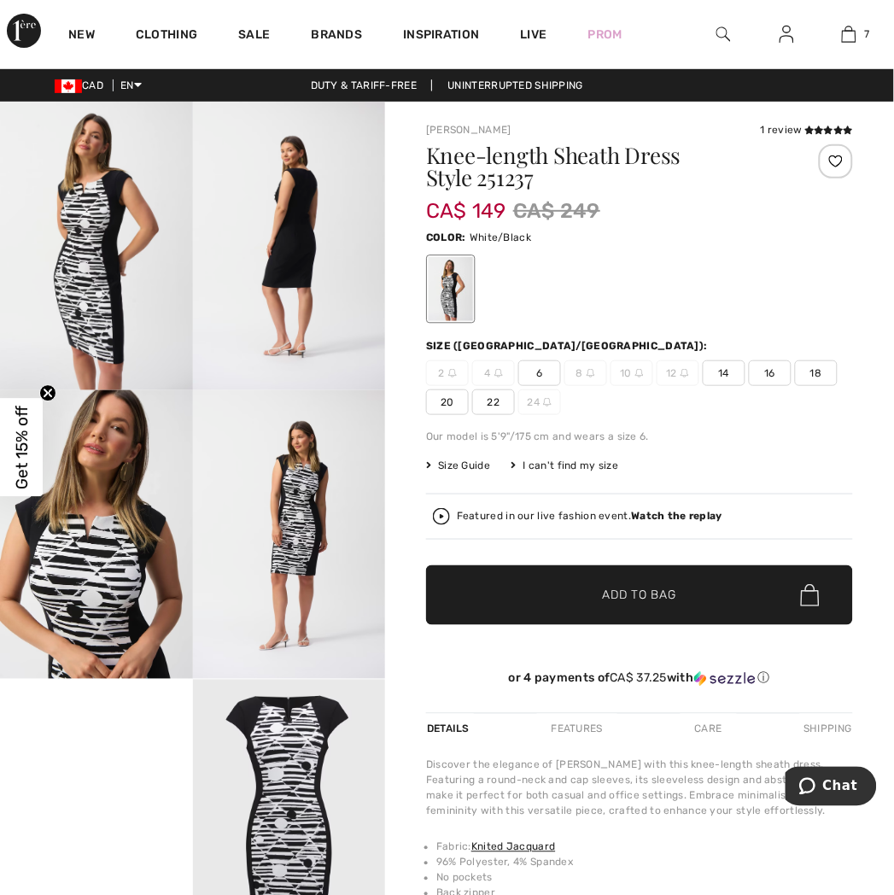
click at [82, 314] on img at bounding box center [96, 246] width 193 height 289
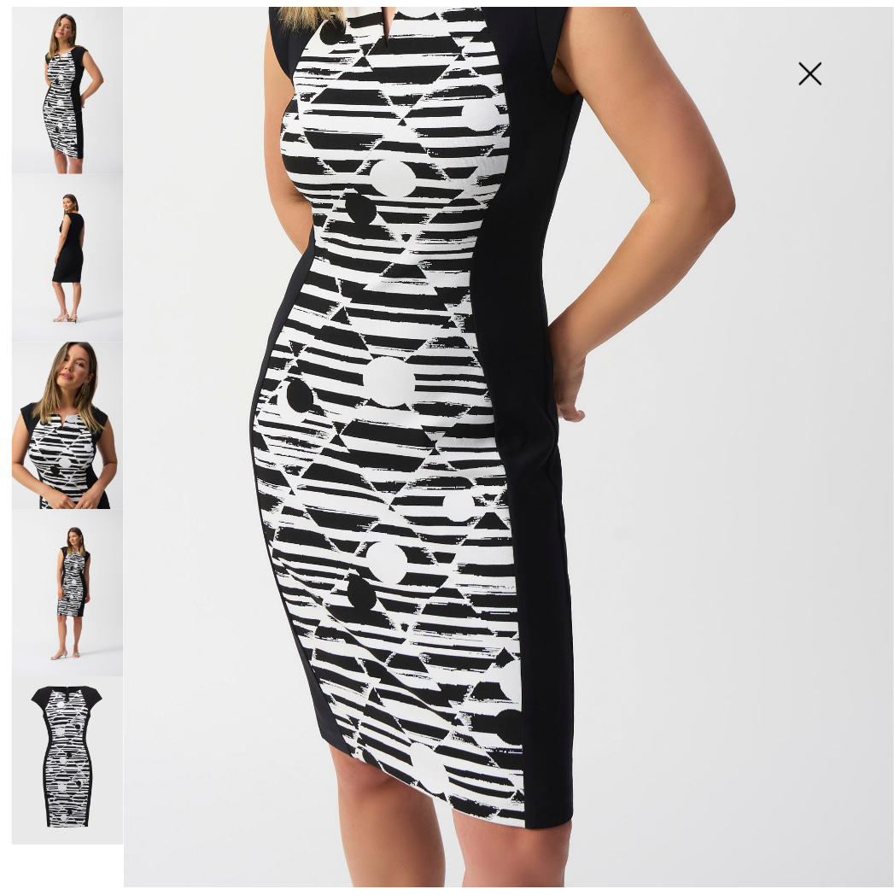
scroll to position [445, 0]
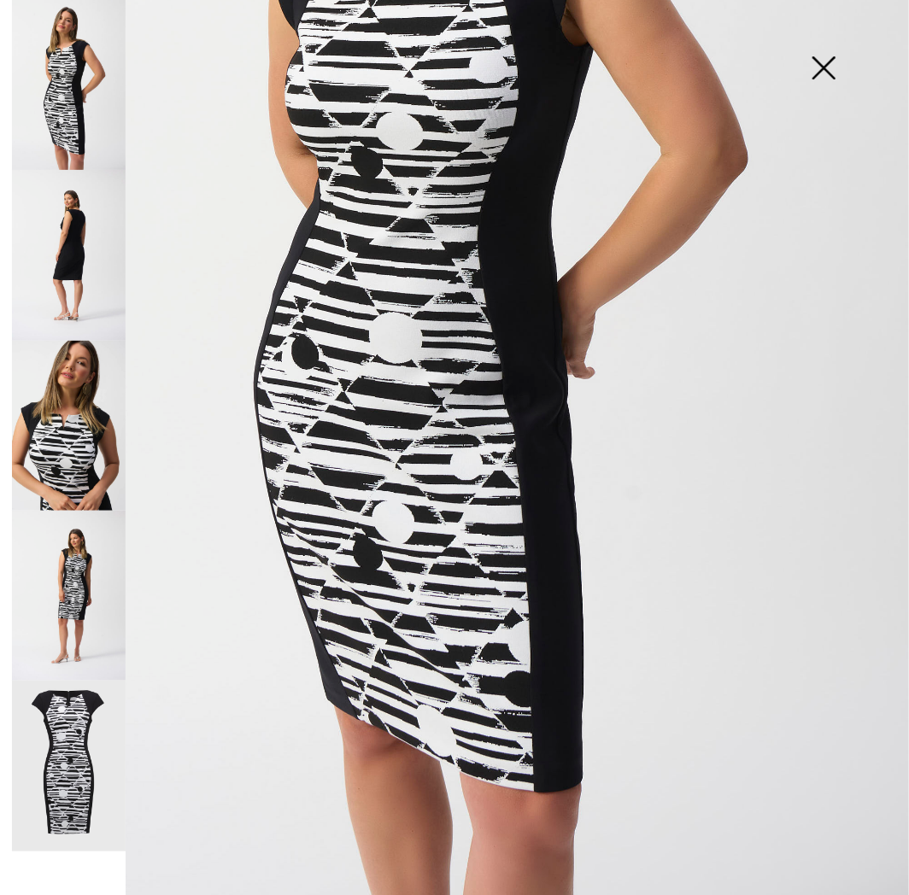
click at [58, 113] on img at bounding box center [69, 85] width 114 height 170
click at [824, 82] on img at bounding box center [823, 70] width 85 height 88
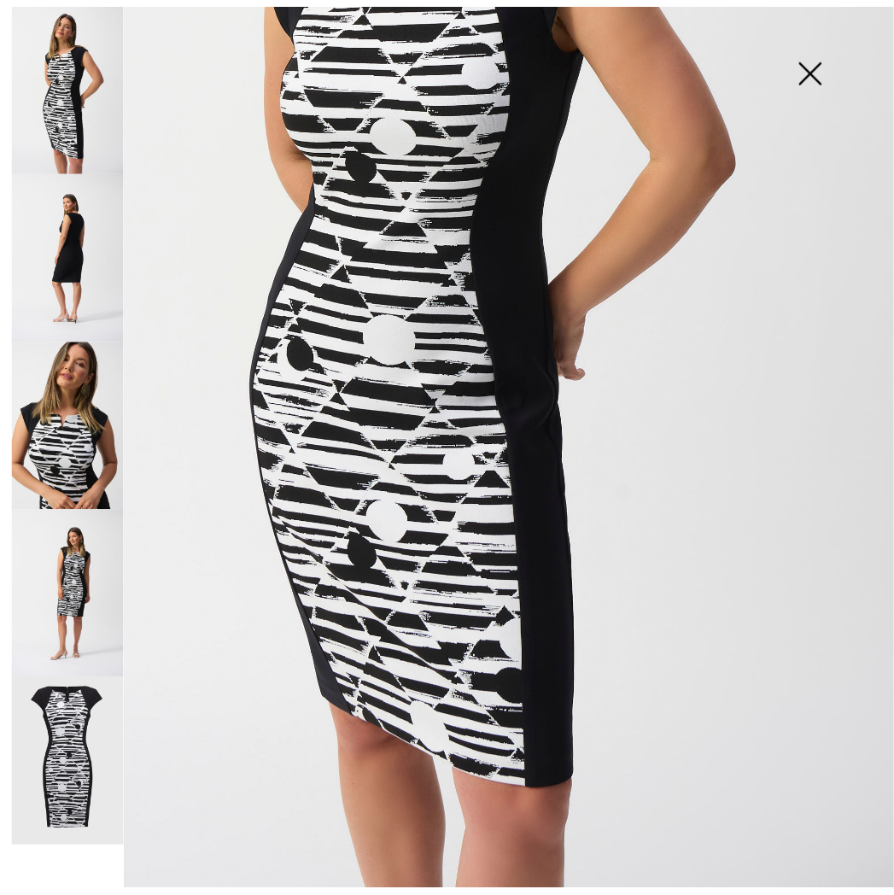
scroll to position [424, 0]
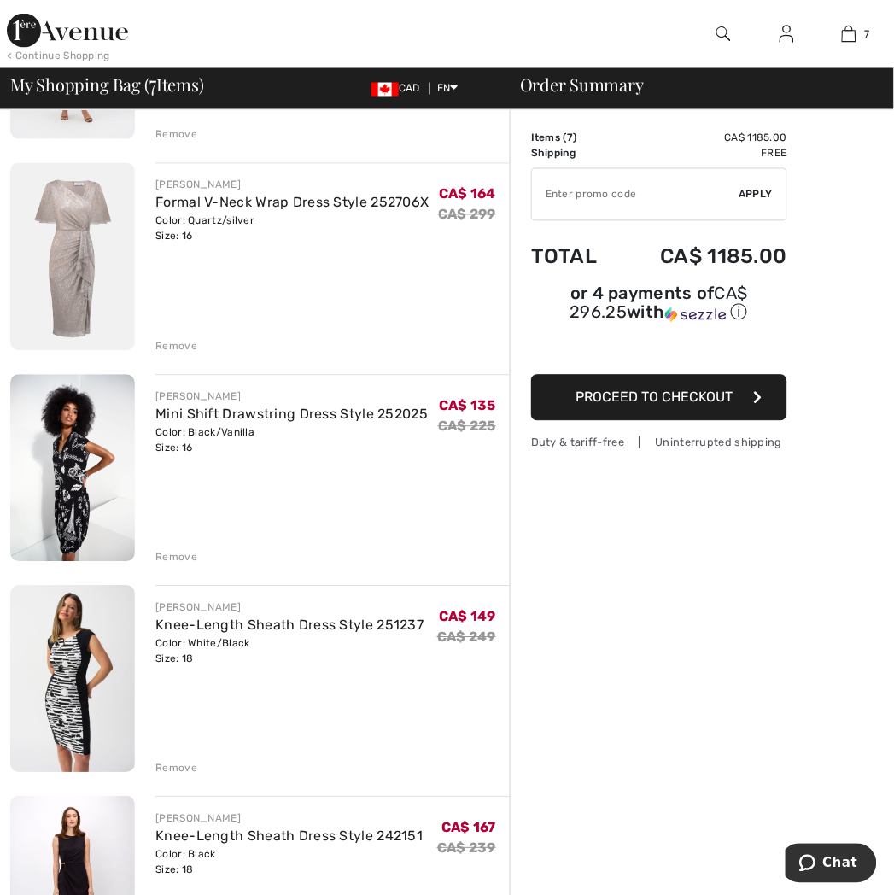
scroll to position [694, 0]
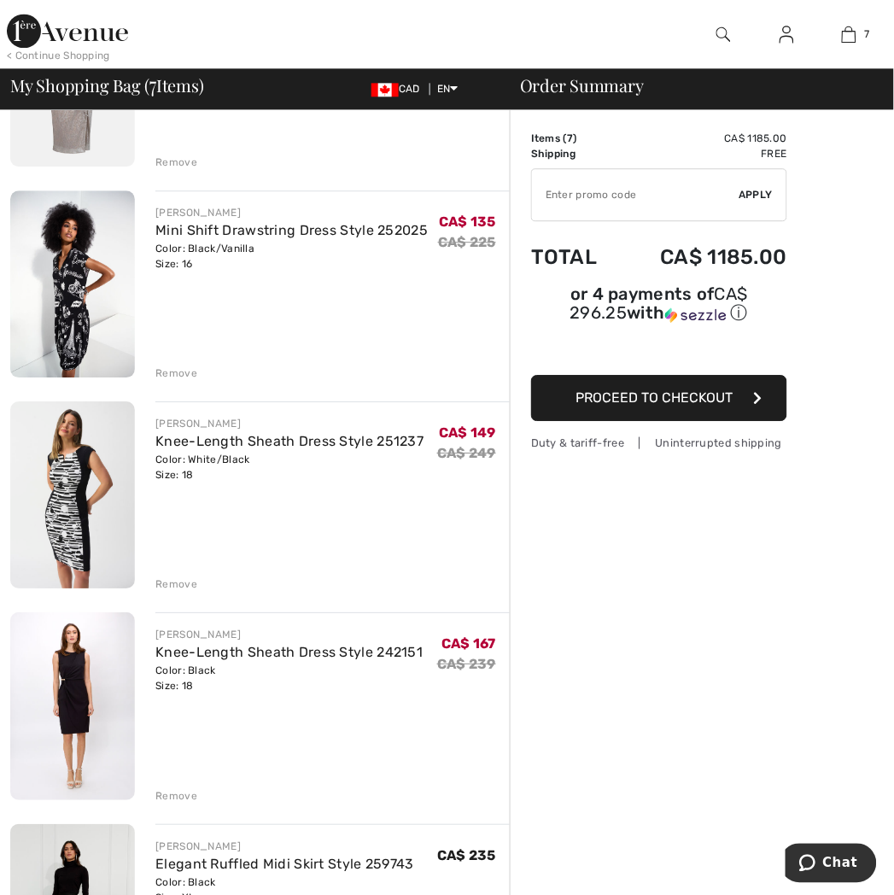
click at [188, 592] on div "Remove" at bounding box center [176, 584] width 42 height 15
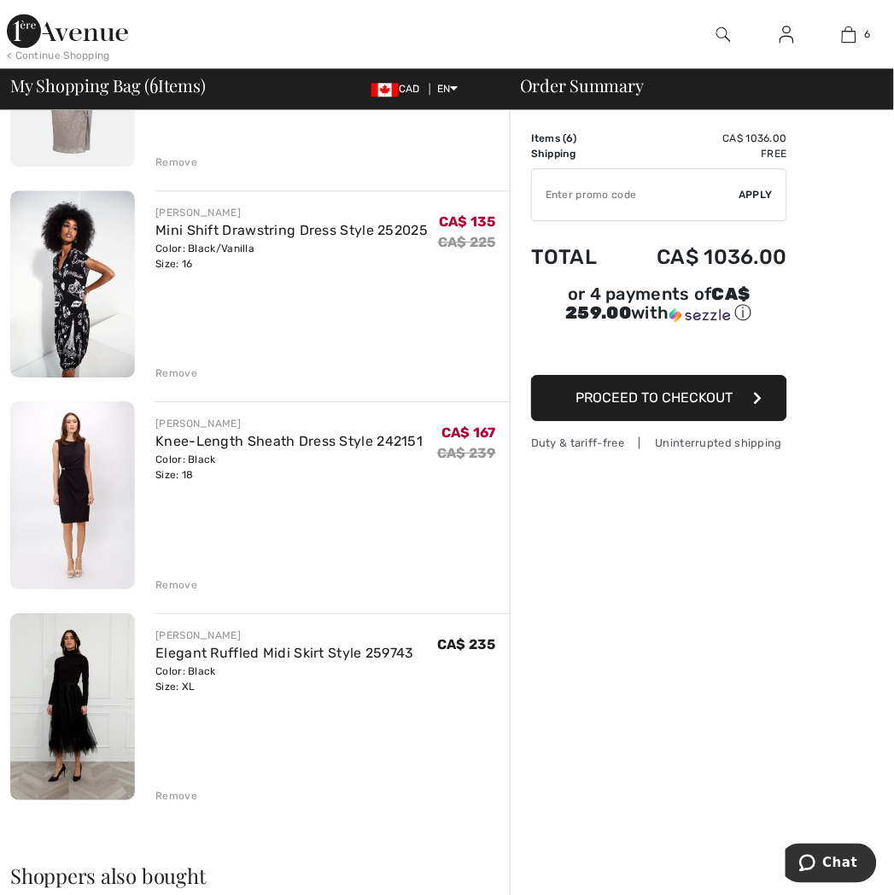
click at [92, 314] on img at bounding box center [72, 284] width 125 height 187
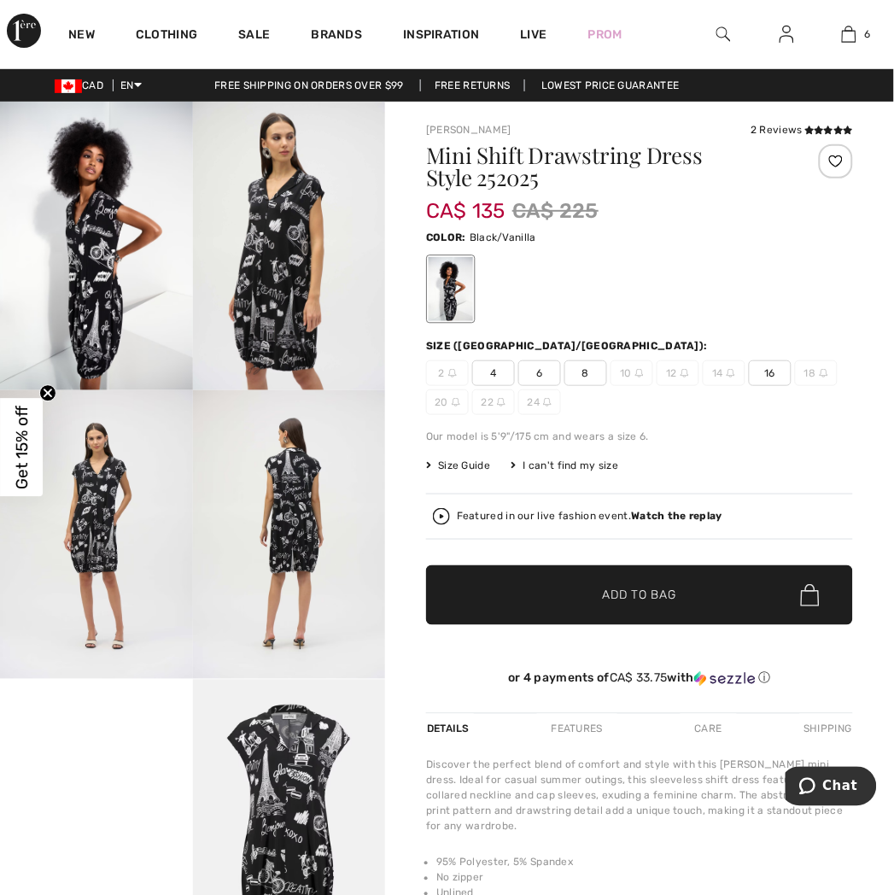
click at [163, 777] on video "Your browser does not support the video tag." at bounding box center [96, 728] width 193 height 97
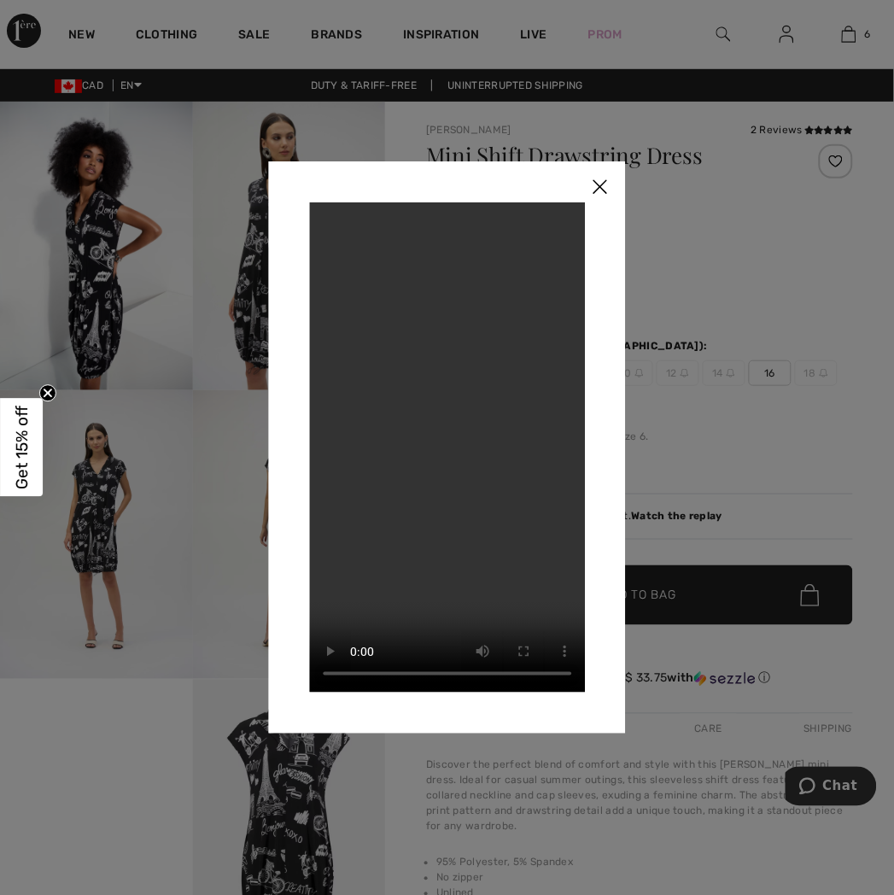
click at [595, 185] on img at bounding box center [600, 187] width 51 height 53
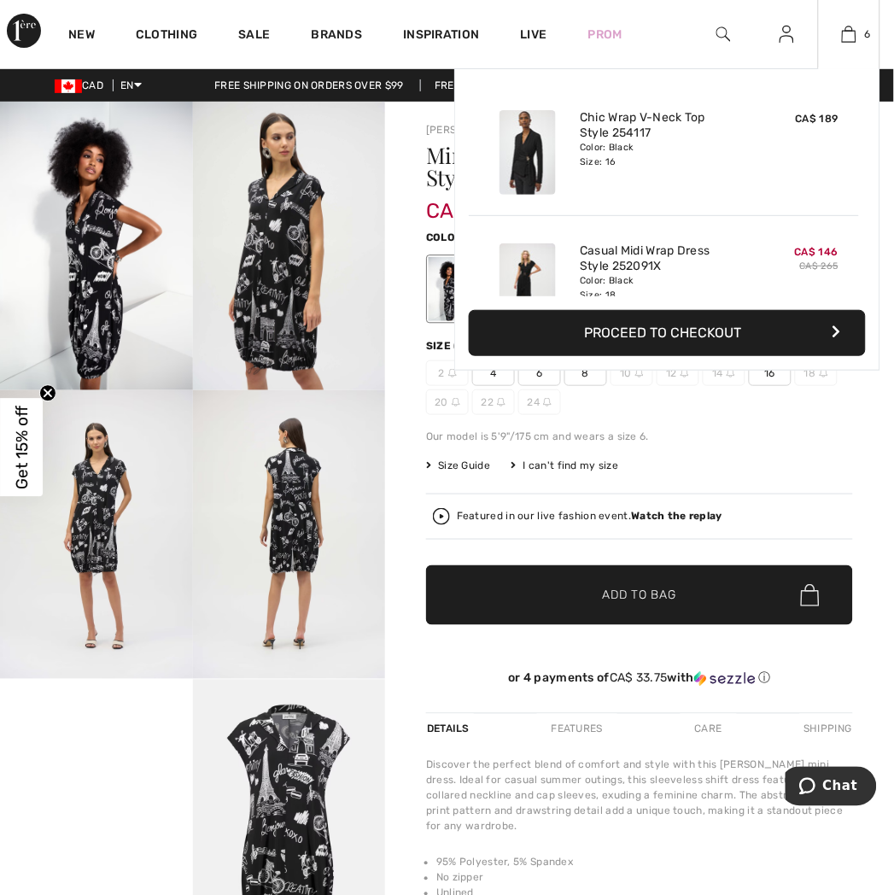
click at [849, 48] on div "6 Added to Bag Joseph Ribkoff Chic Wrap V-neck Top Style 254117 CA$ 189 Color: …" at bounding box center [849, 34] width 62 height 68
click at [670, 337] on button "Proceed to Checkout" at bounding box center [667, 333] width 397 height 46
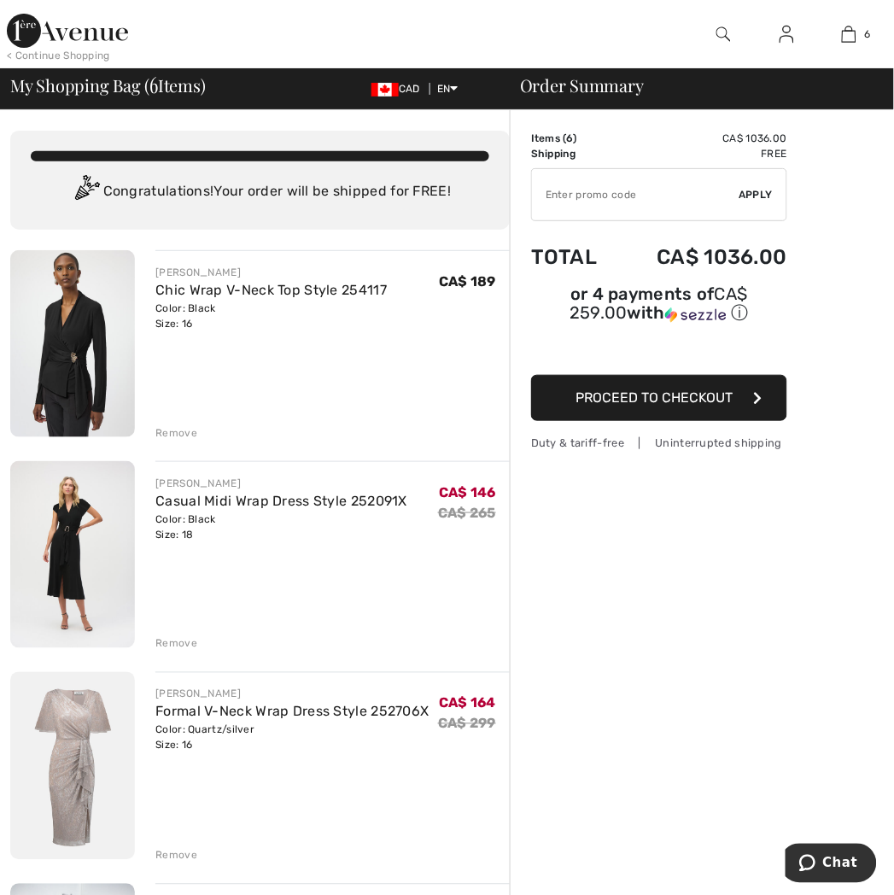
click at [167, 430] on div "Remove" at bounding box center [176, 432] width 42 height 15
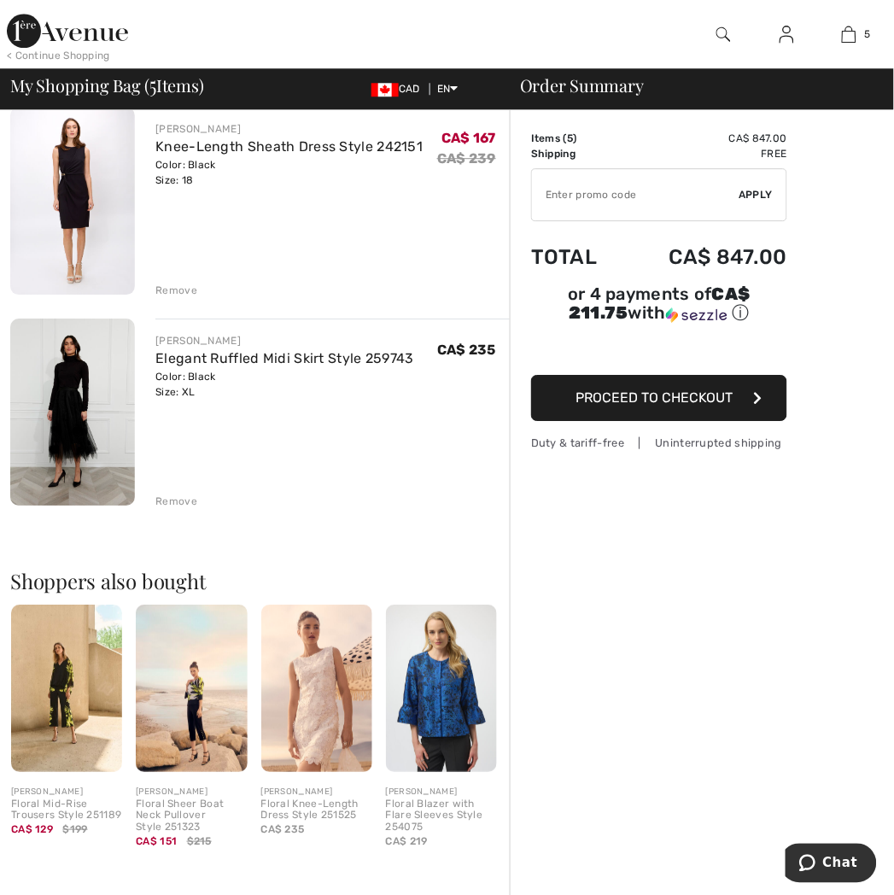
scroll to position [759, 0]
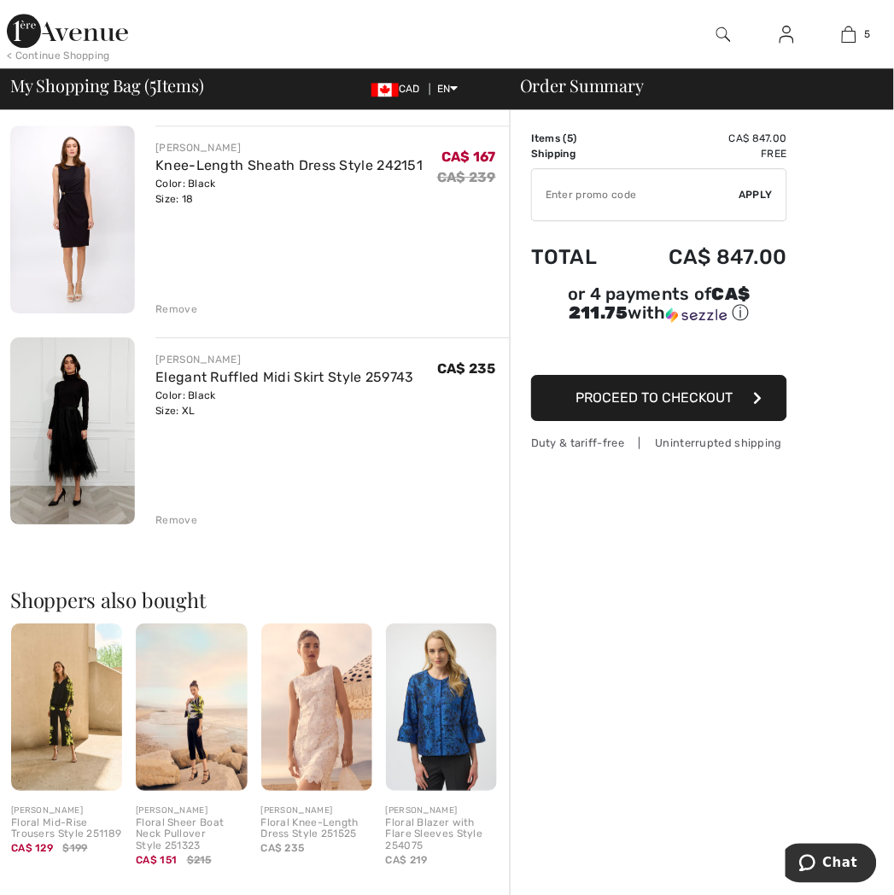
click at [100, 24] on img at bounding box center [67, 31] width 121 height 34
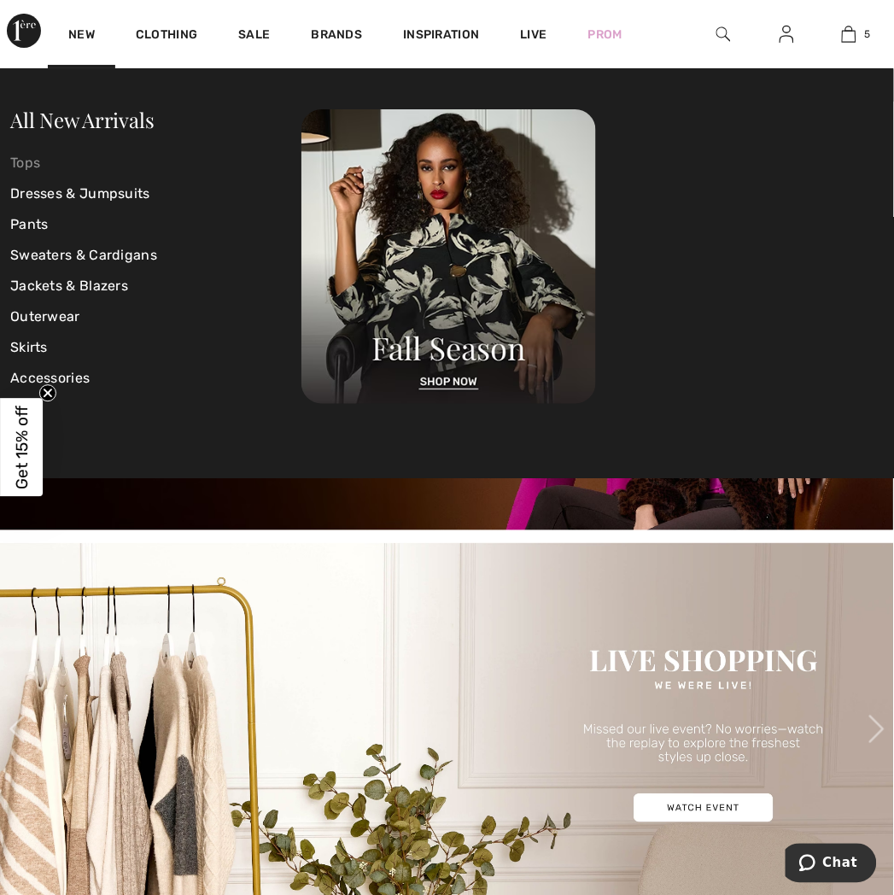
click at [21, 164] on link "Tops" at bounding box center [155, 163] width 291 height 31
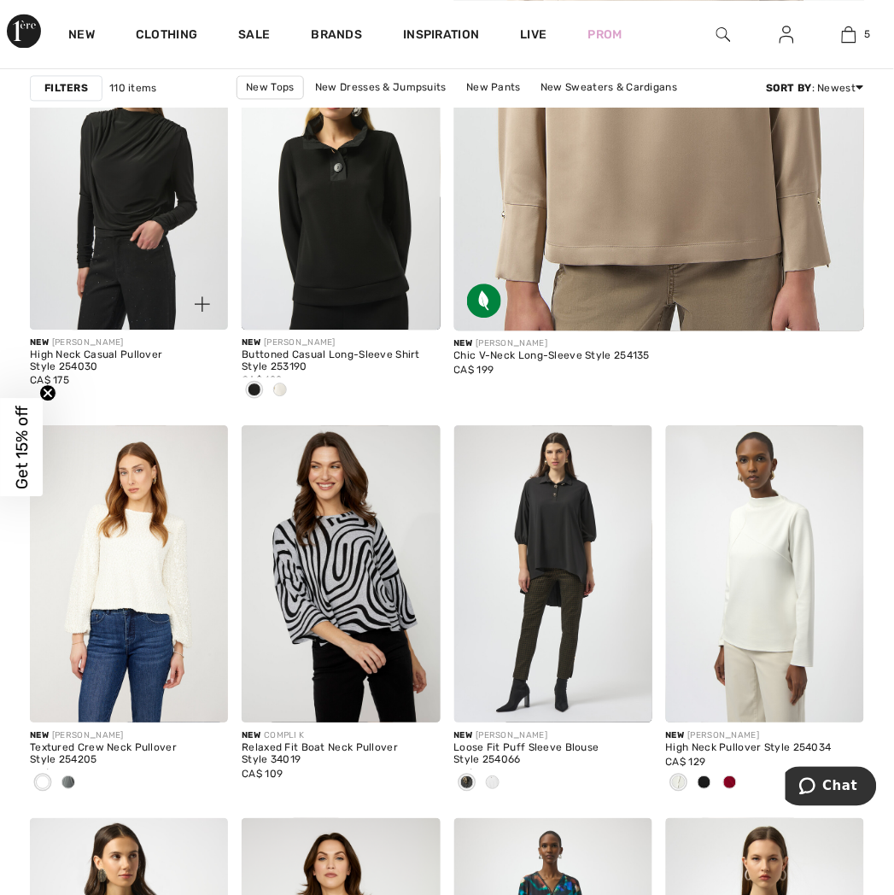
scroll to position [854, 0]
